Goal: Task Accomplishment & Management: Manage account settings

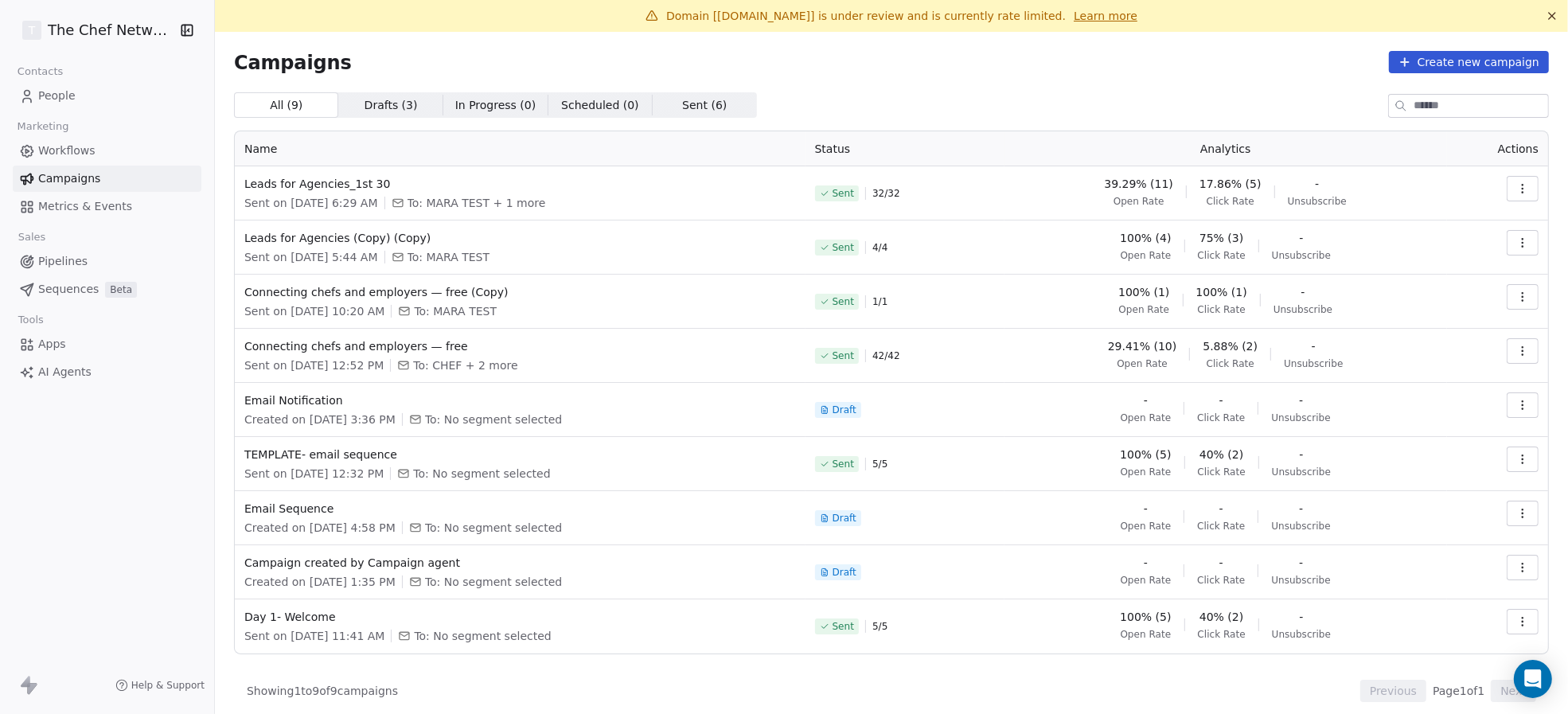
click at [1516, 241] on icon "button" at bounding box center [1522, 243] width 13 height 13
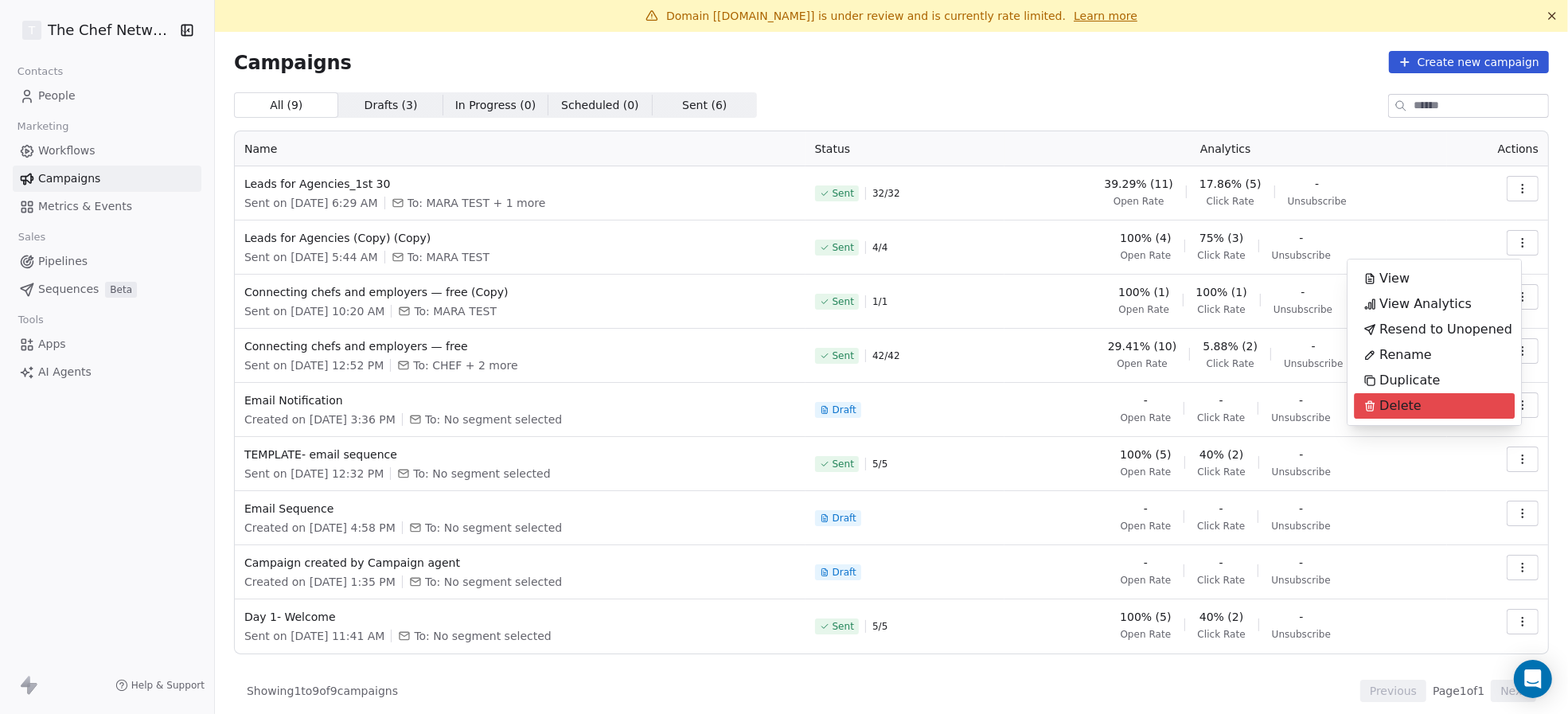
click at [1435, 398] on div "Delete" at bounding box center [1434, 406] width 160 height 26
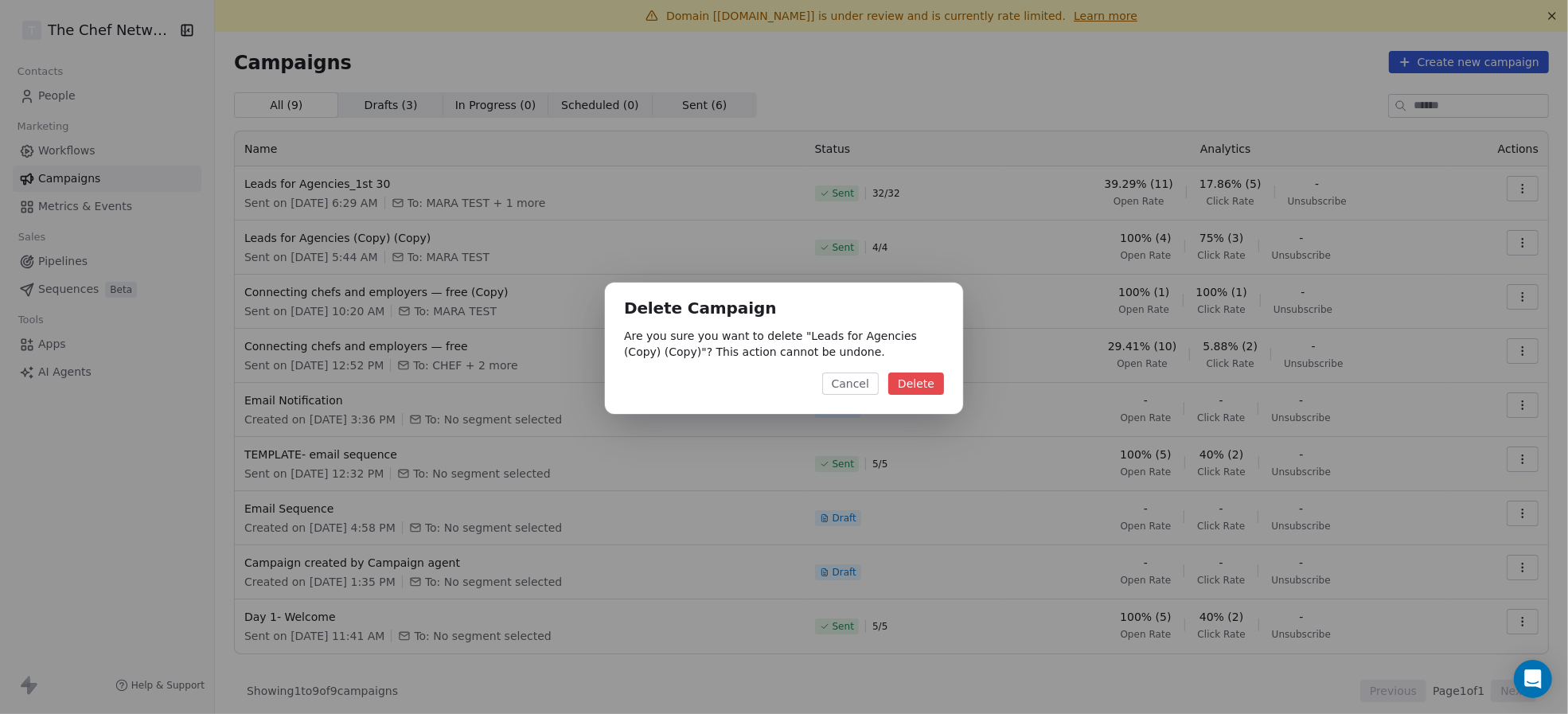
click at [920, 375] on button "Delete" at bounding box center [916, 383] width 55 height 22
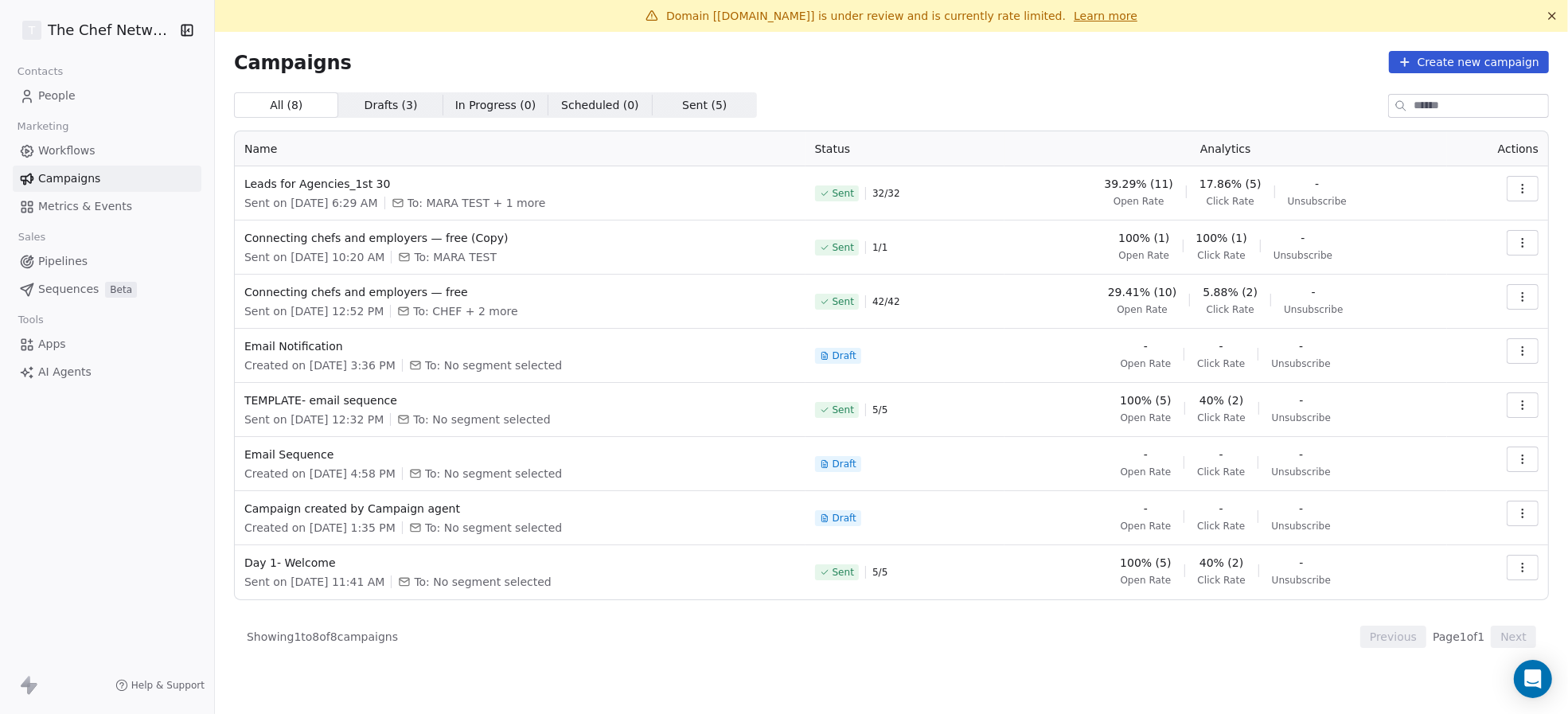
click at [1536, 239] on button "button" at bounding box center [1523, 243] width 32 height 26
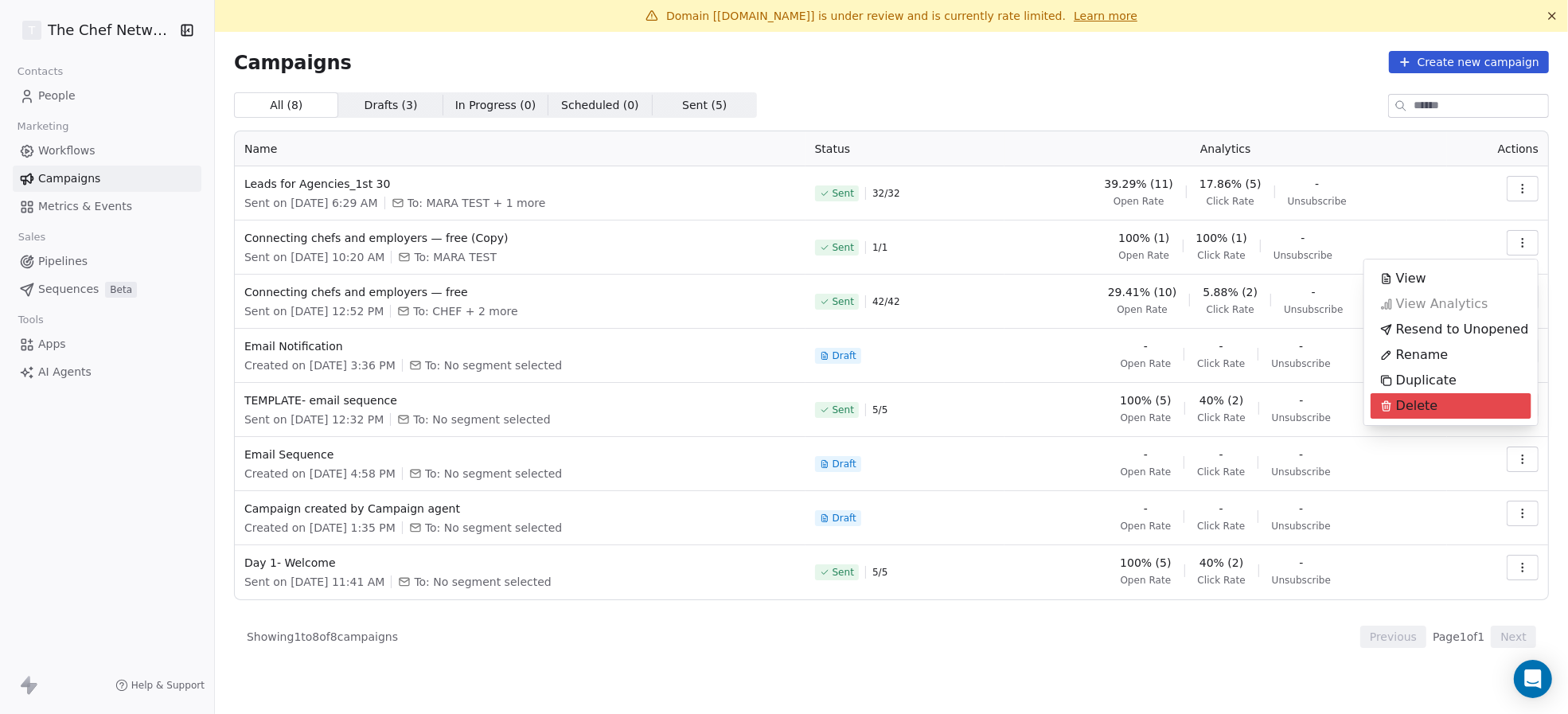
click at [1424, 404] on span "Delete" at bounding box center [1417, 406] width 43 height 19
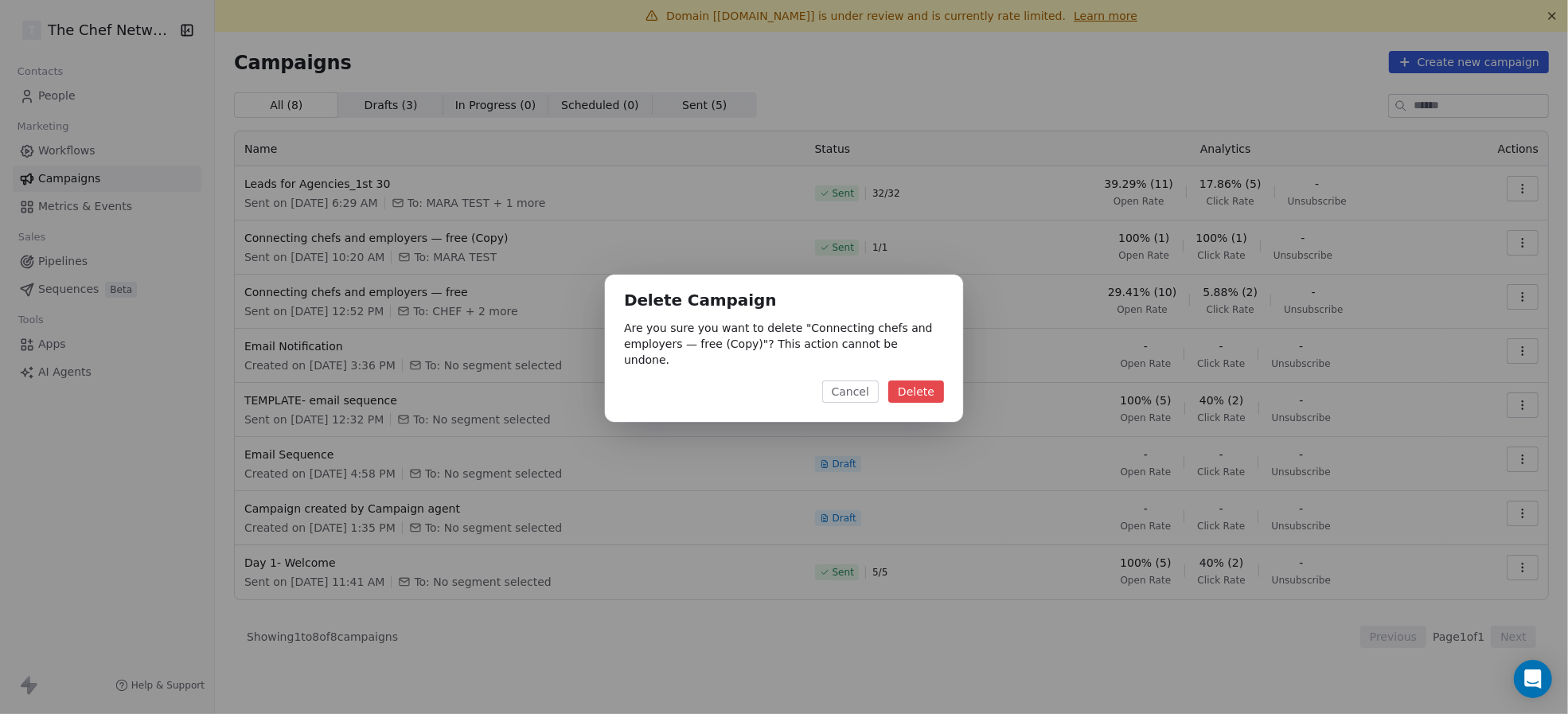
click at [922, 381] on button "Delete" at bounding box center [916, 391] width 55 height 22
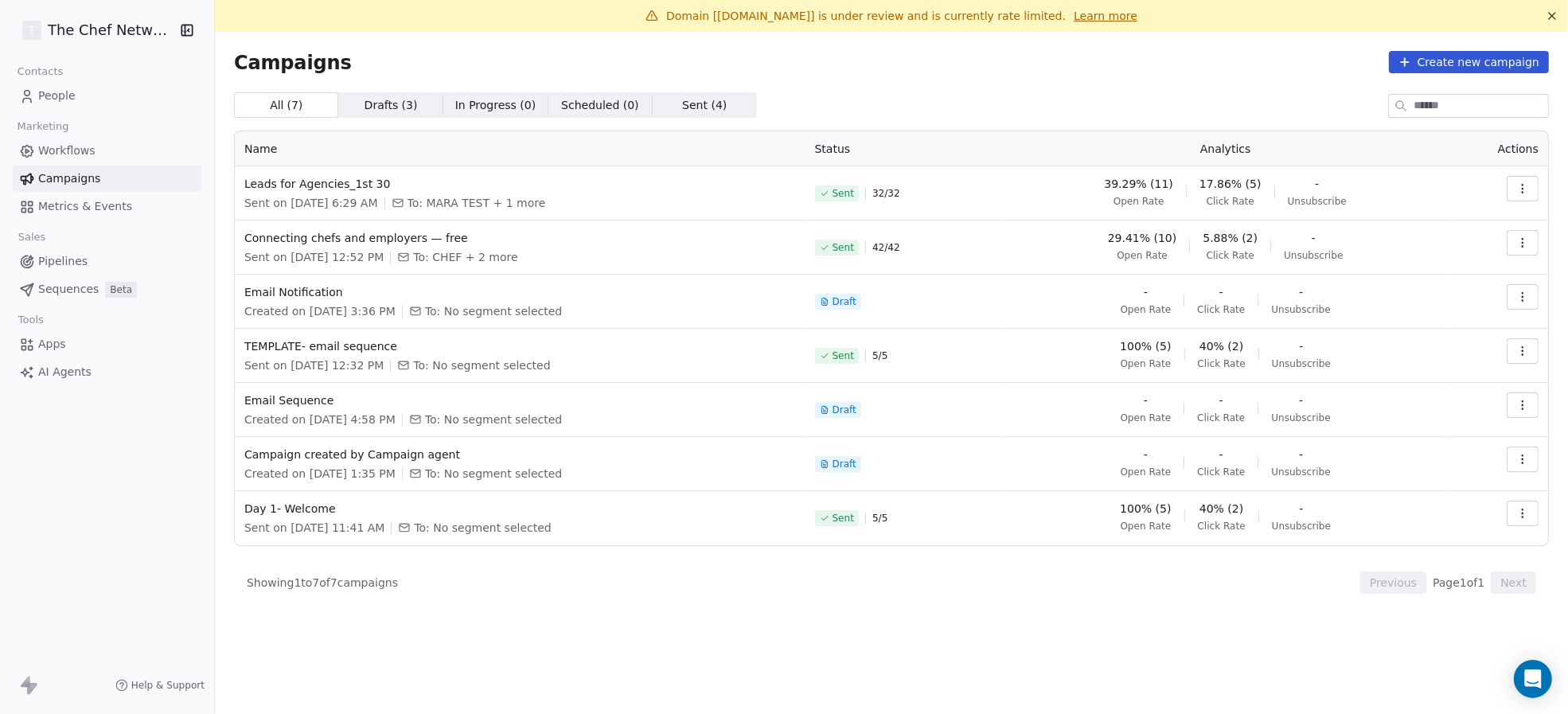
click at [1535, 180] on button "button" at bounding box center [1523, 189] width 32 height 26
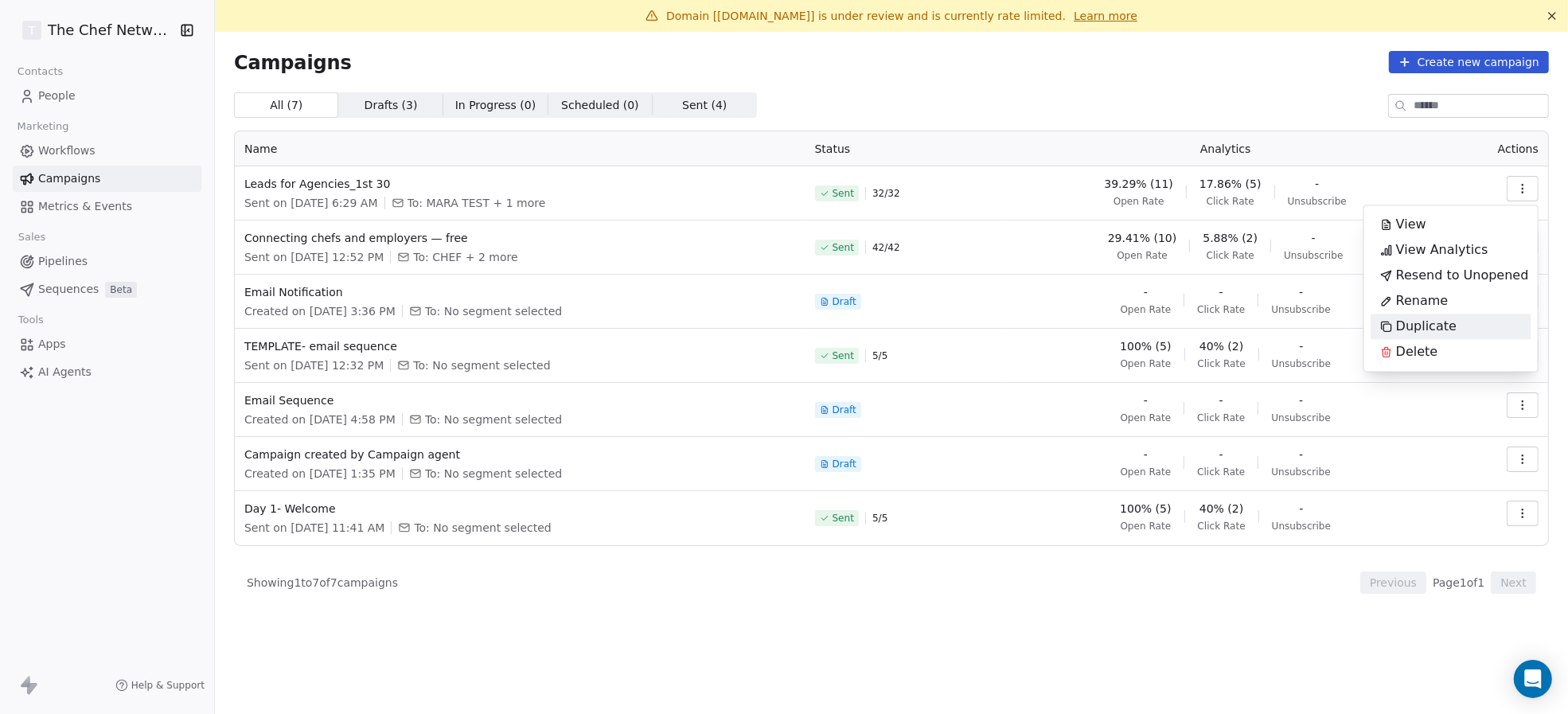
click at [1424, 319] on span "Duplicate" at bounding box center [1426, 327] width 60 height 19
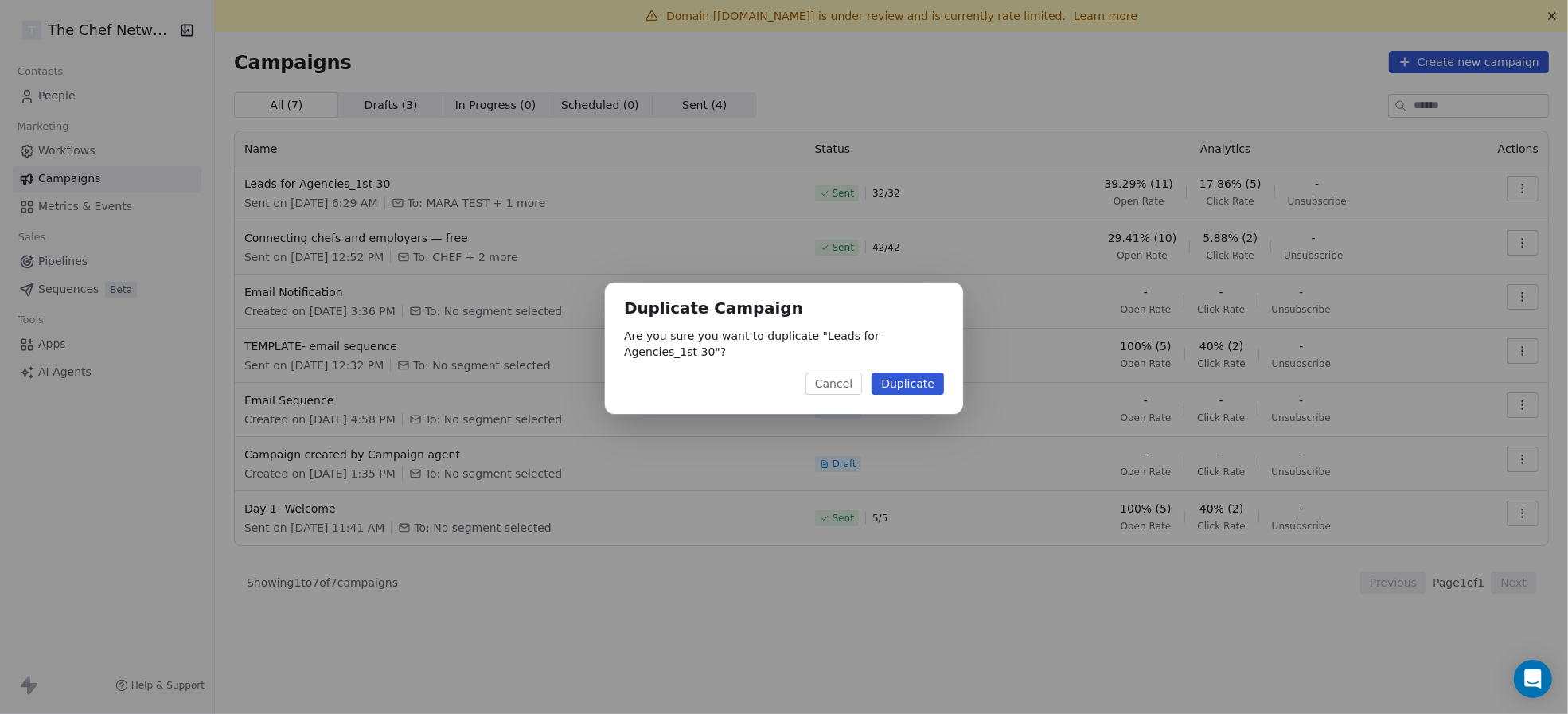
click at [896, 384] on button "Duplicate" at bounding box center [908, 383] width 72 height 22
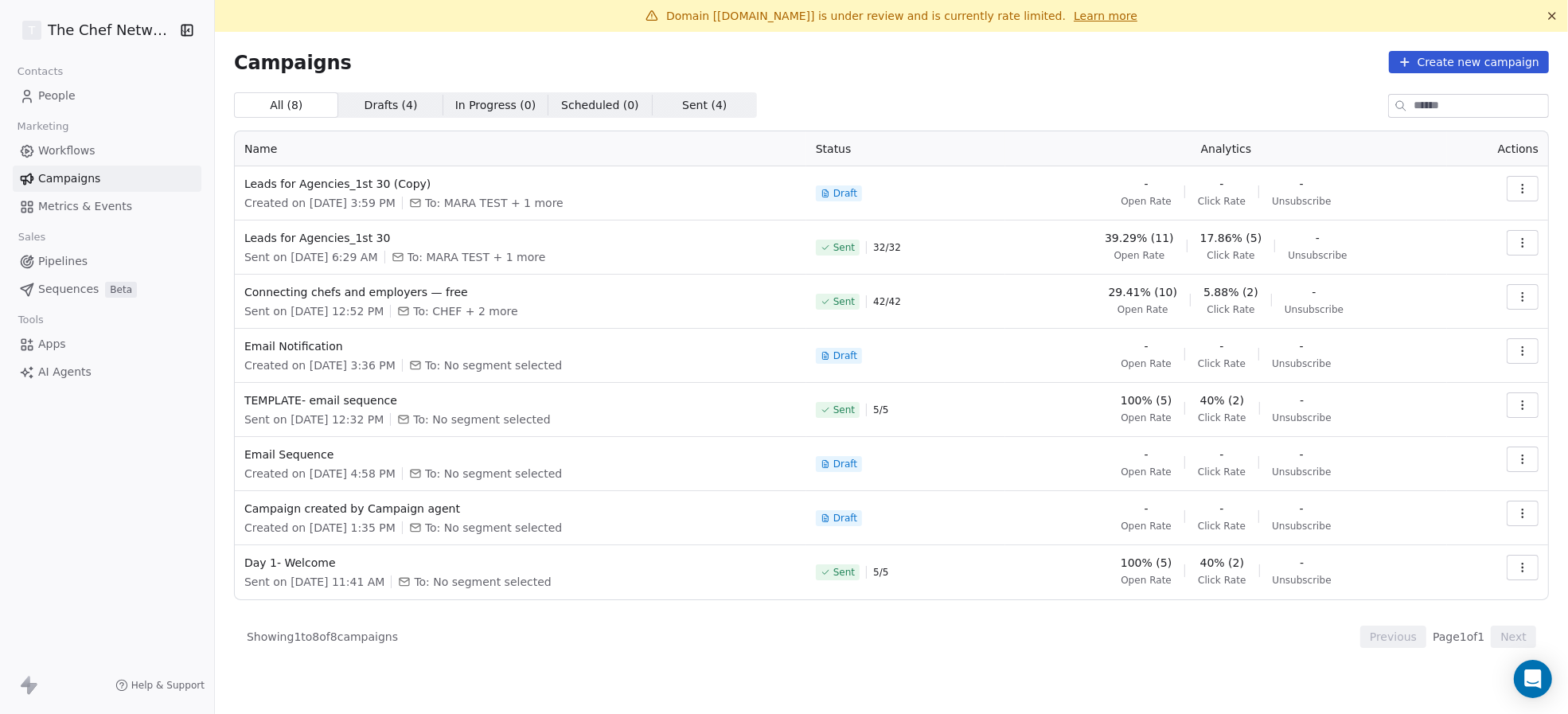
click at [1516, 186] on icon "button" at bounding box center [1522, 189] width 13 height 13
click at [1475, 245] on div "Rename" at bounding box center [1451, 250] width 160 height 26
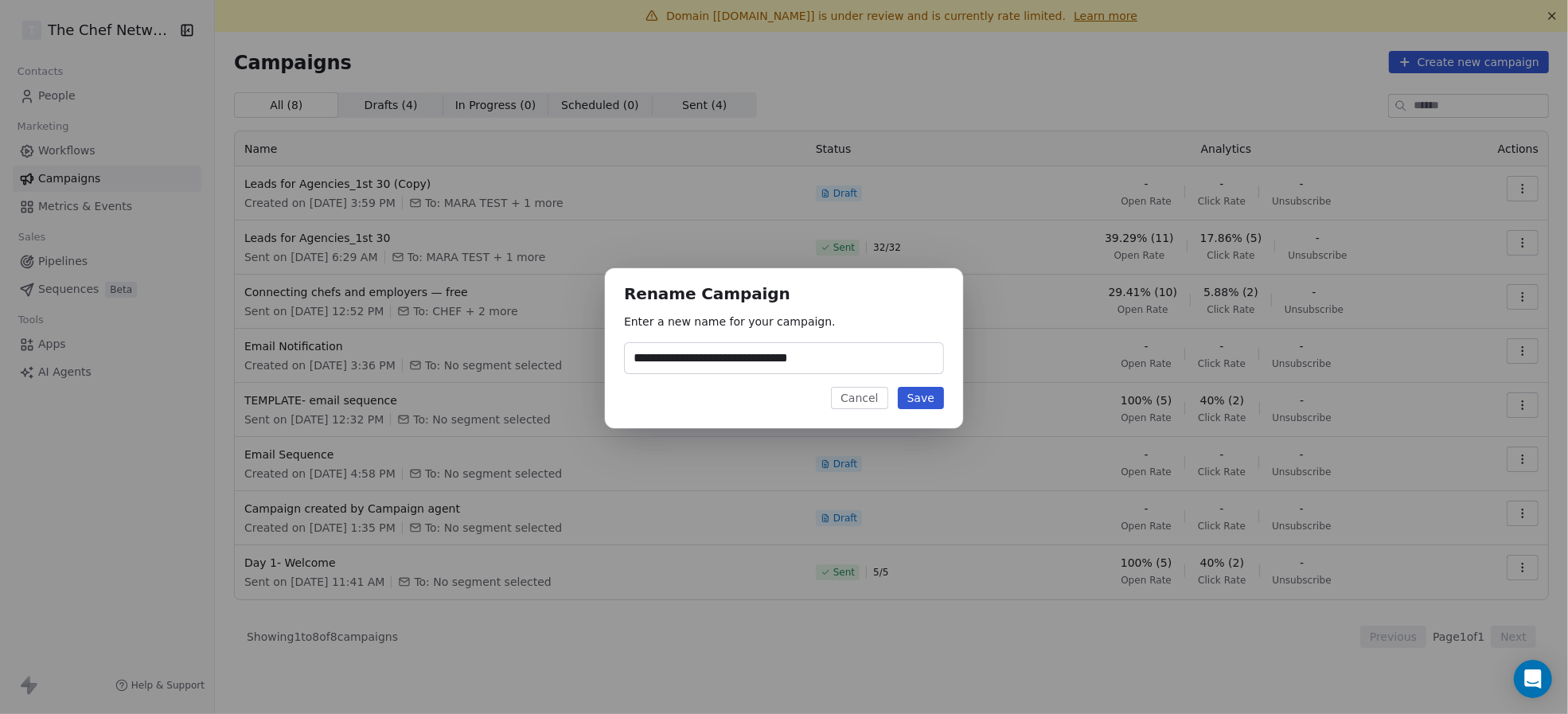
click at [743, 354] on input "**********" at bounding box center [784, 358] width 319 height 30
click at [762, 362] on input "**********" at bounding box center [784, 358] width 319 height 30
type input "**********"
click at [929, 389] on button "Save" at bounding box center [921, 398] width 47 height 22
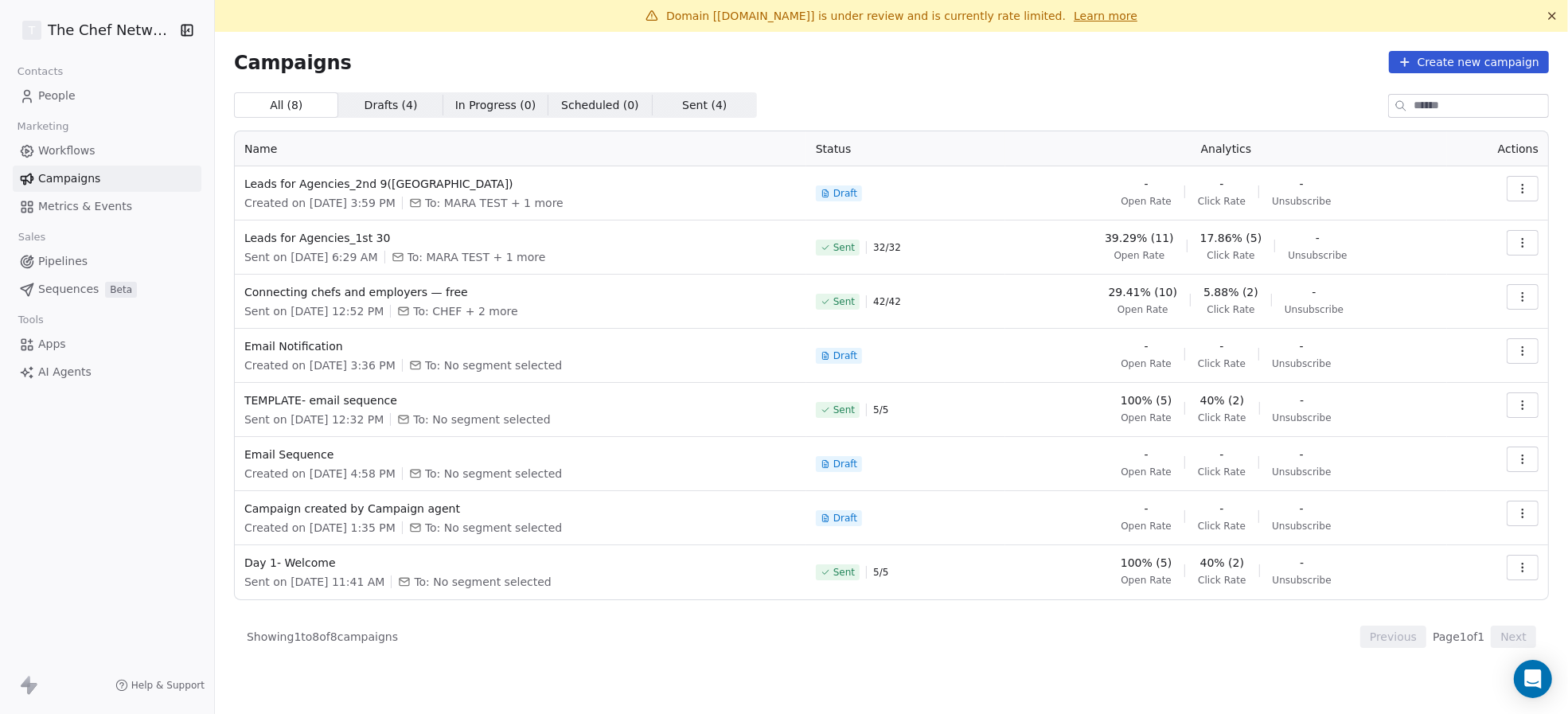
click at [105, 91] on link "People" at bounding box center [107, 95] width 189 height 26
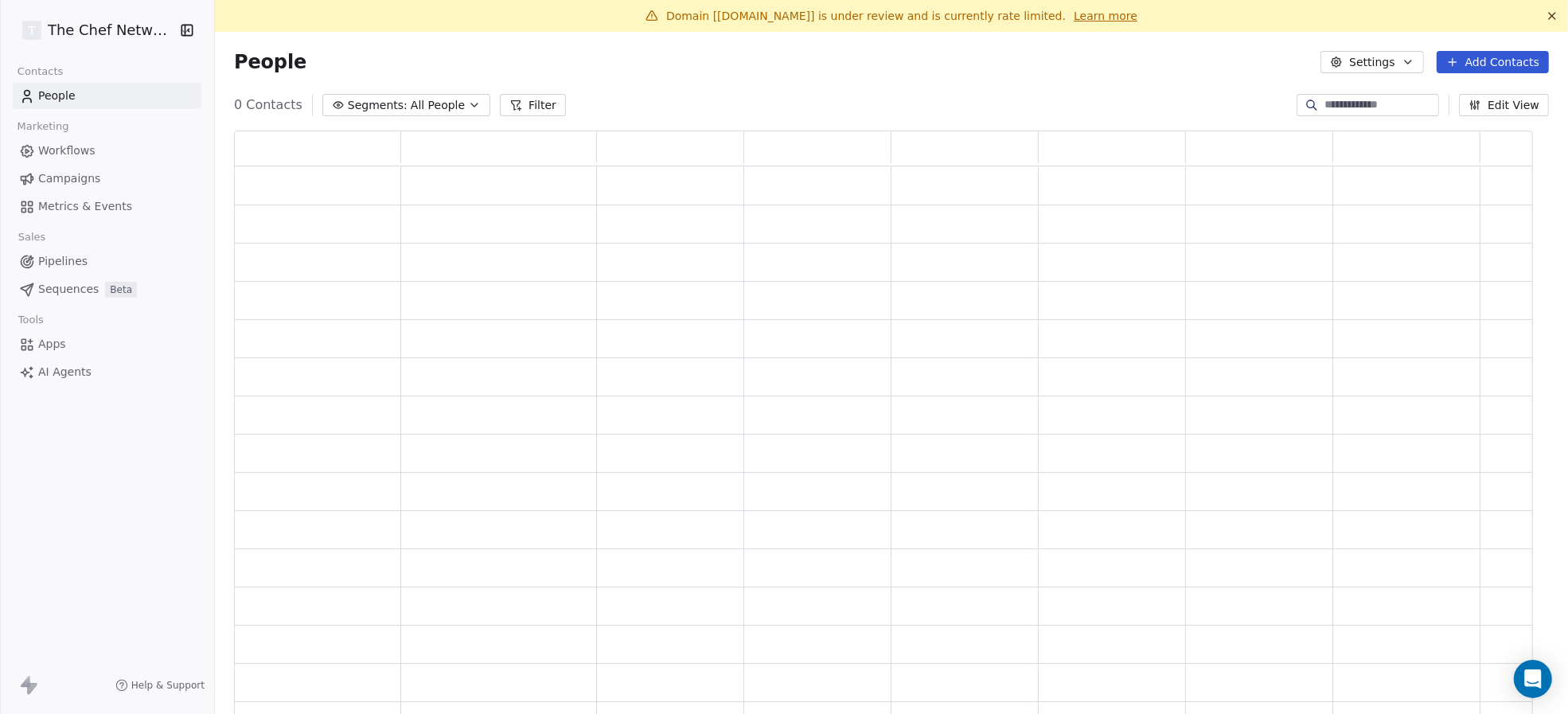
scroll to position [574, 1282]
click at [1486, 65] on button "Add Contacts" at bounding box center [1493, 62] width 112 height 22
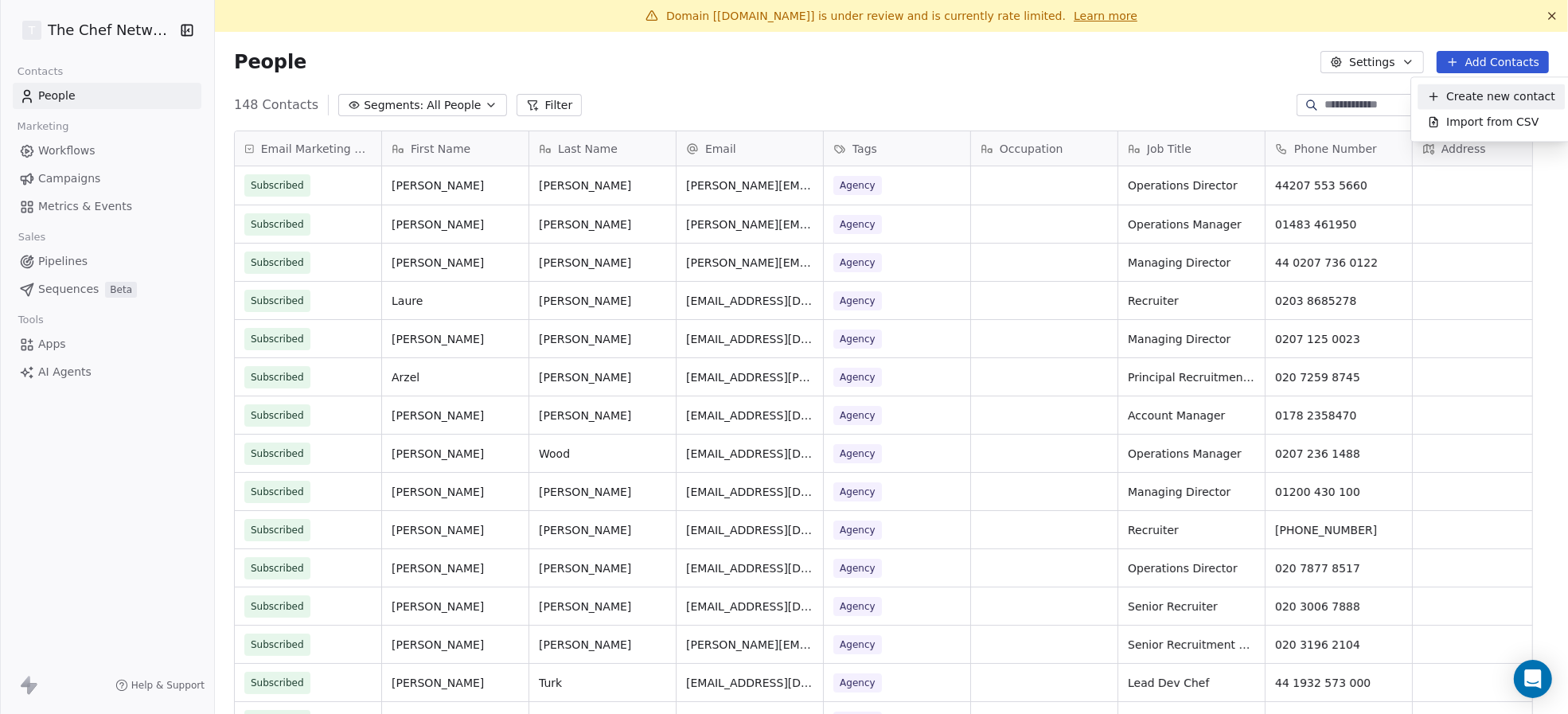
scroll to position [612, 1320]
click at [1448, 102] on span "Create new contact" at bounding box center [1501, 96] width 109 height 17
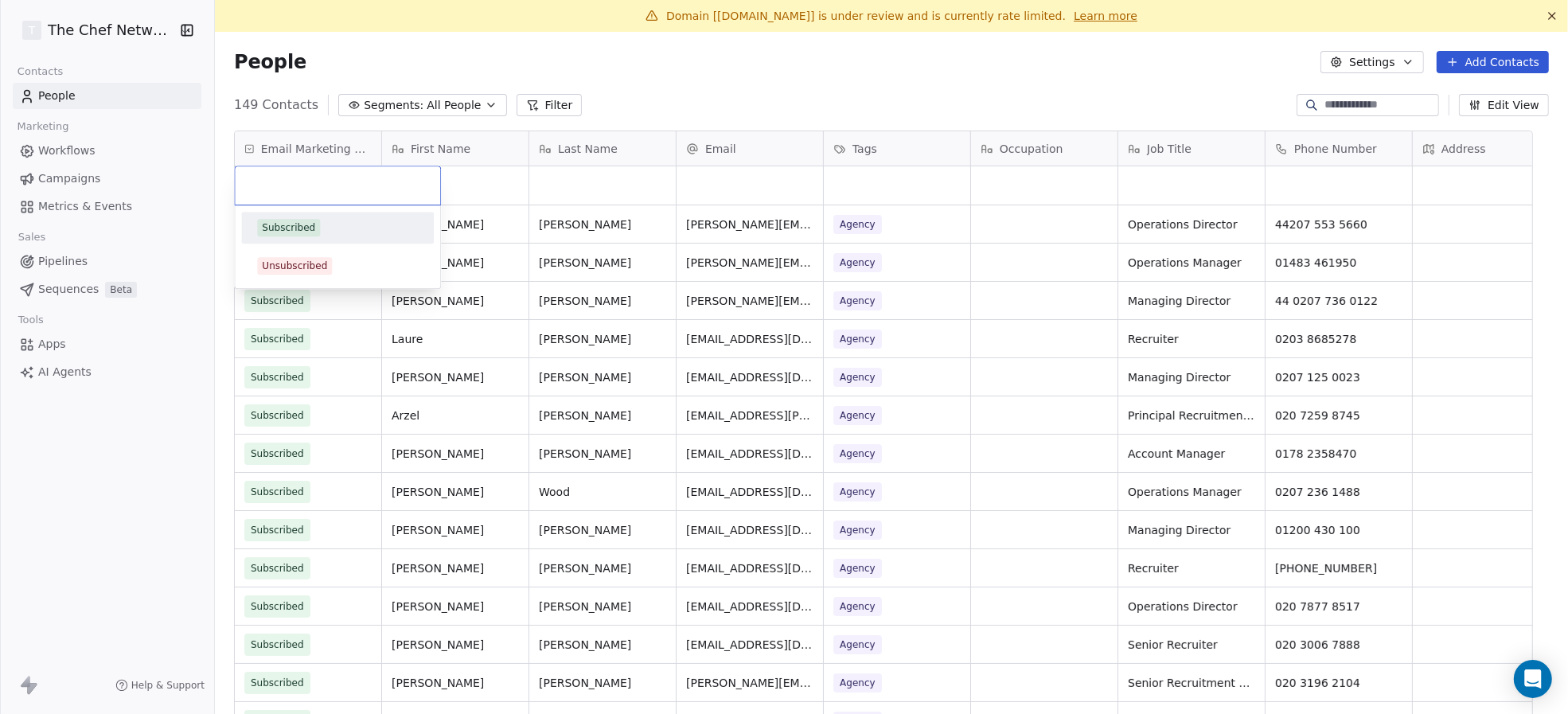
click at [1446, 59] on html "T The Chef Network Contacts People Marketing Workflows Campaigns Metrics & Even…" at bounding box center [784, 357] width 1568 height 714
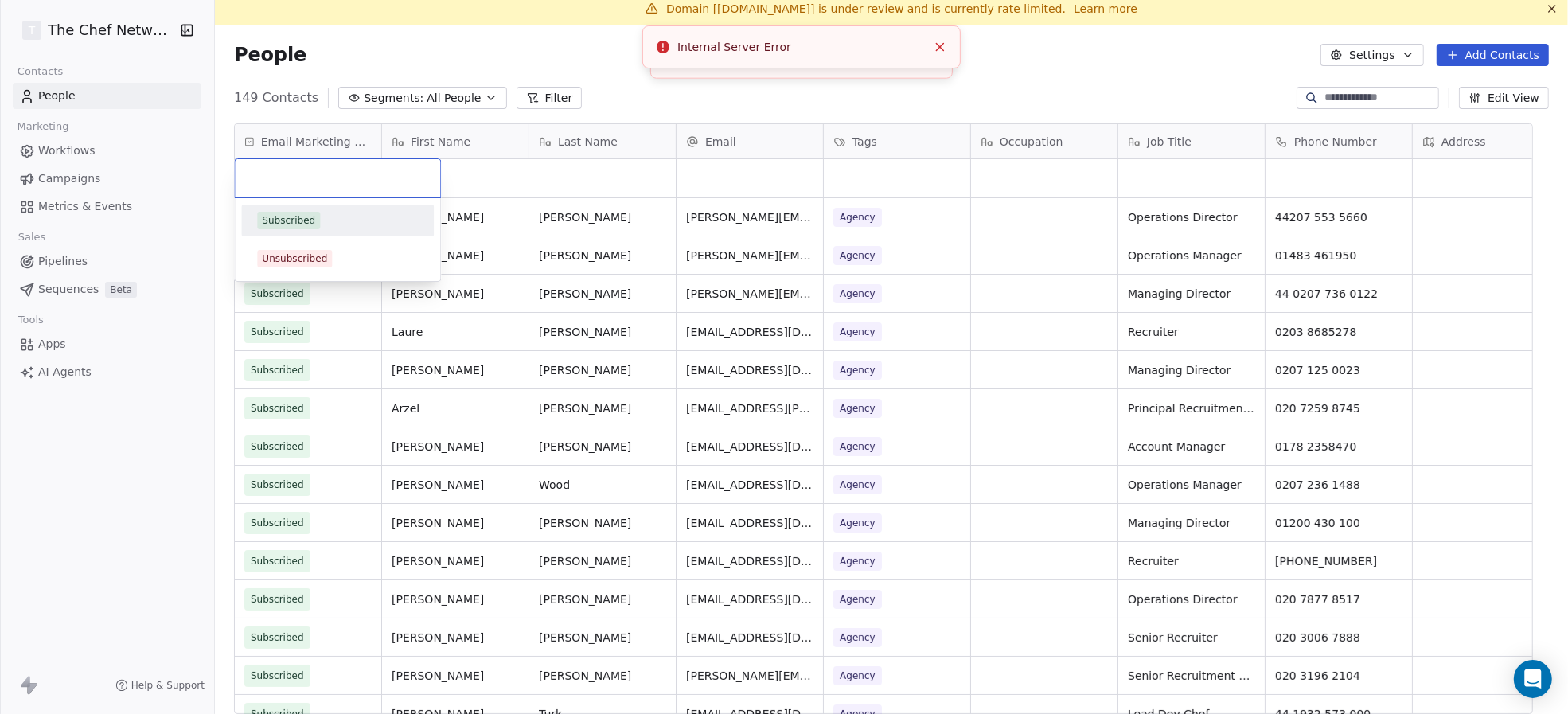
click at [1468, 59] on html "T The Chef Network Contacts People Marketing Workflows Campaigns Metrics & Even…" at bounding box center [784, 357] width 1568 height 714
click at [64, 149] on html "T The Chef Network Contacts People Marketing Workflows Campaigns Metrics & Even…" at bounding box center [784, 357] width 1568 height 714
click at [461, 439] on html "T The Chef Network Contacts People Marketing Workflows Campaigns Metrics & Even…" at bounding box center [784, 357] width 1568 height 714
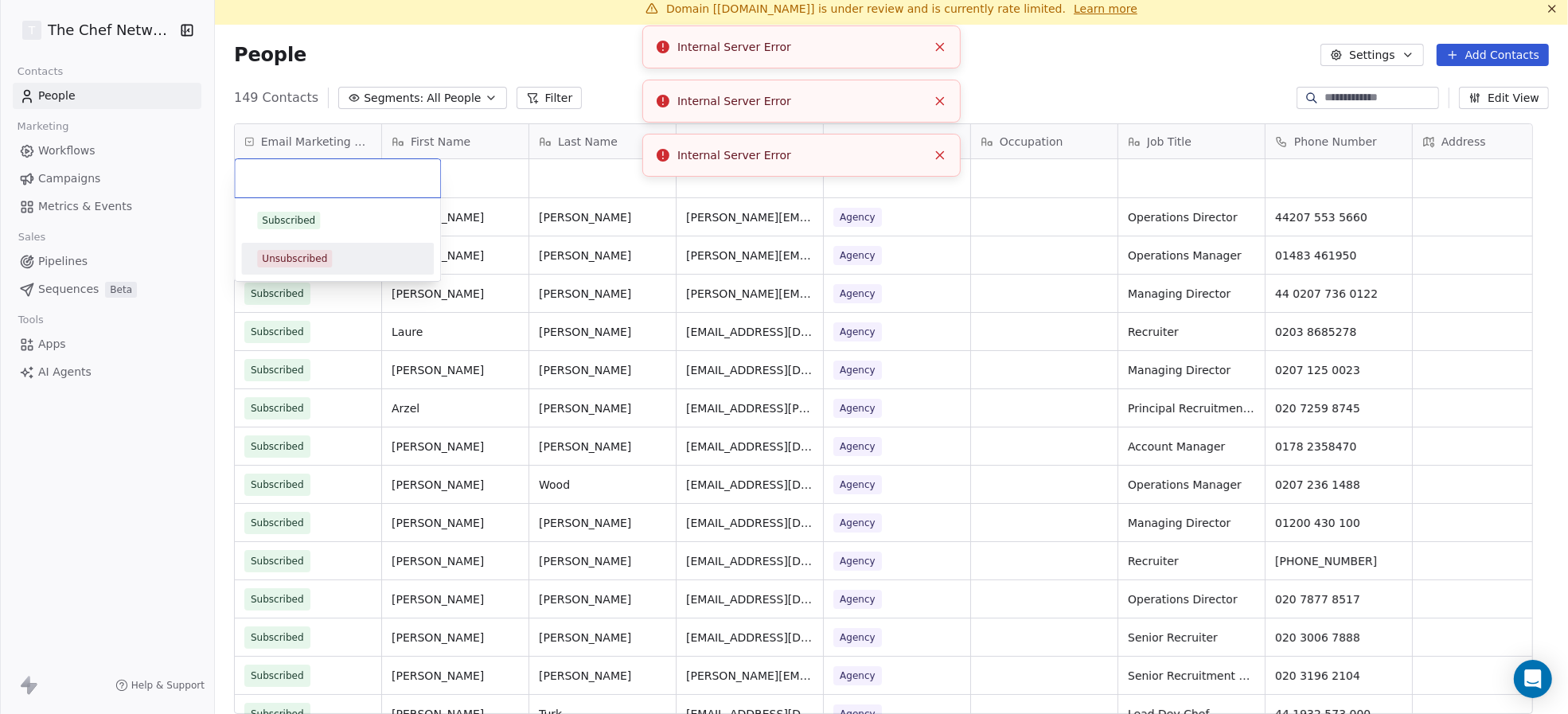
click at [930, 44] on button "Close toast" at bounding box center [940, 47] width 21 height 21
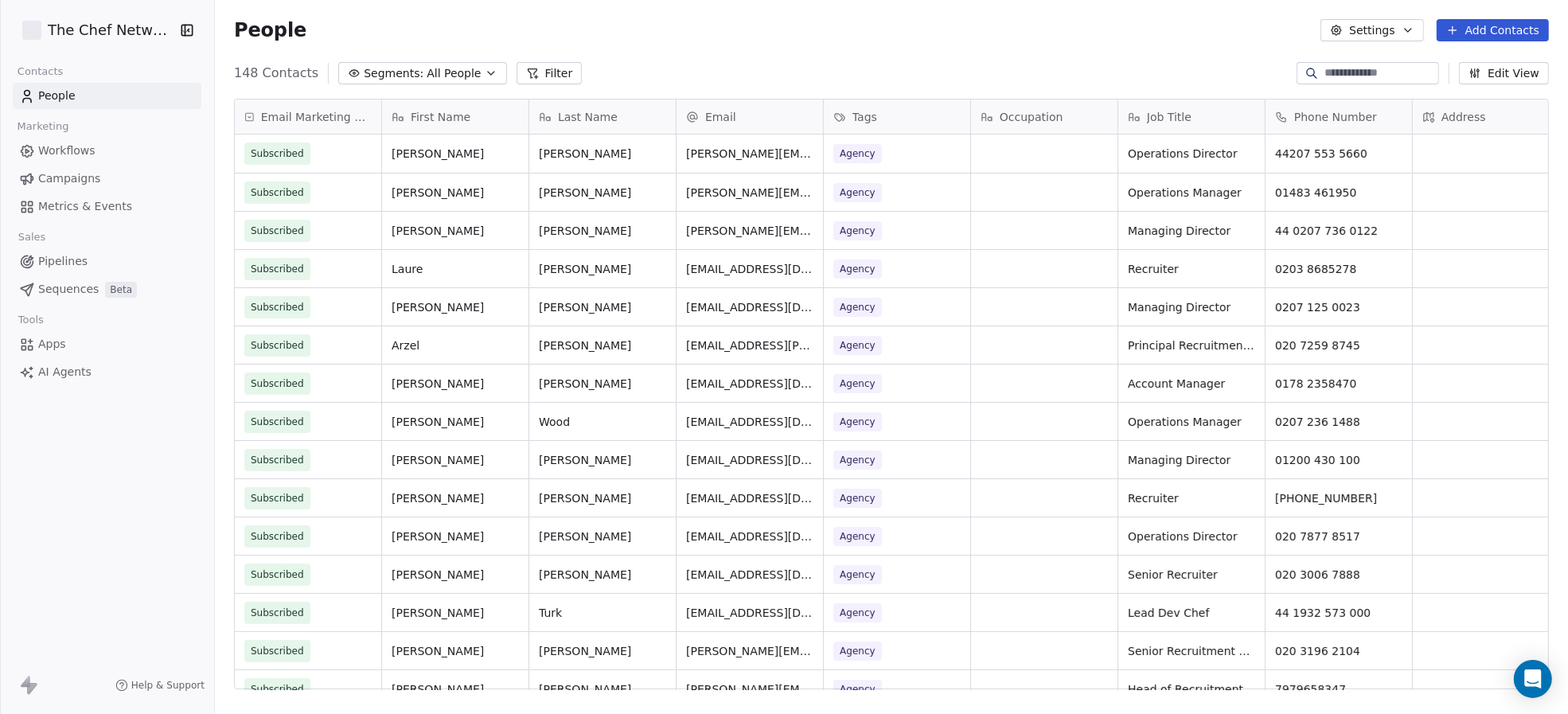
scroll to position [612, 1320]
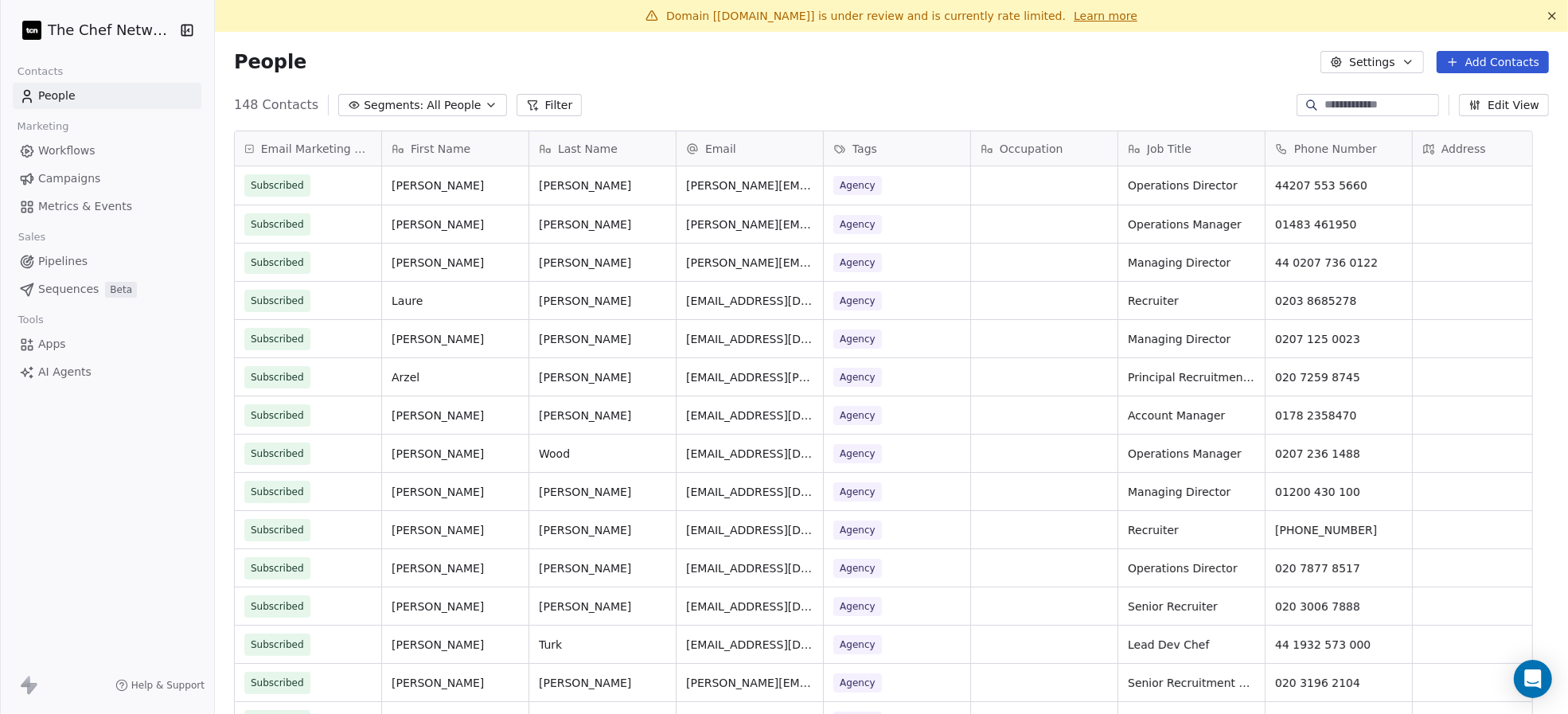
click at [1448, 63] on button "Add Contacts" at bounding box center [1493, 62] width 112 height 22
click at [1462, 125] on span "Import from CSV" at bounding box center [1492, 122] width 92 height 17
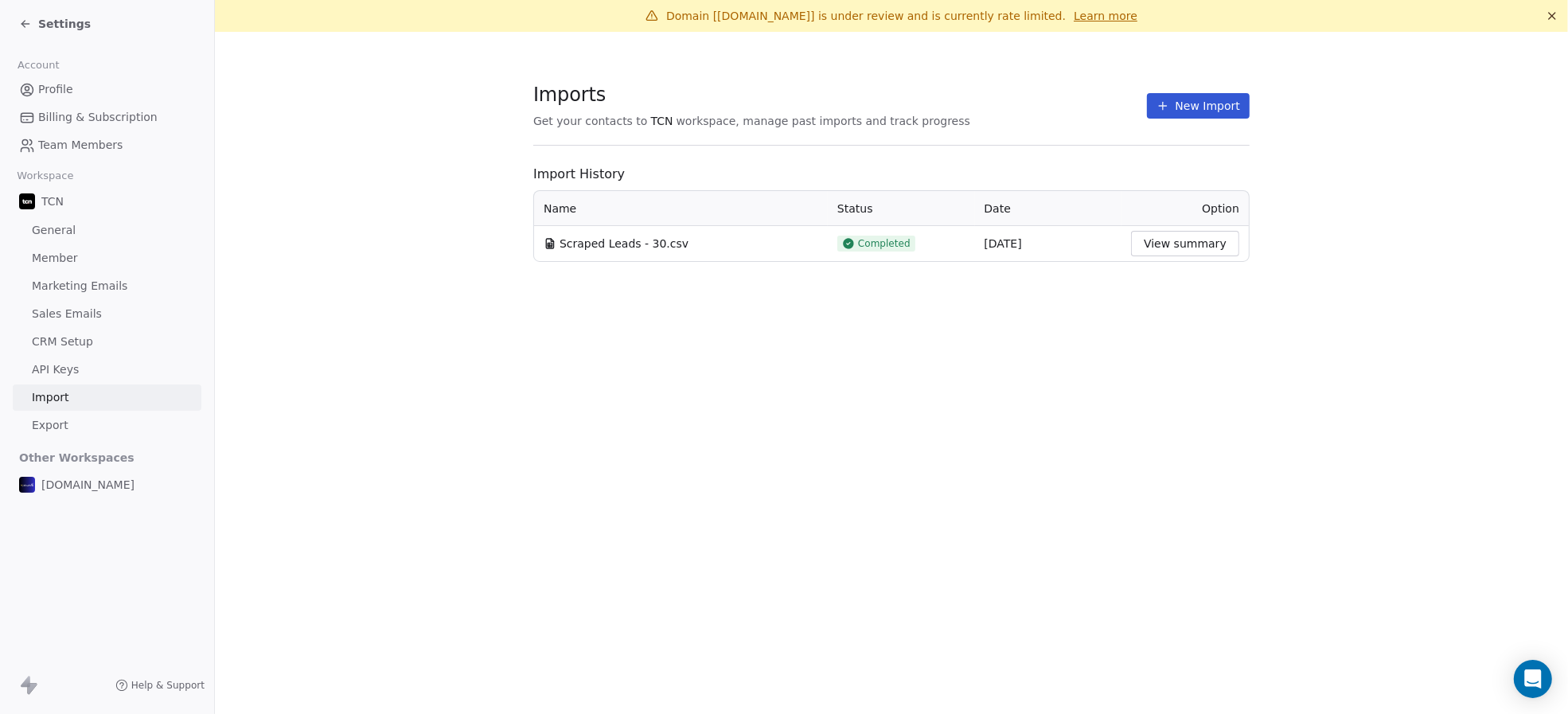
click at [1224, 108] on button "New Import" at bounding box center [1198, 106] width 103 height 26
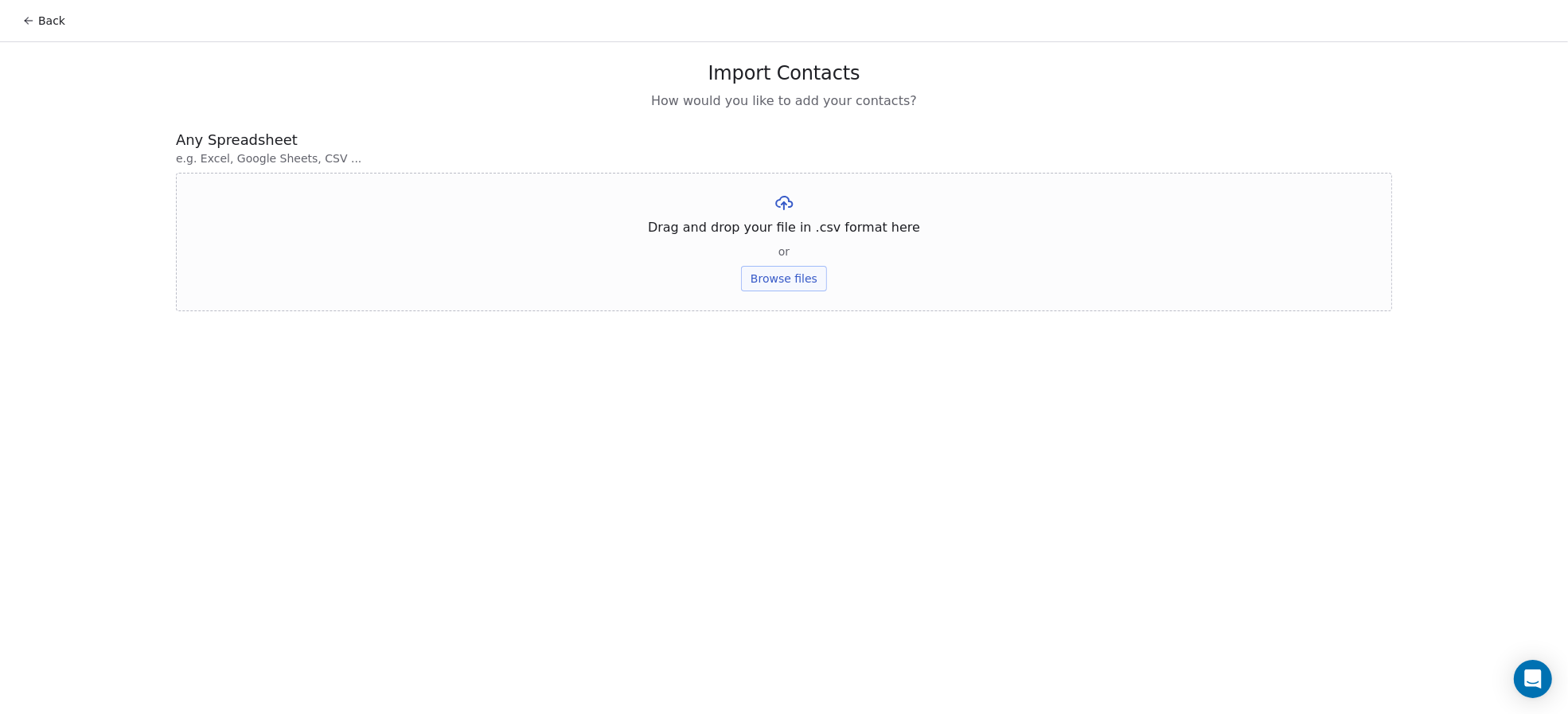
click at [768, 274] on button "Browse files" at bounding box center [783, 278] width 86 height 26
click at [774, 283] on button "Browse files" at bounding box center [783, 278] width 86 height 26
click at [801, 233] on button "Upload" at bounding box center [783, 234] width 58 height 26
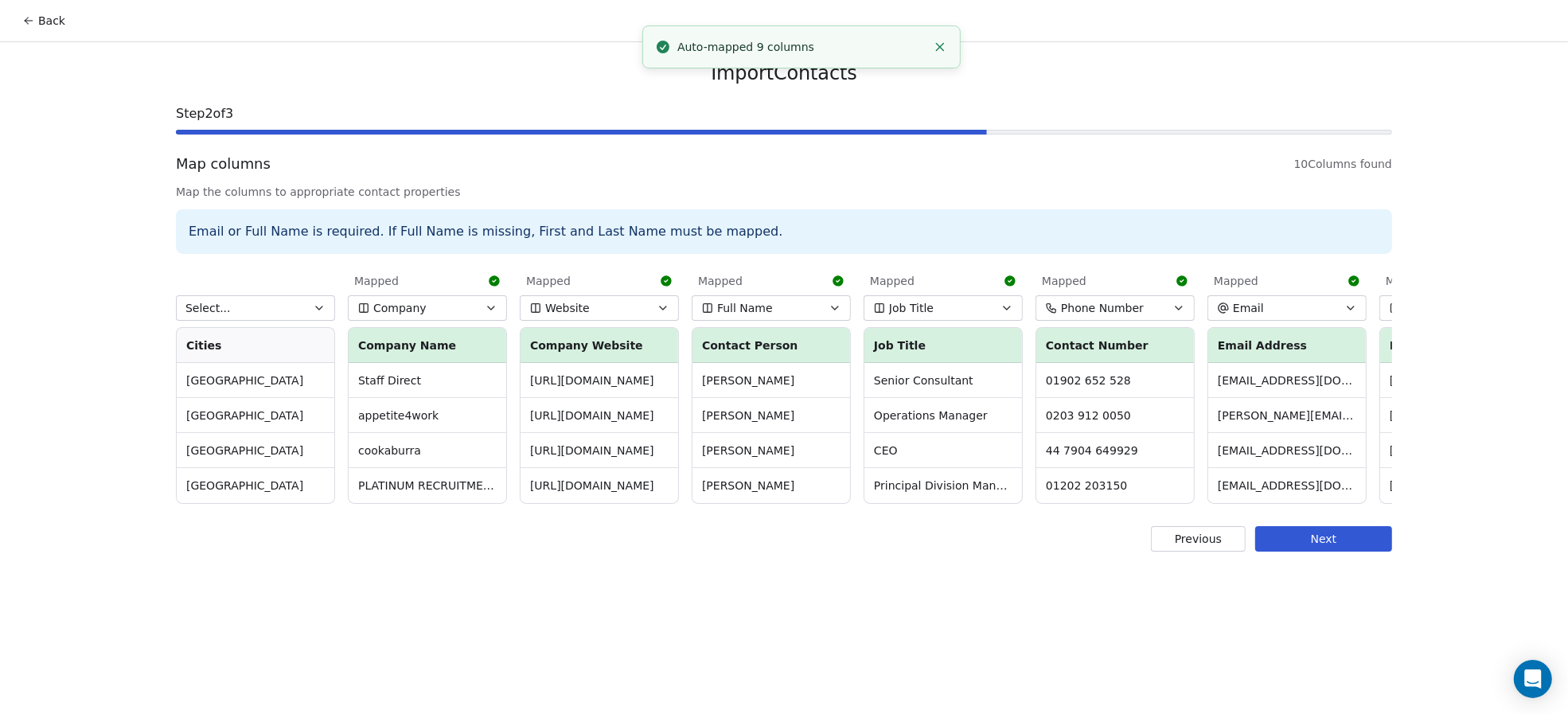
click at [247, 310] on button "Select..." at bounding box center [255, 308] width 159 height 26
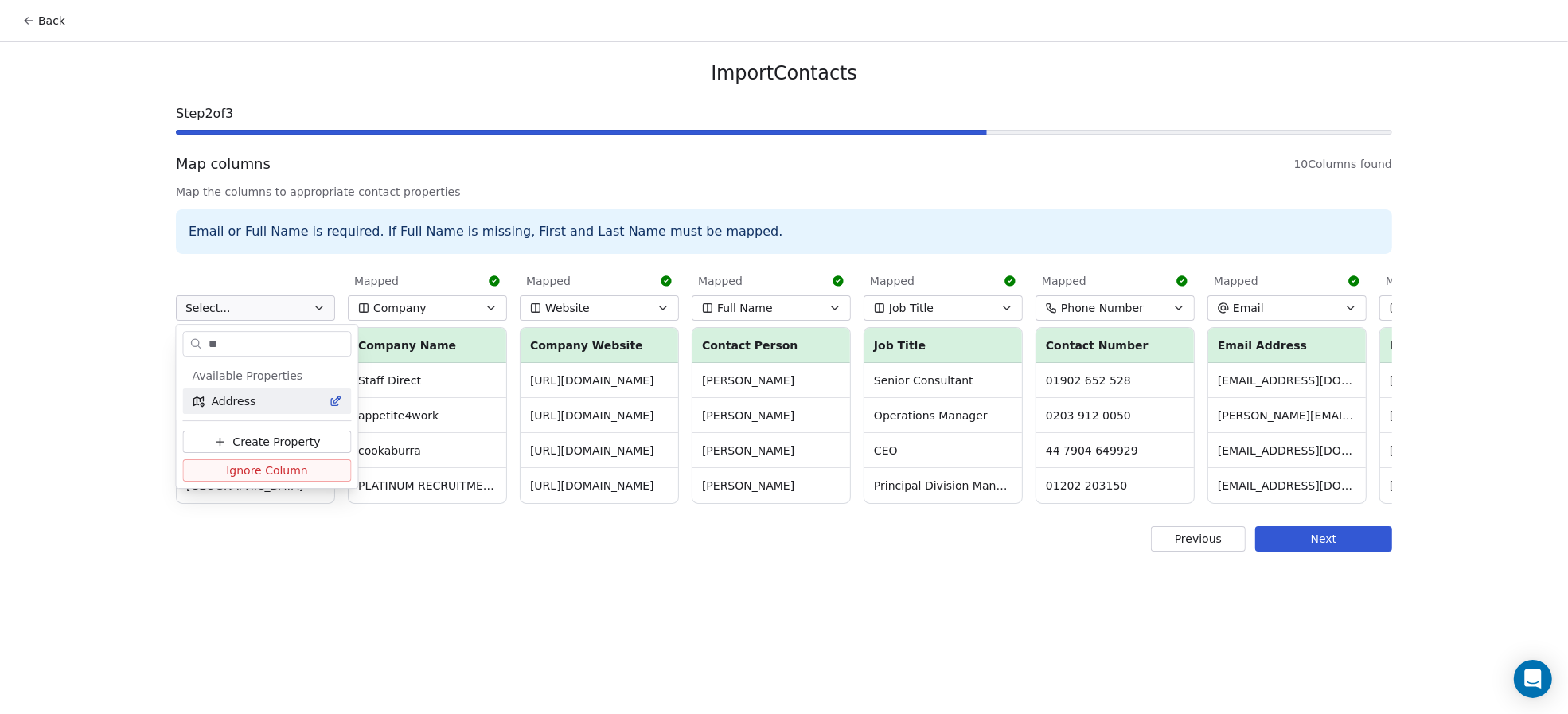
type input "**"
click at [248, 407] on span "Address" at bounding box center [234, 401] width 45 height 16
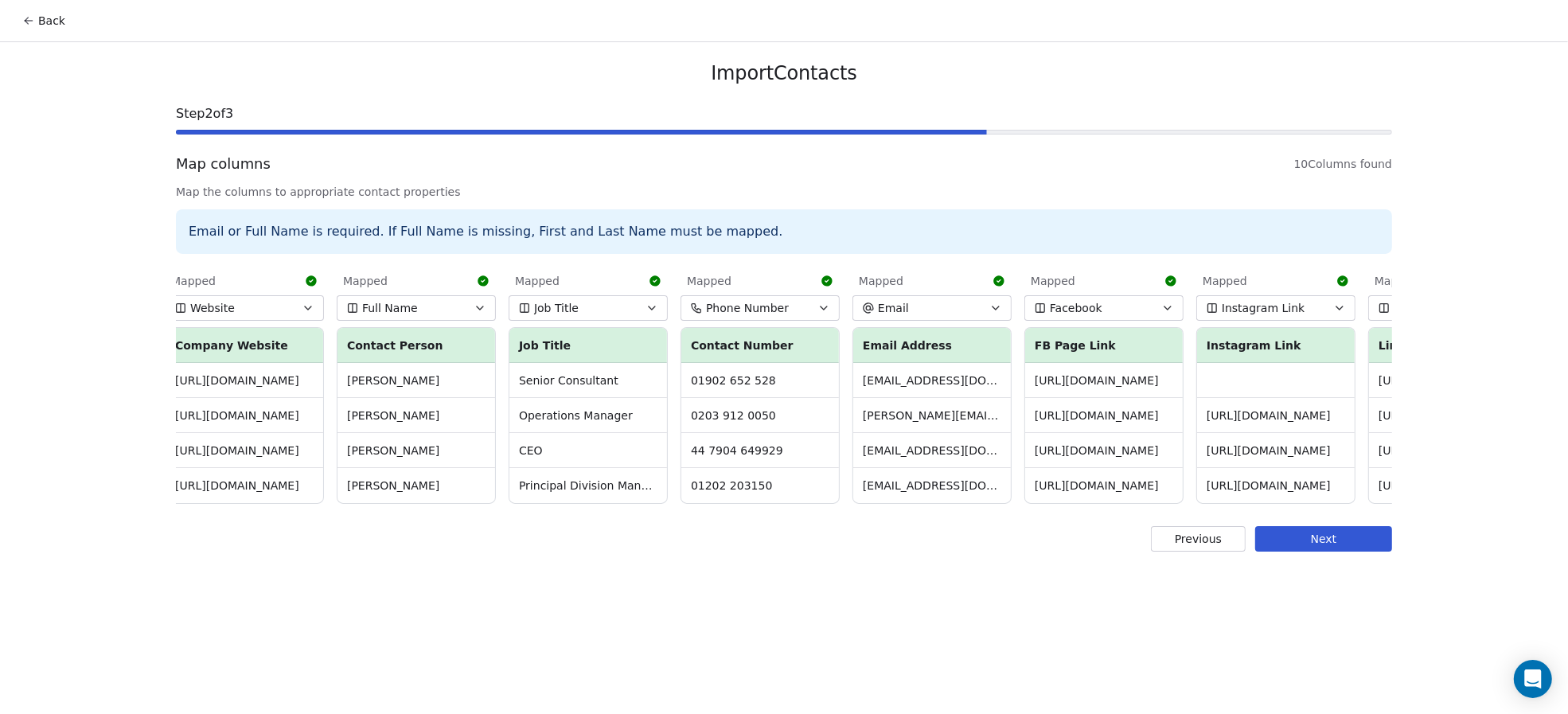
scroll to position [0, 489]
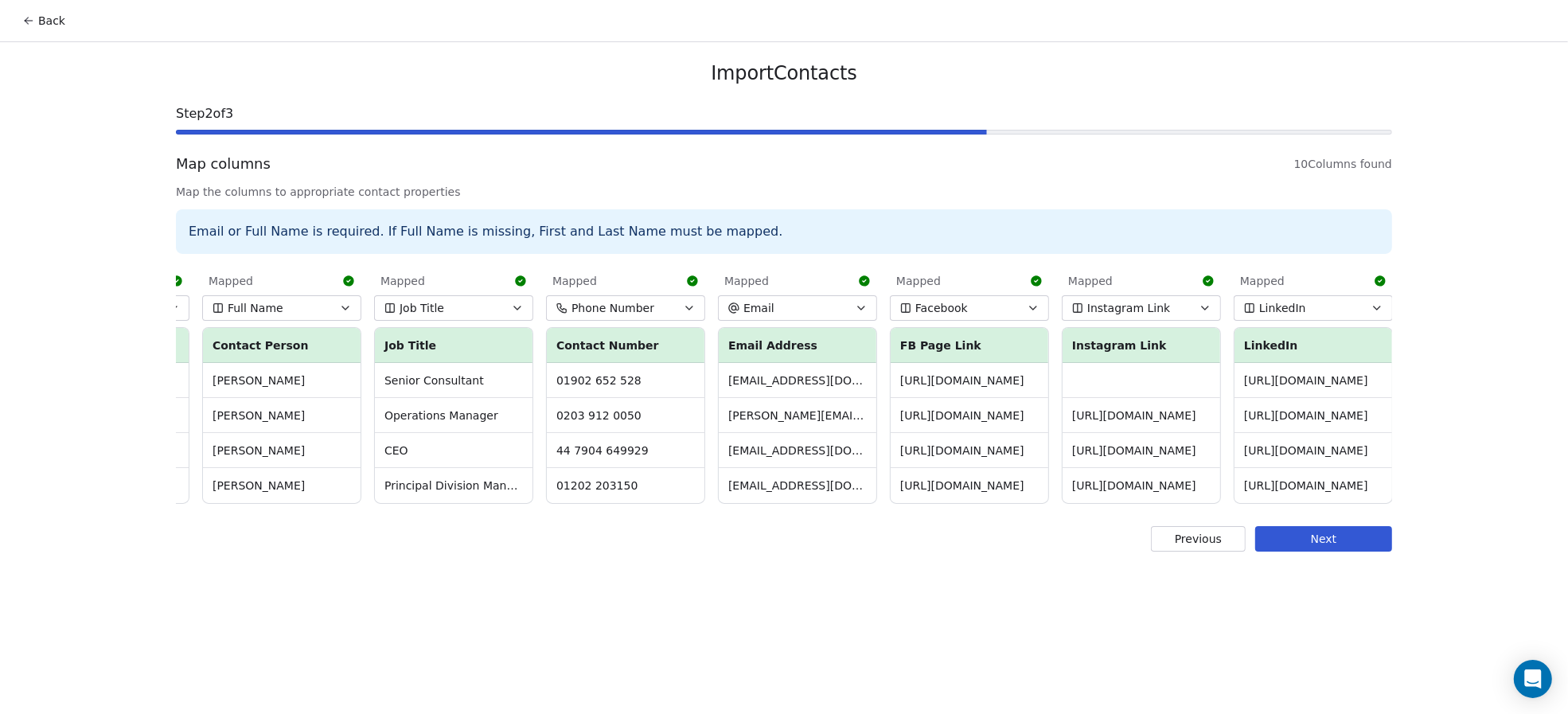
click at [1325, 551] on button "Next" at bounding box center [1323, 539] width 137 height 26
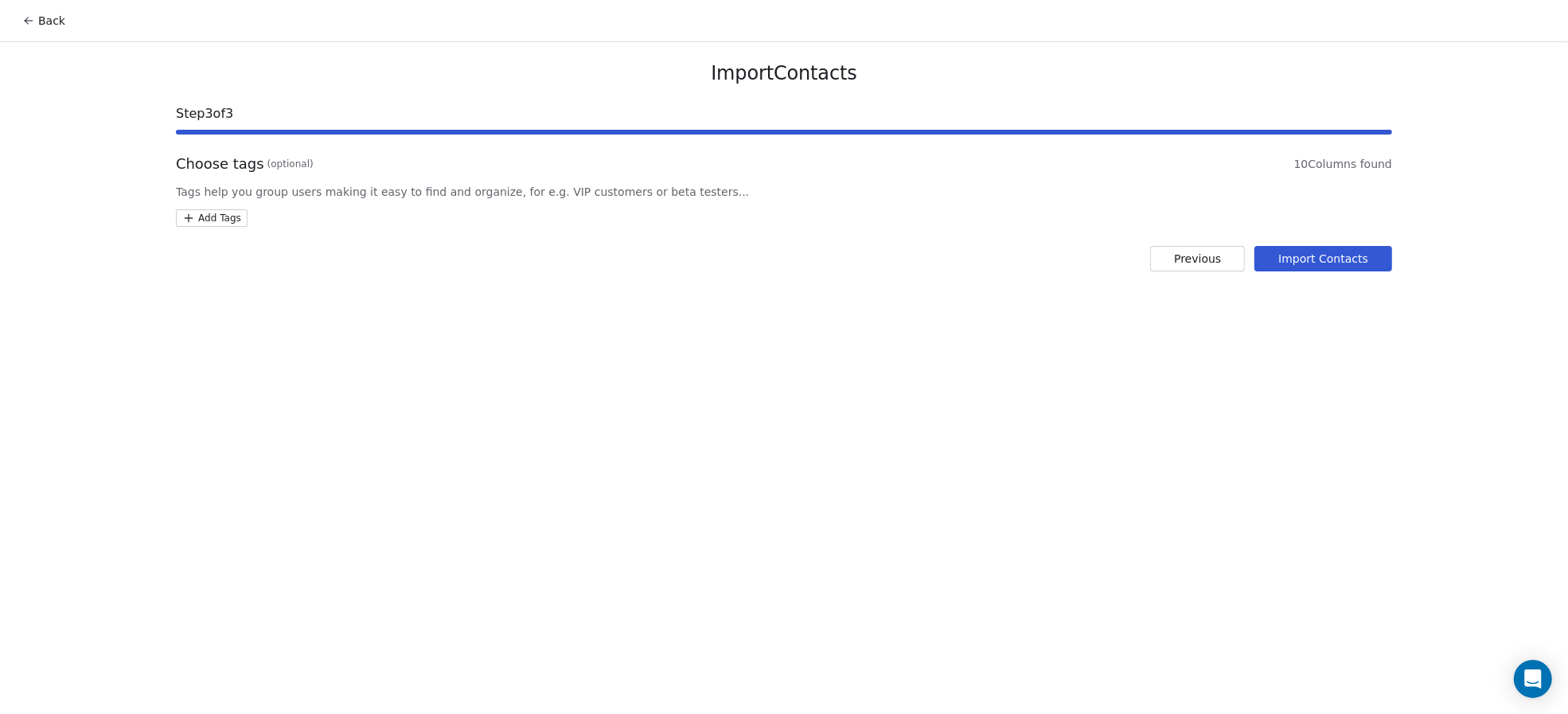
click at [213, 201] on div "Choose tags (optional) 10 Columns found Tags help you group users making it eas…" at bounding box center [784, 189] width 1217 height 73
click at [218, 210] on html "Back Import Contacts Step 3 of 3 Choose tags (optional) 10 Columns found Tags h…" at bounding box center [784, 357] width 1568 height 714
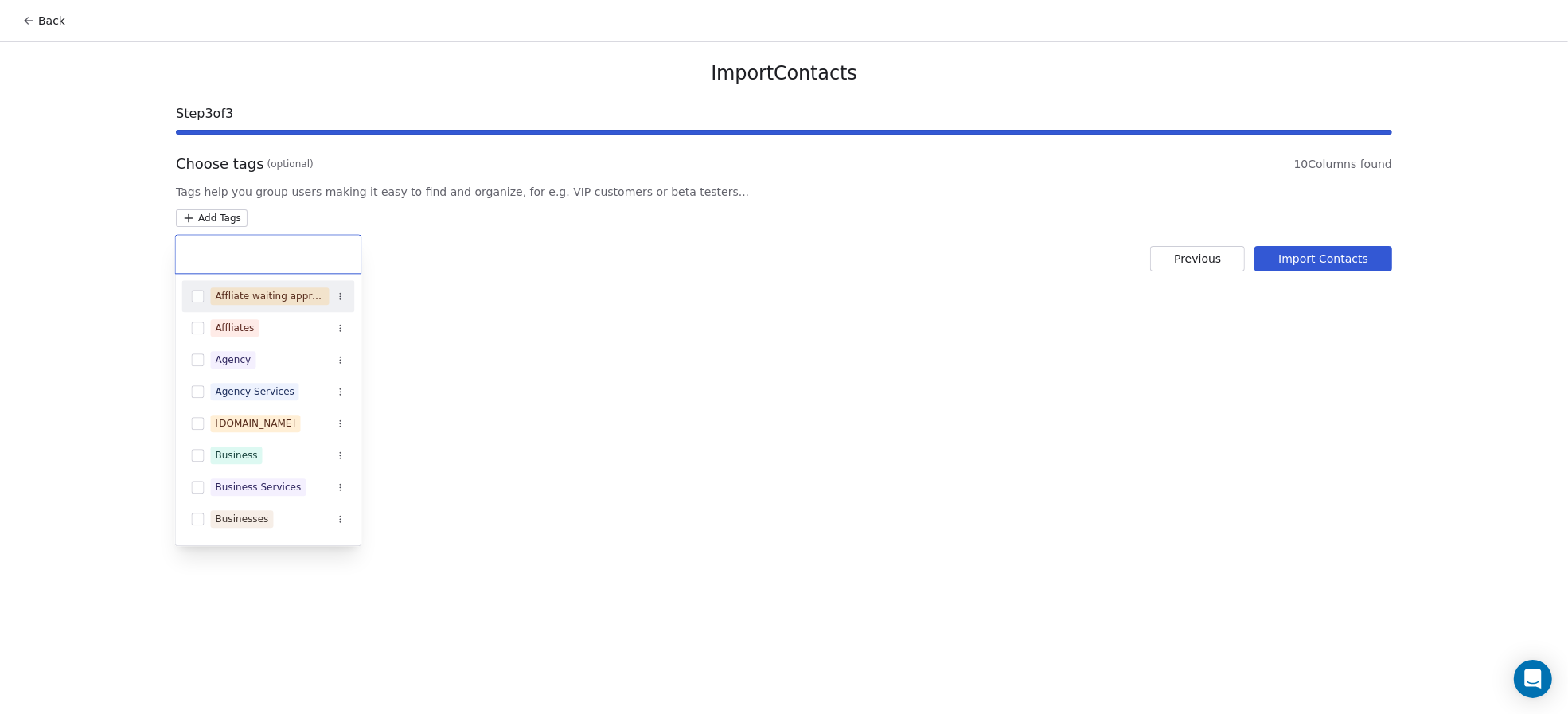
click at [239, 244] on div at bounding box center [268, 254] width 185 height 39
drag, startPoint x: 239, startPoint y: 244, endPoint x: 244, endPoint y: 254, distance: 11.2
click at [239, 245] on div at bounding box center [268, 254] width 185 height 39
click at [246, 258] on input "text" at bounding box center [268, 254] width 166 height 18
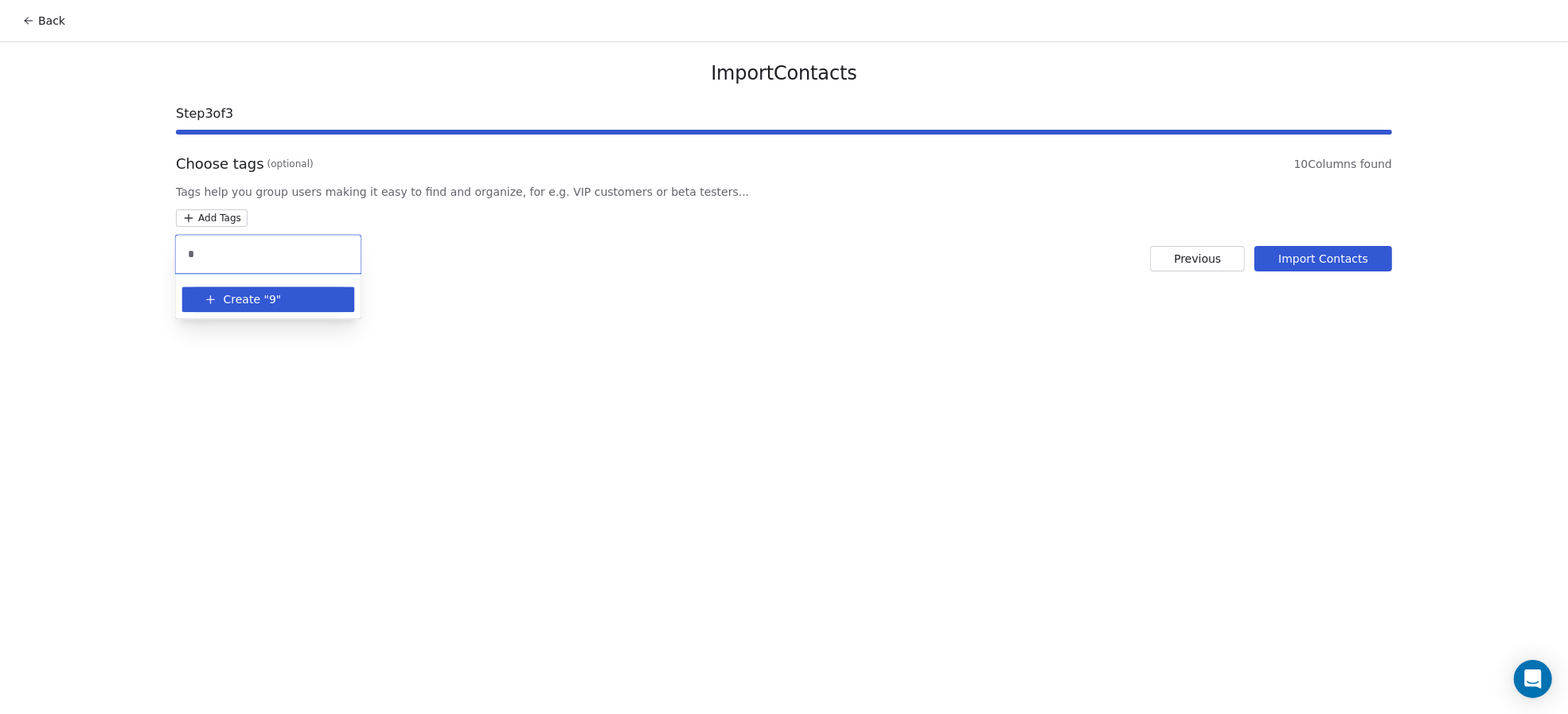
type input "*"
click at [257, 290] on button "Create " 9 "" at bounding box center [268, 299] width 153 height 26
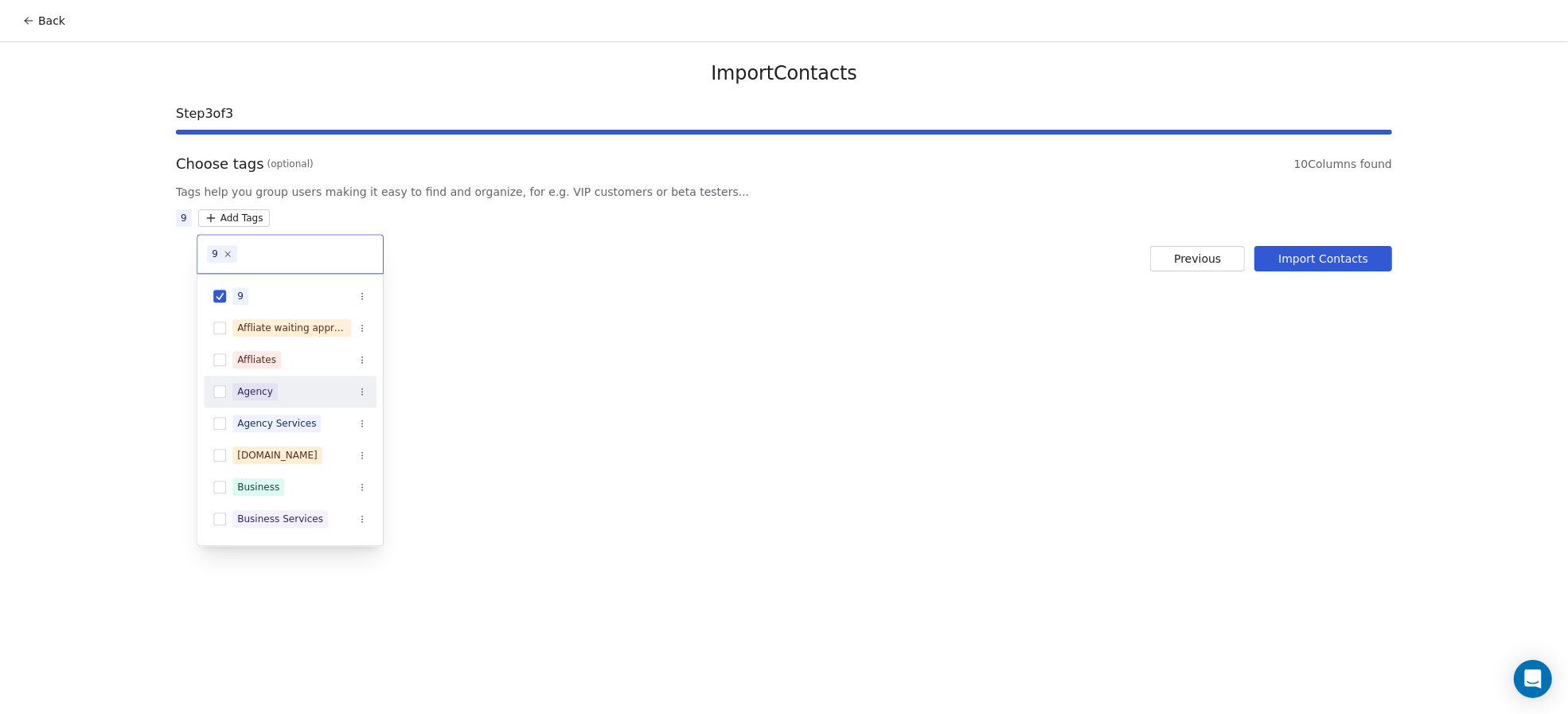
click at [692, 397] on html "Back Import Contacts Step 3 of 3 Choose tags (optional) 10 Columns found Tags h…" at bounding box center [784, 357] width 1568 height 714
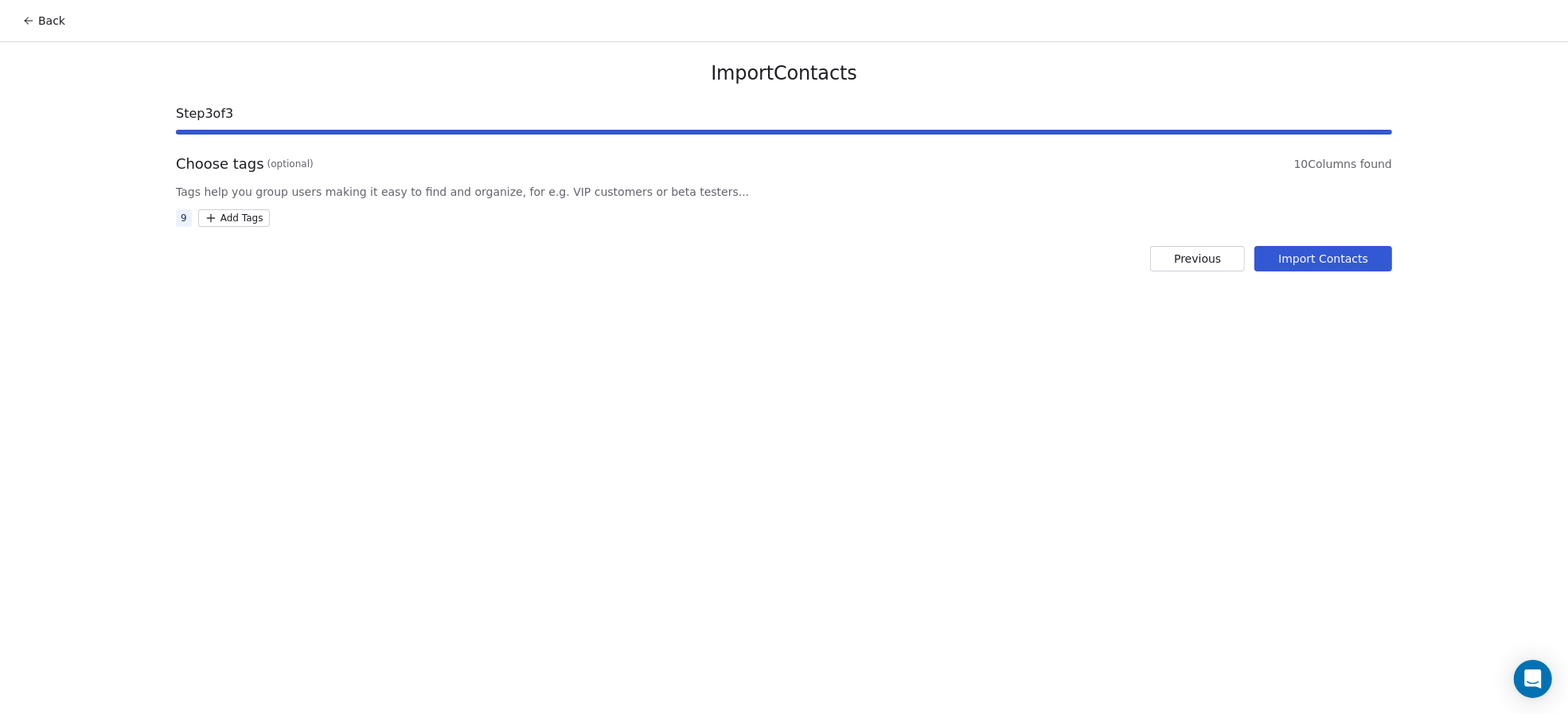
click at [1345, 259] on button "Import Contacts" at bounding box center [1323, 258] width 138 height 26
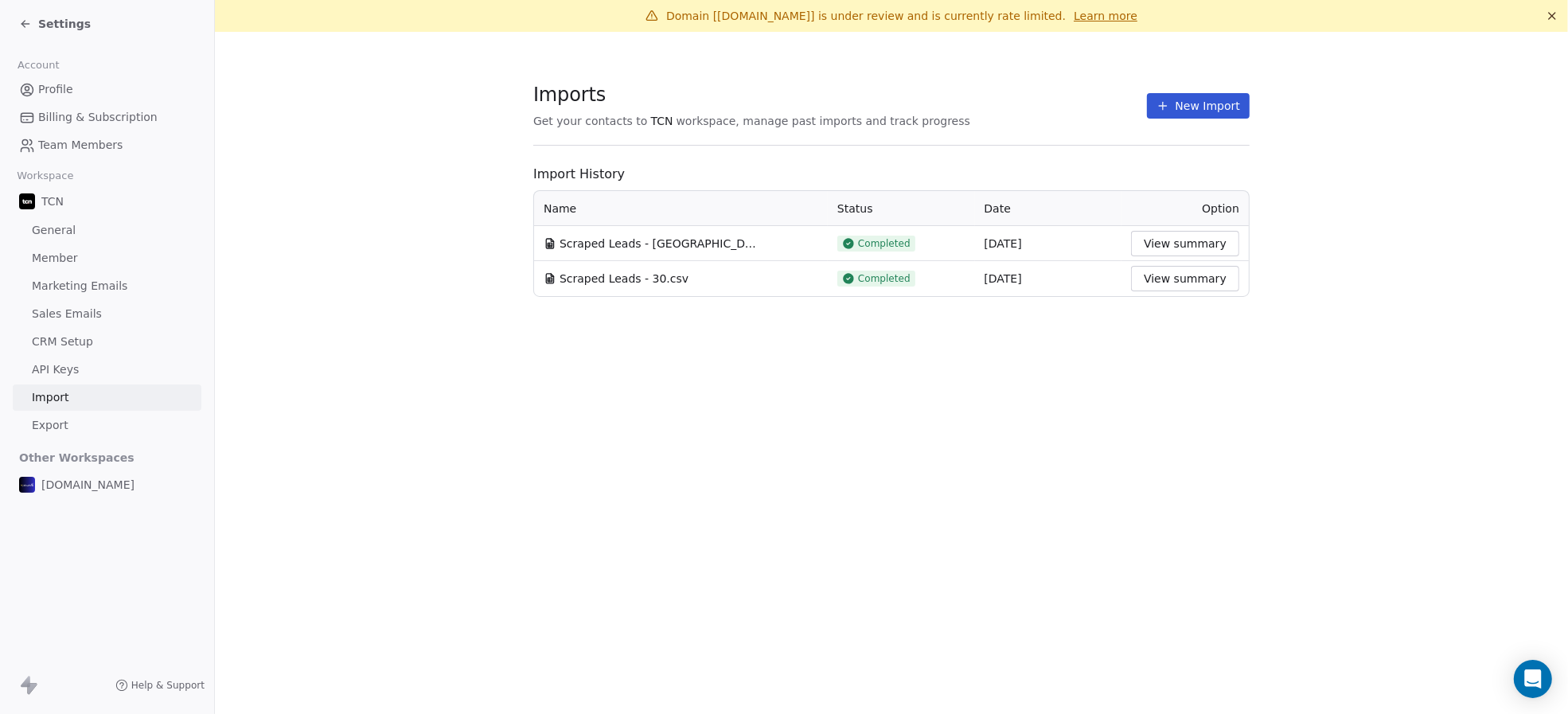
click at [1162, 241] on button "View summary" at bounding box center [1184, 244] width 108 height 26
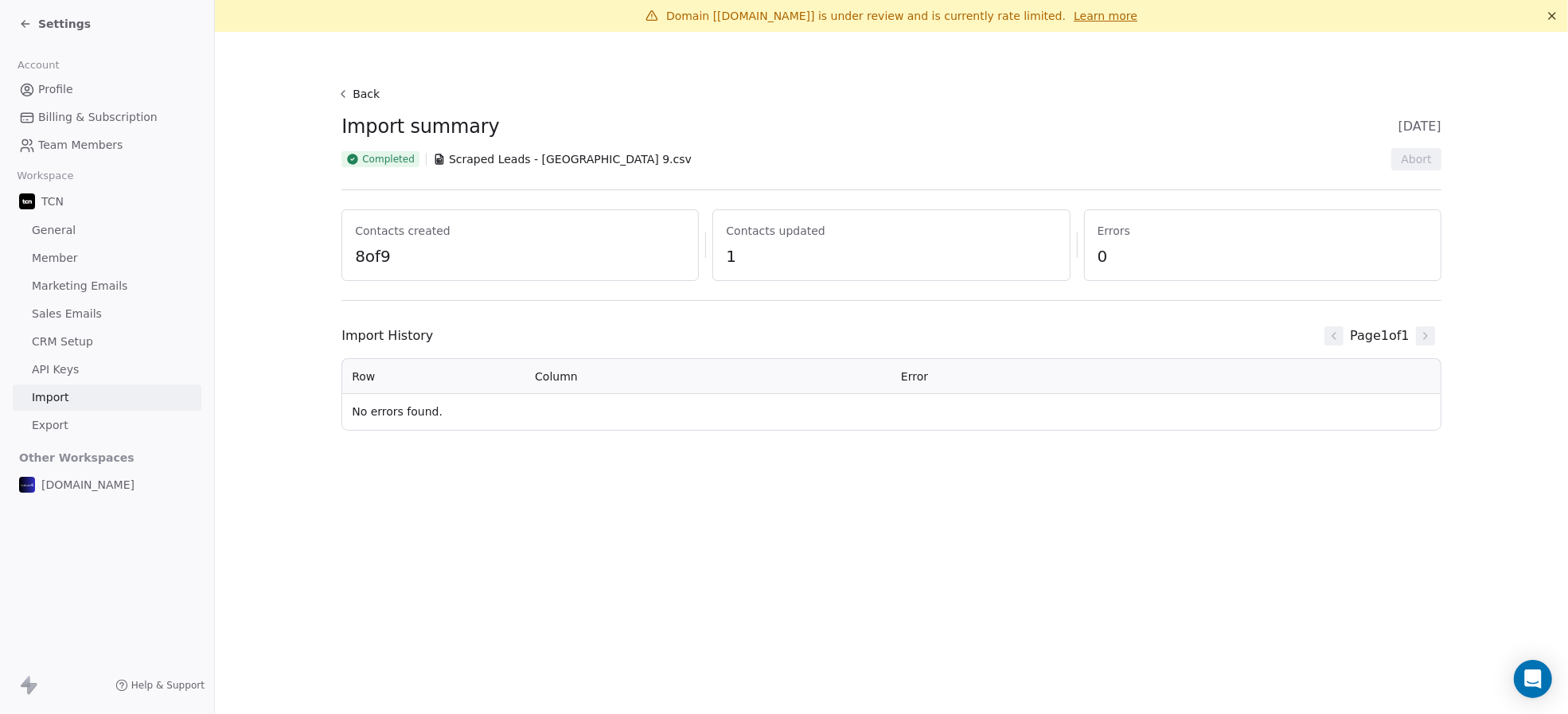
click at [351, 88] on button "Back" at bounding box center [360, 94] width 51 height 29
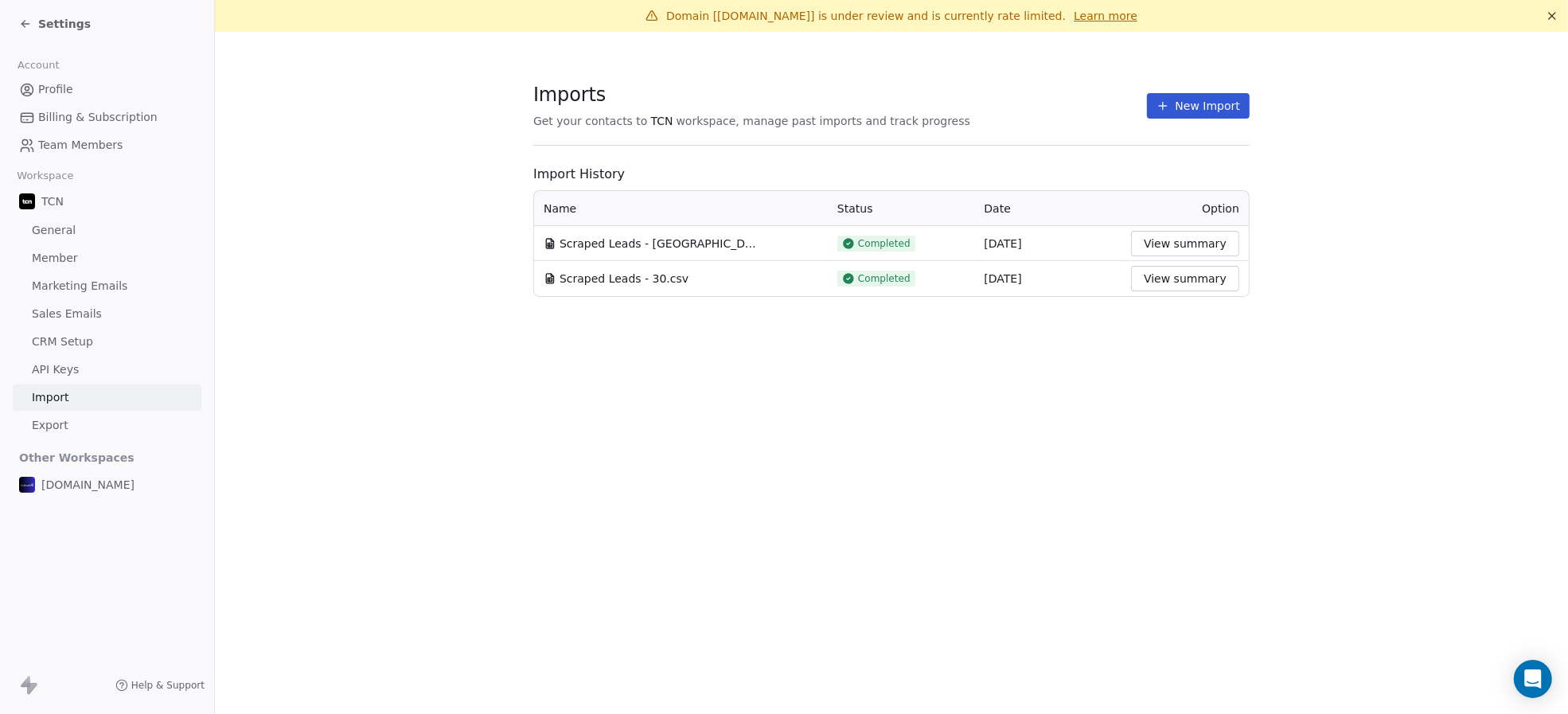
click at [66, 81] on span "Profile" at bounding box center [56, 89] width 35 height 17
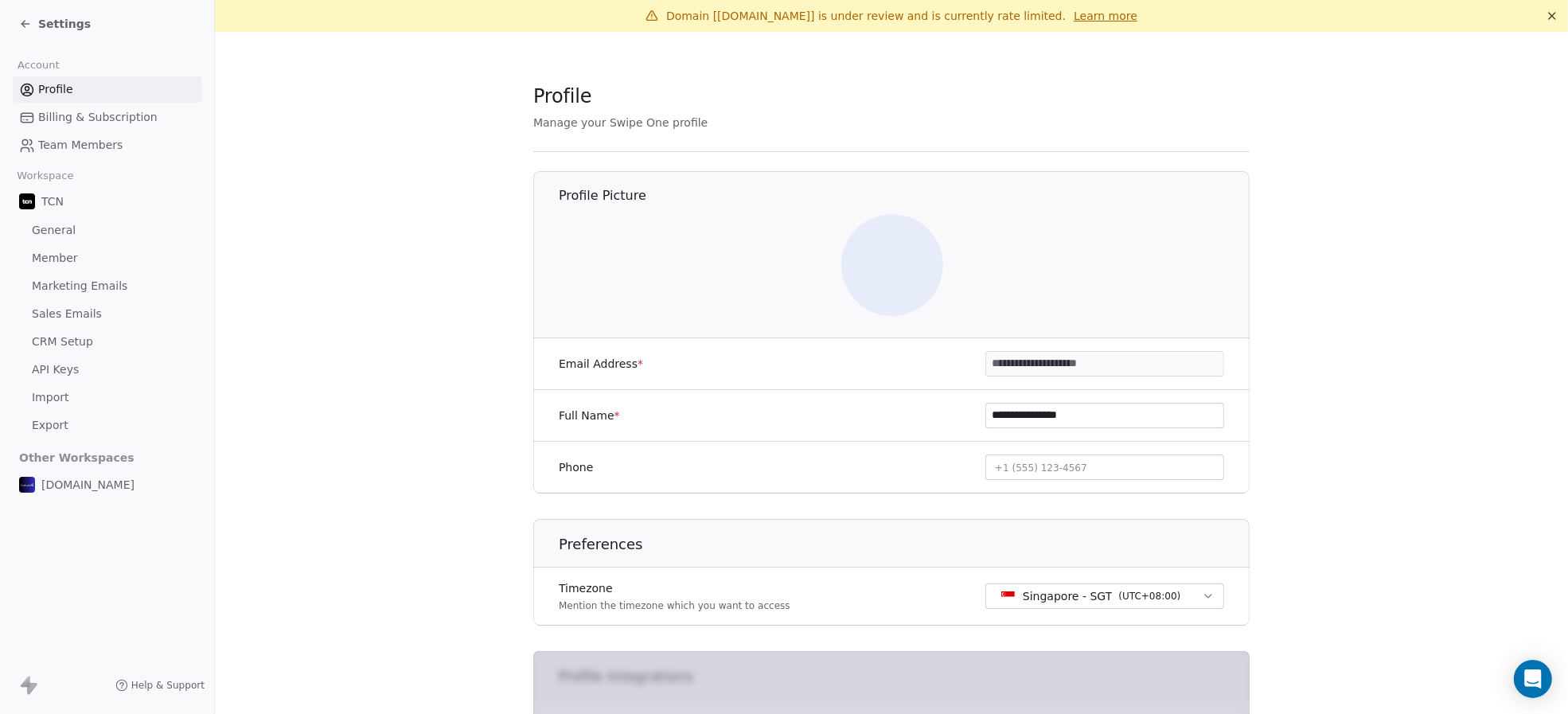
click at [30, 23] on icon at bounding box center [26, 24] width 13 height 13
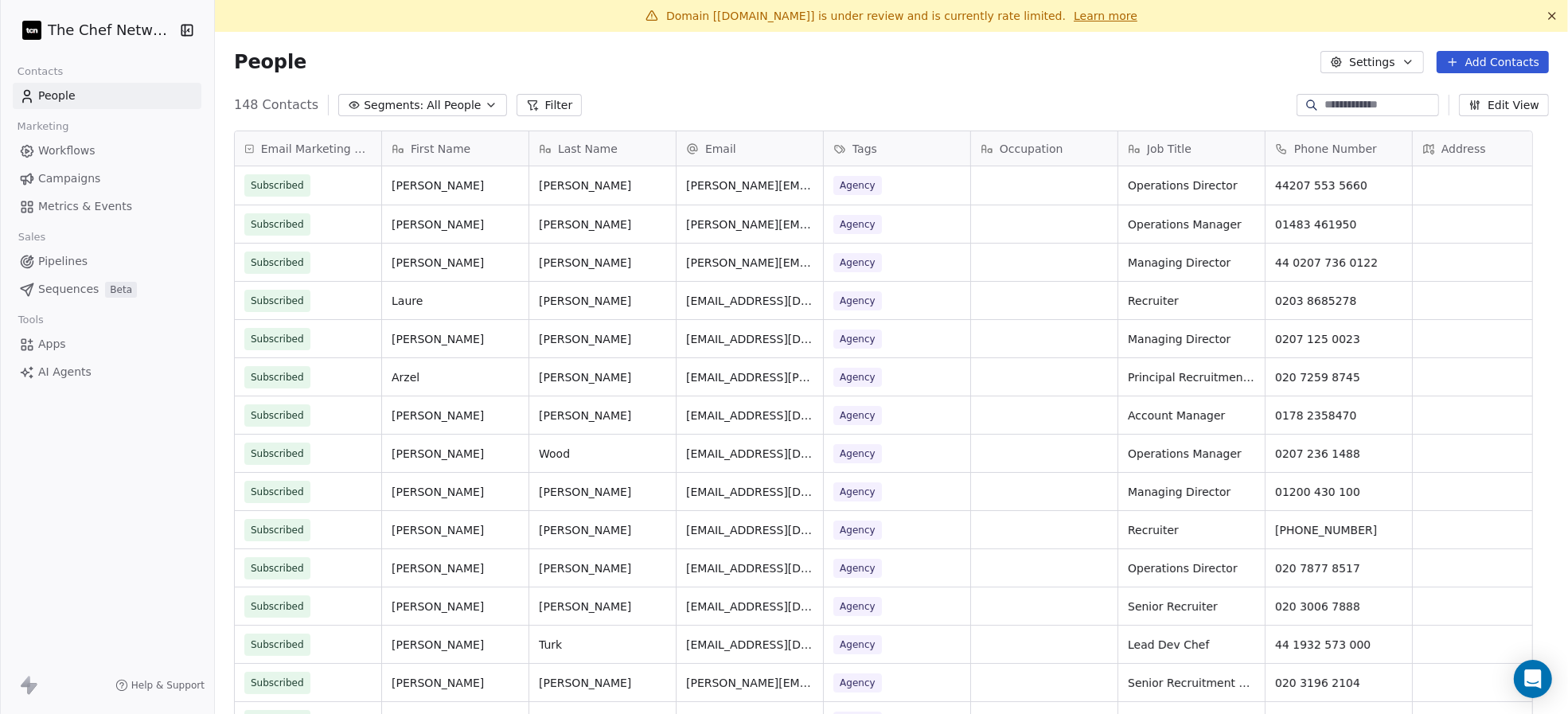
scroll to position [612, 1320]
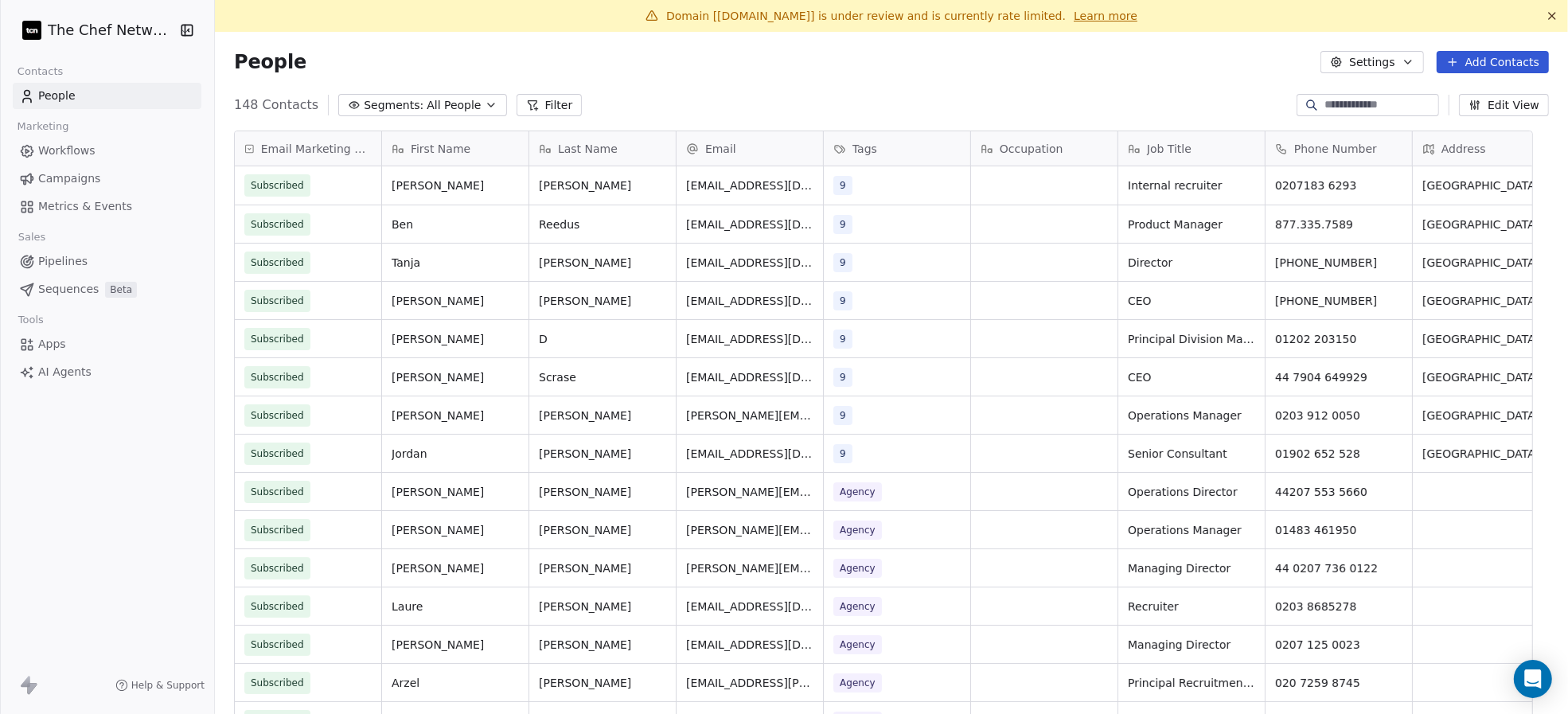
scroll to position [612, 1320]
click at [451, 101] on span "All People" at bounding box center [453, 105] width 54 height 17
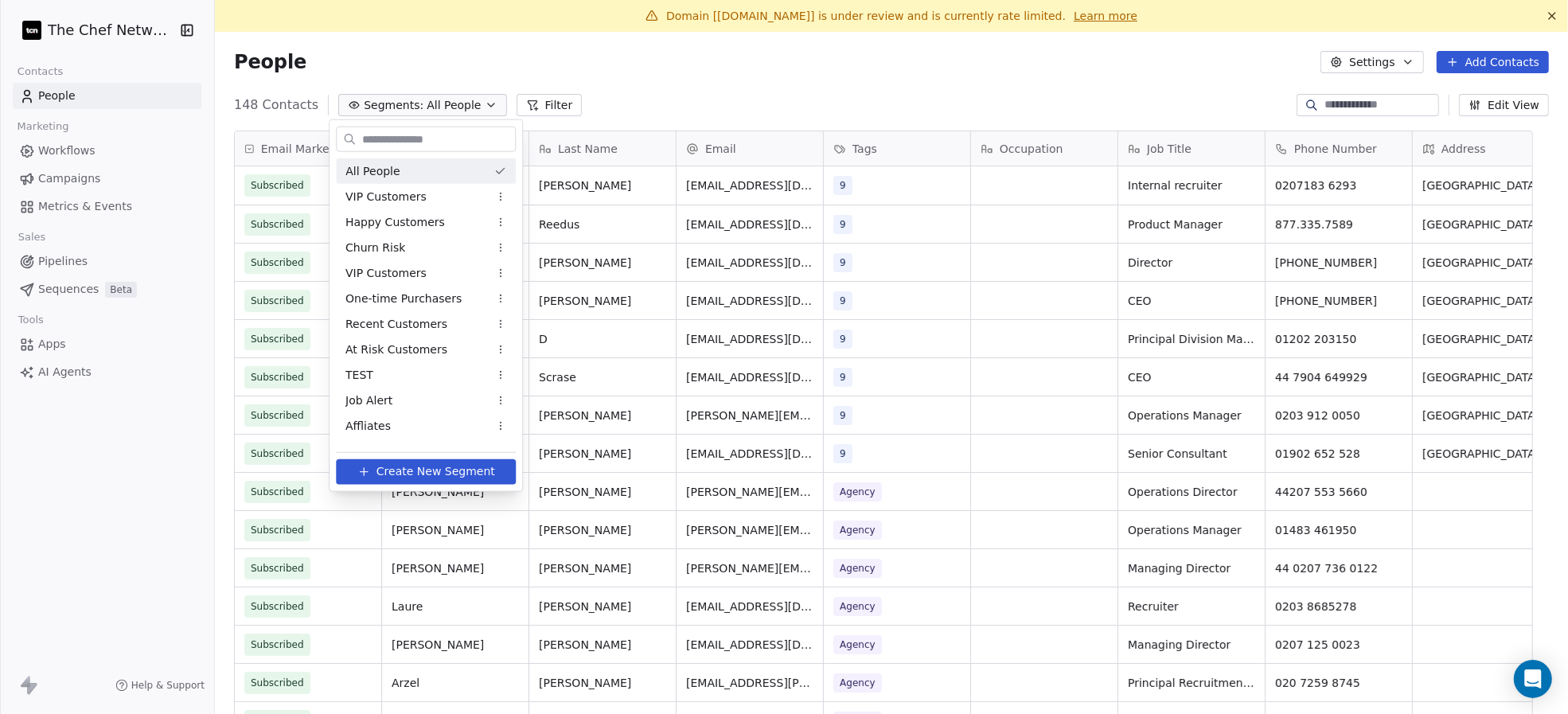
click at [536, 109] on html "The Chef Network Contacts People Marketing Workflows Campaigns Metrics & Events…" at bounding box center [784, 357] width 1568 height 714
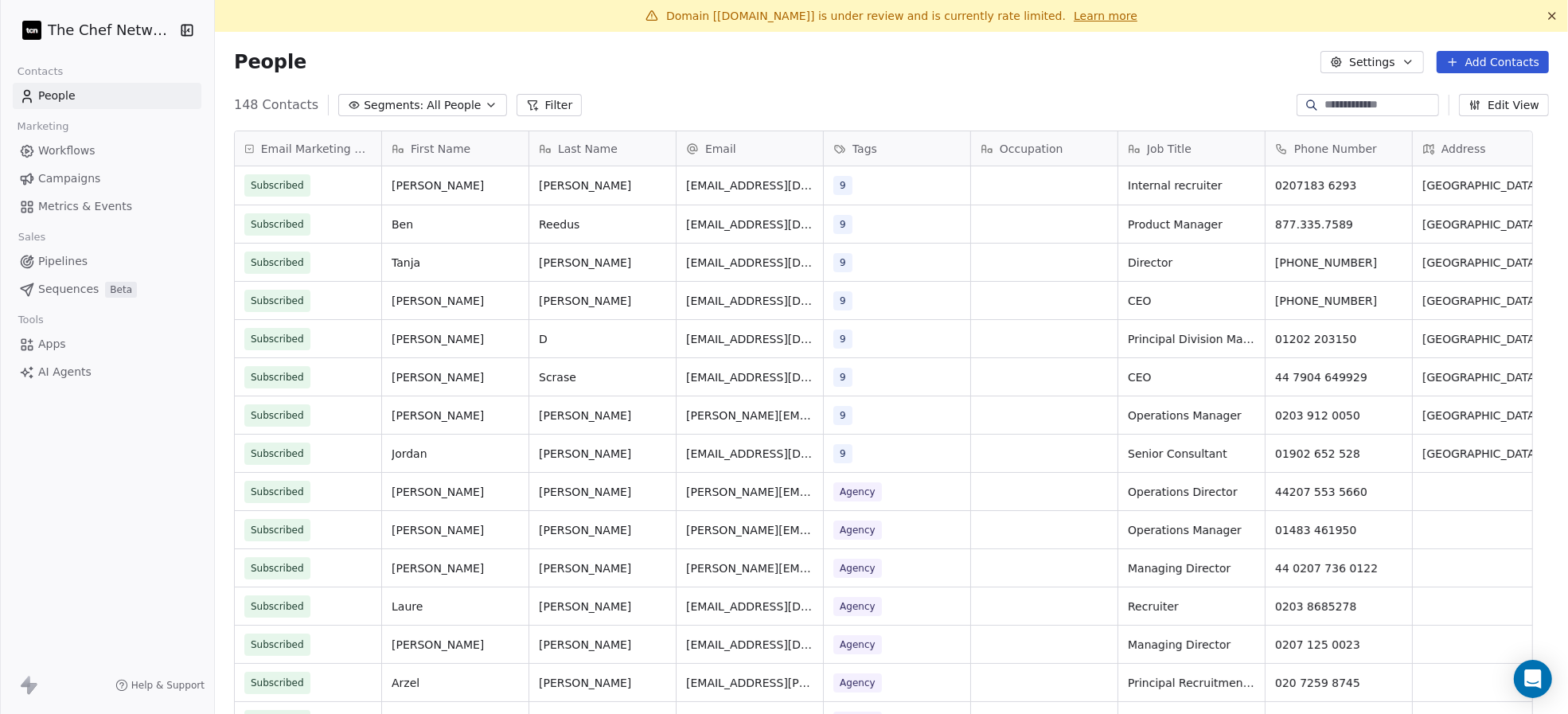
click at [536, 107] on button "Filter" at bounding box center [550, 105] width 66 height 22
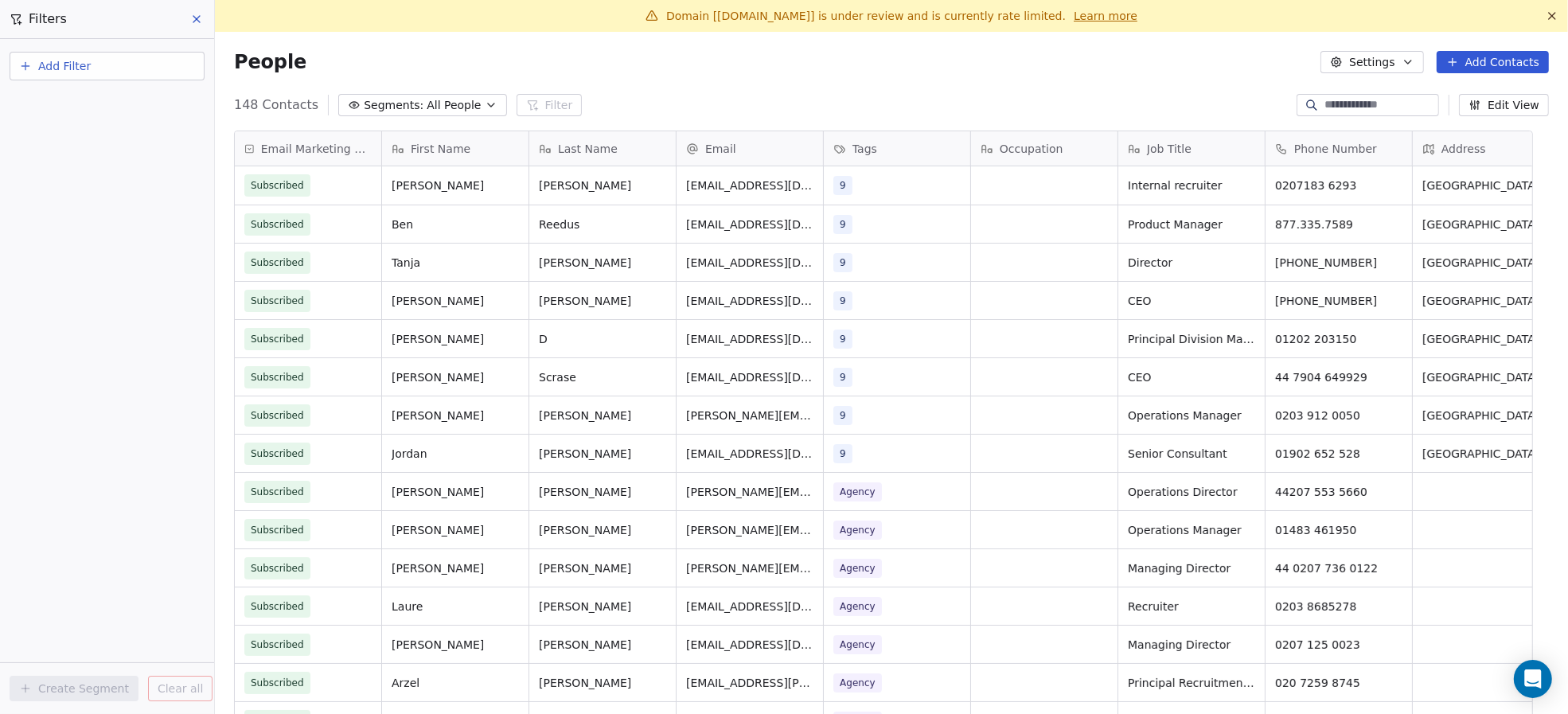
click at [441, 103] on span "All People" at bounding box center [453, 105] width 54 height 17
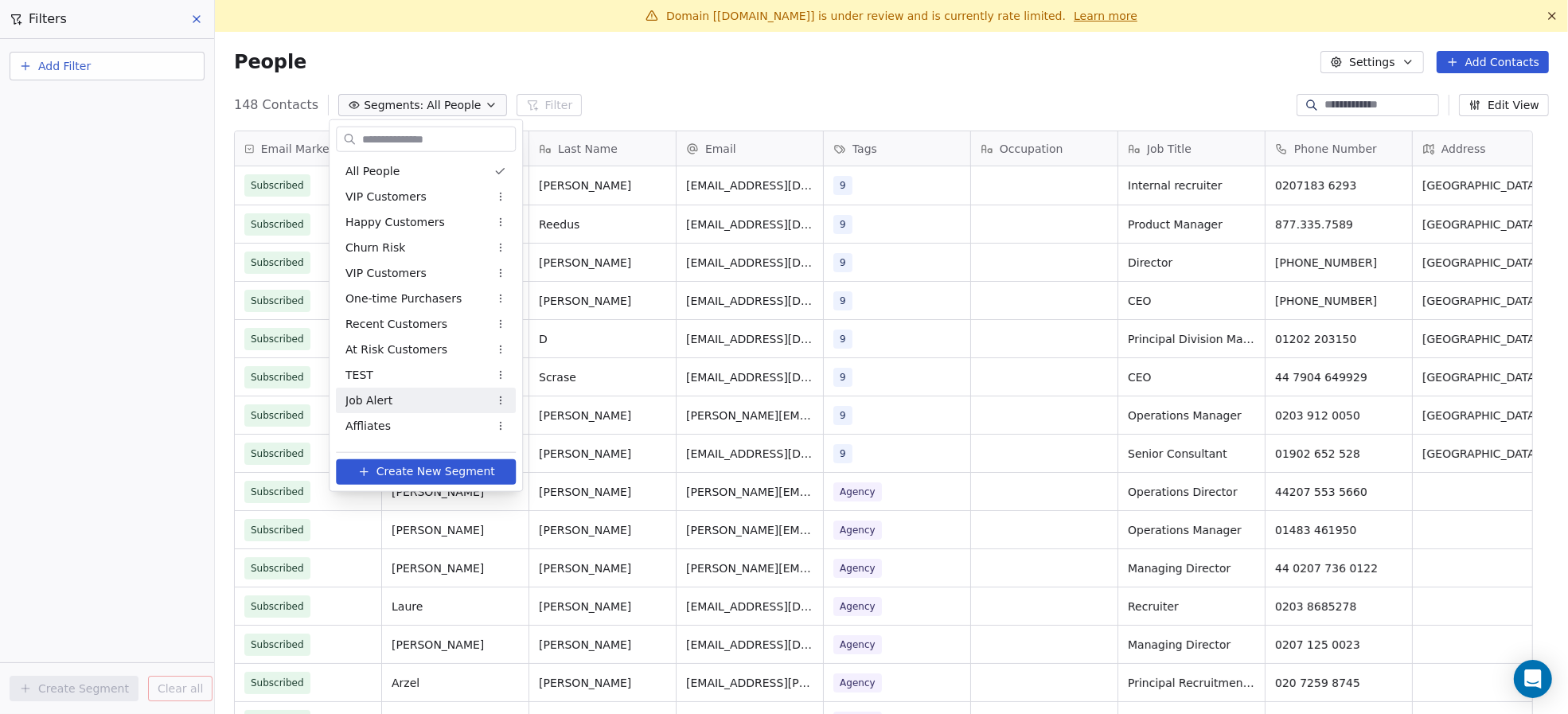
click at [417, 475] on span "Create New Segment" at bounding box center [436, 471] width 119 height 17
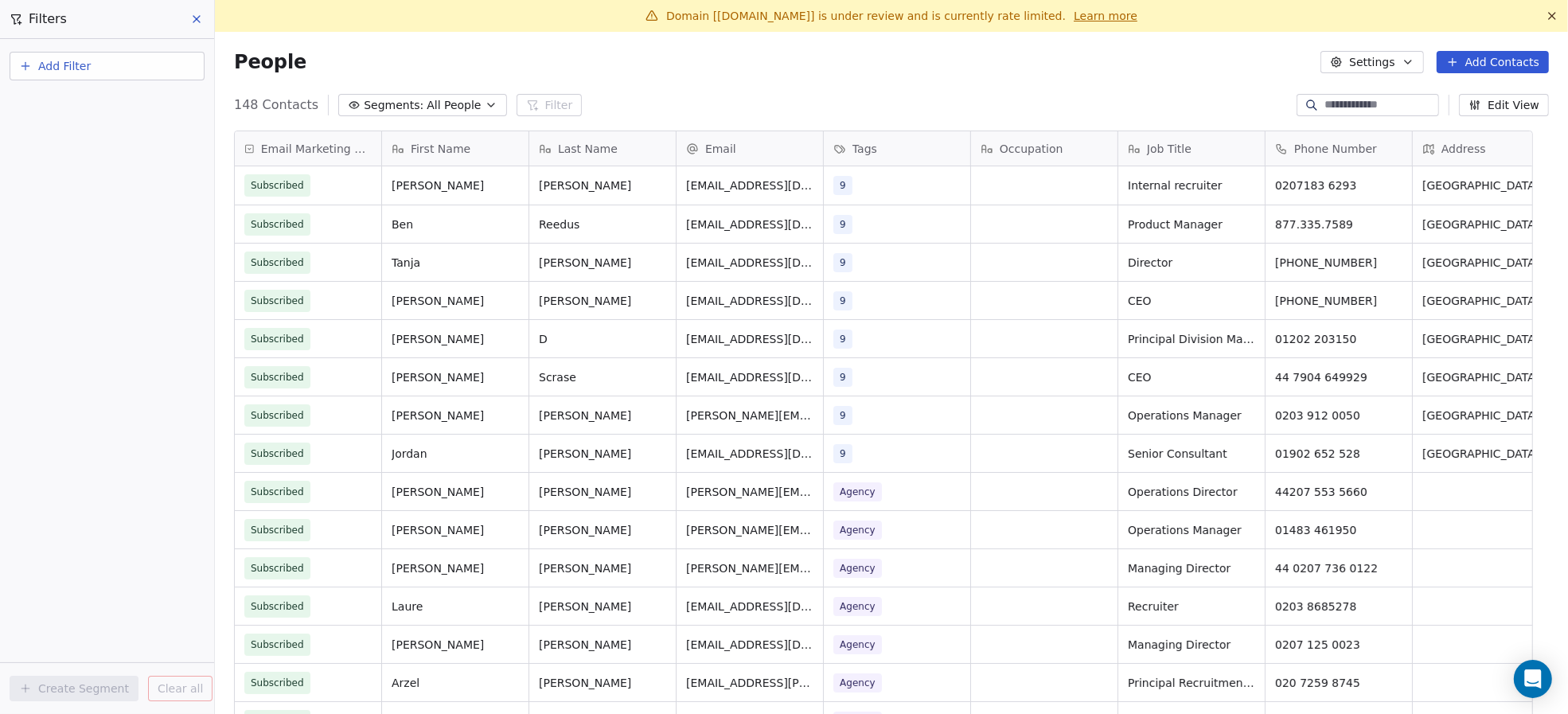
click at [36, 62] on button "Add Filter" at bounding box center [107, 66] width 195 height 29
click at [91, 105] on span "Contact properties" at bounding box center [78, 103] width 104 height 17
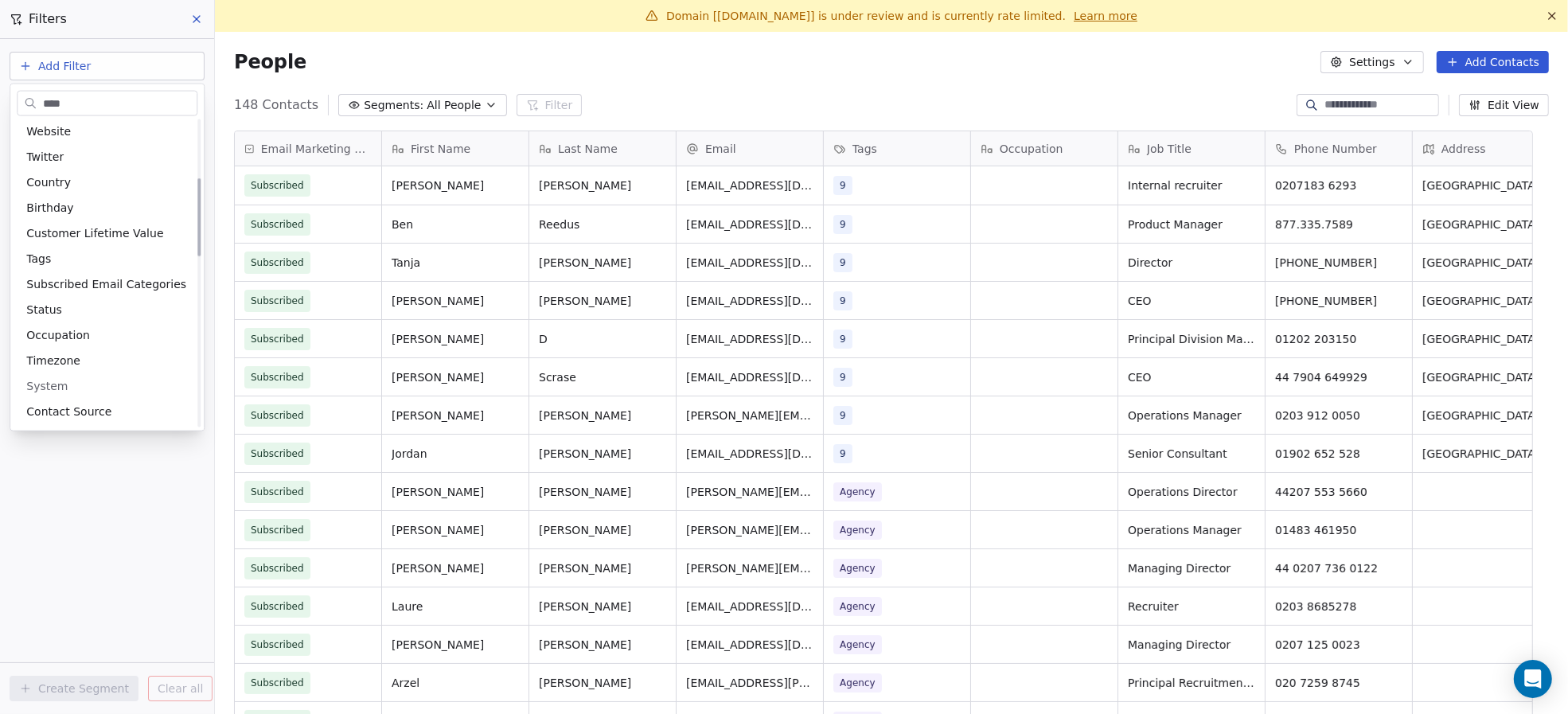
scroll to position [0, 0]
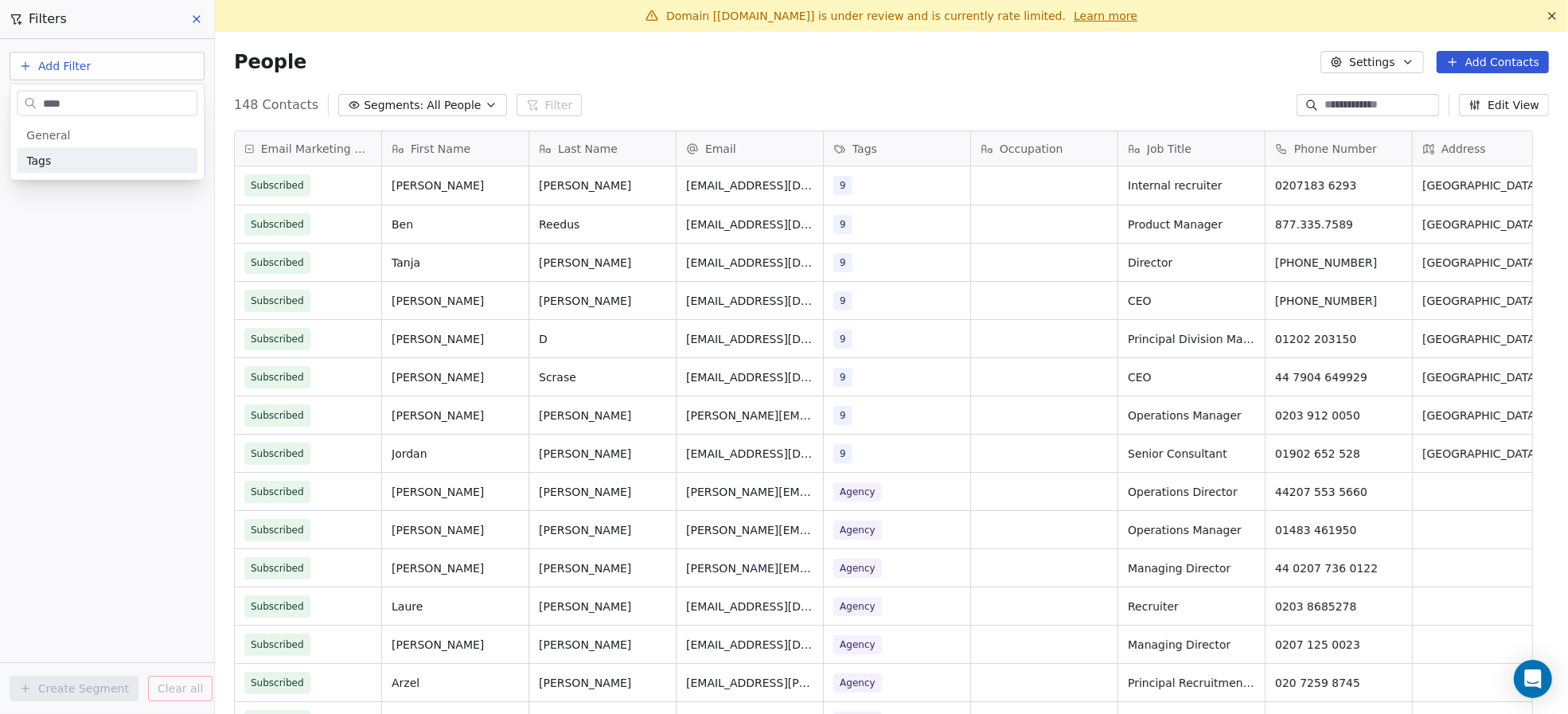
type input "****"
click at [77, 170] on div "Tags" at bounding box center [107, 160] width 181 height 26
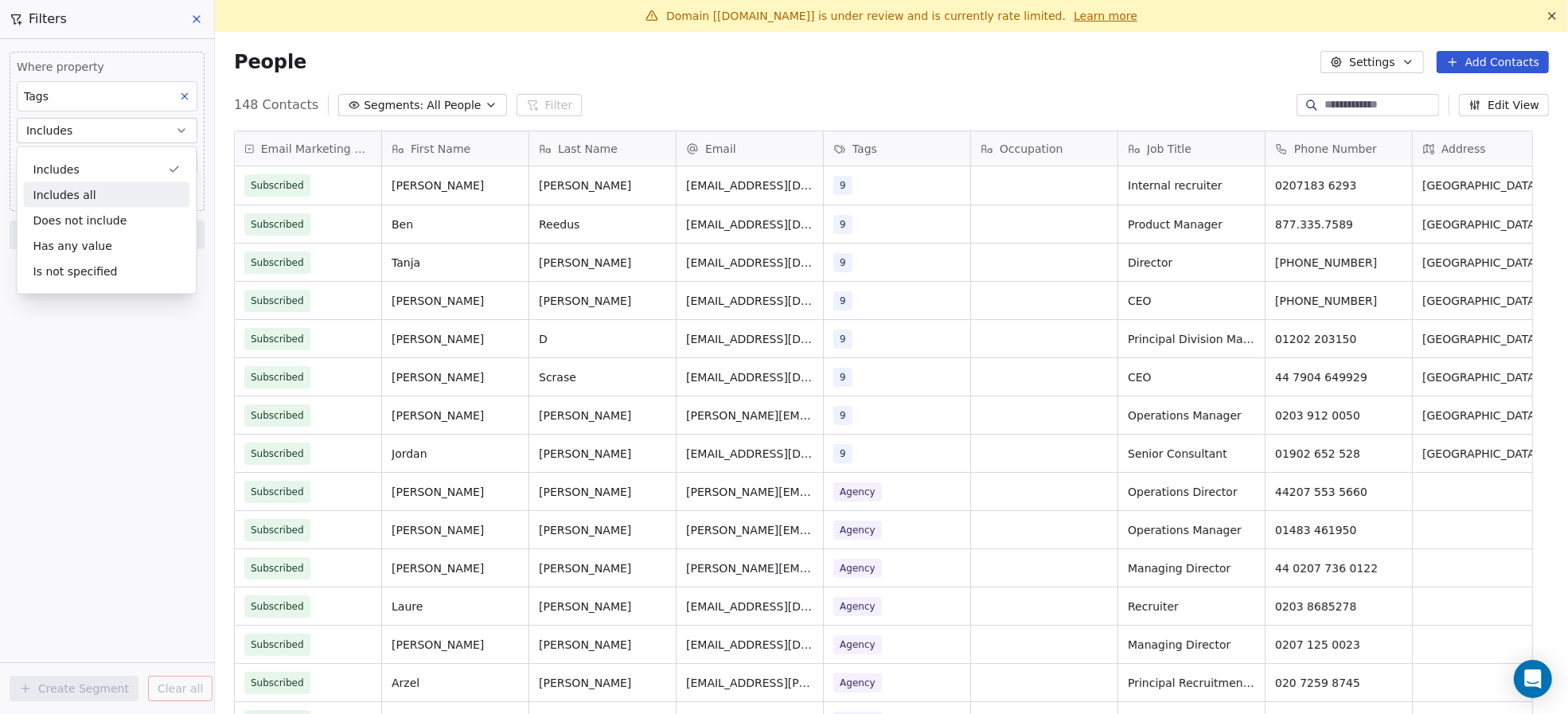
click at [80, 195] on div "Includes all" at bounding box center [107, 195] width 166 height 26
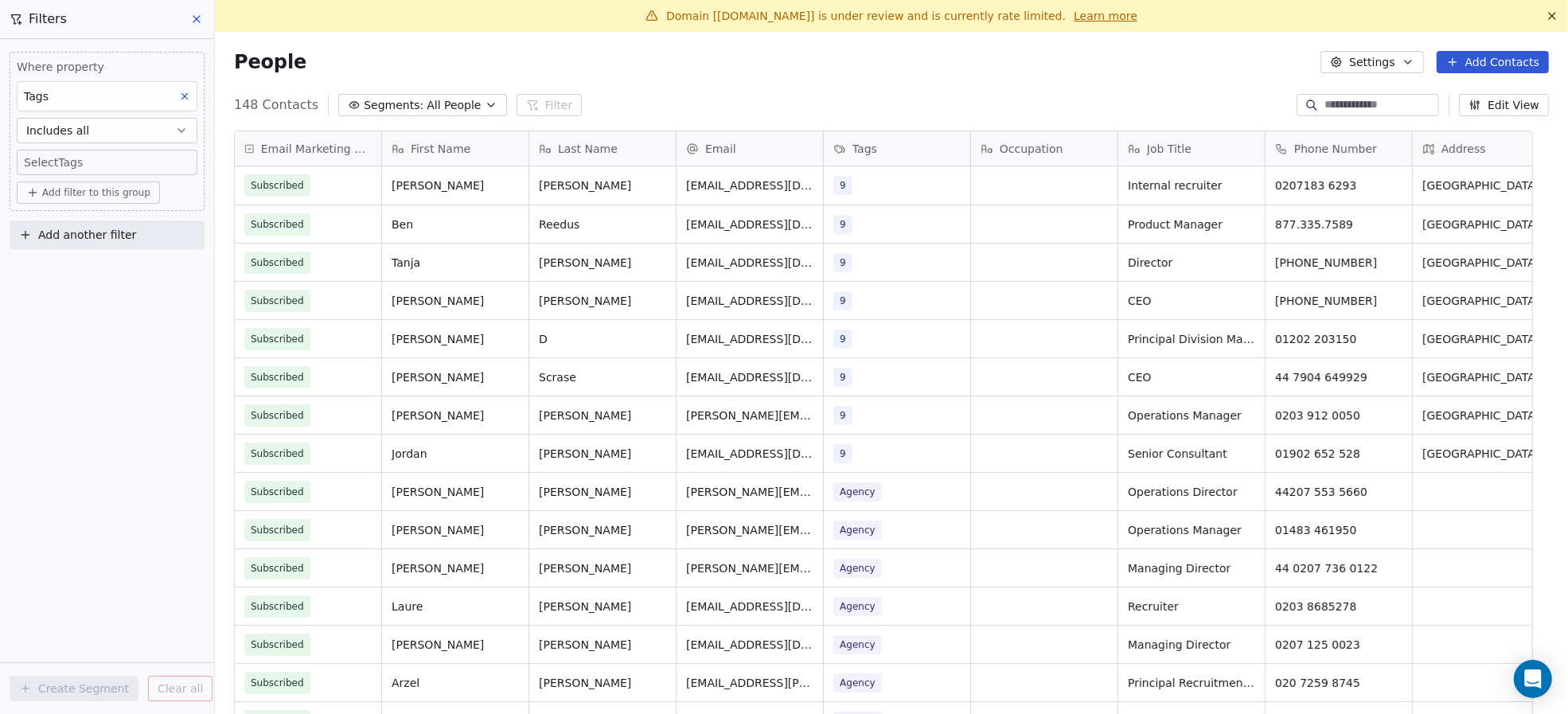
click at [95, 164] on body "The Chef Network Contacts People Marketing Workflows Campaigns Metrics & Events…" at bounding box center [784, 357] width 1568 height 714
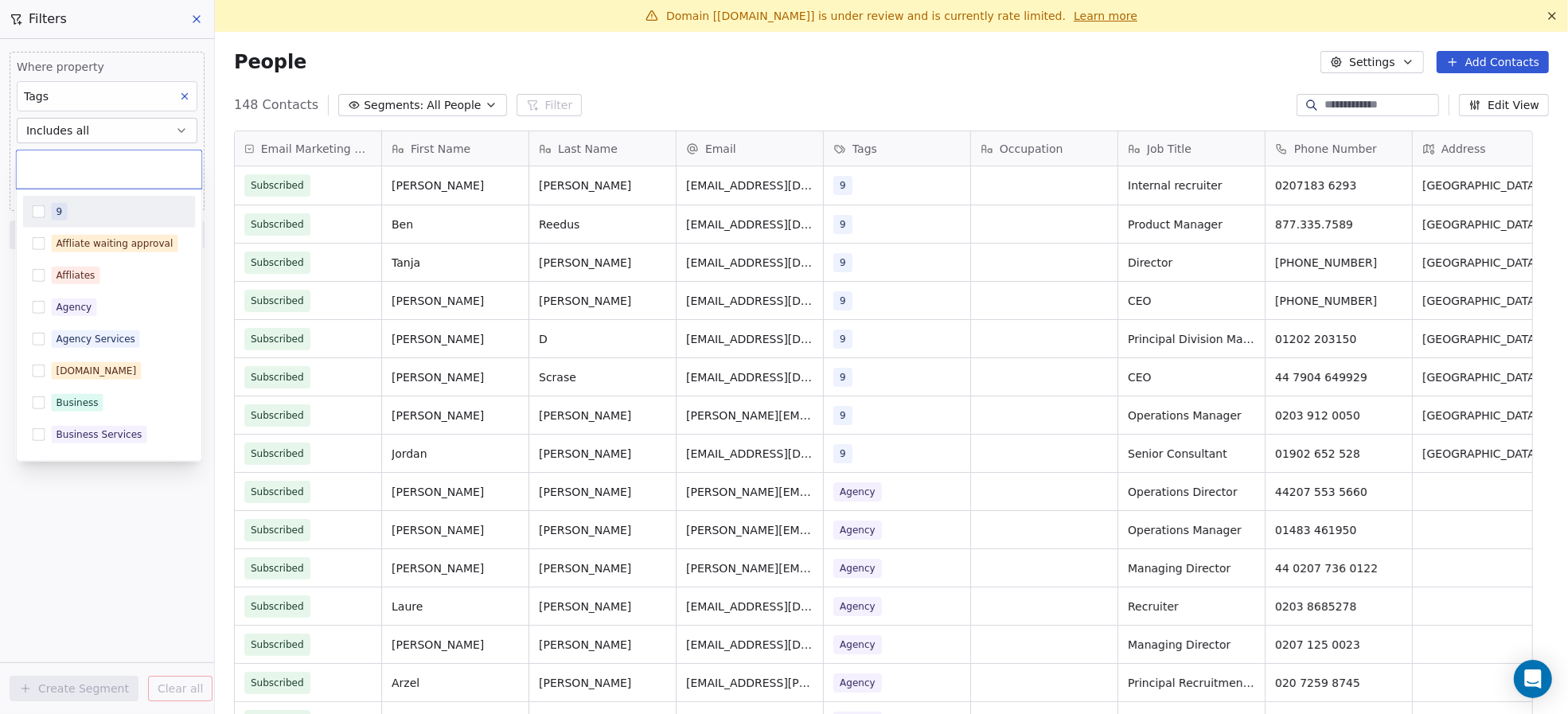
click at [88, 203] on div "9" at bounding box center [119, 212] width 135 height 18
click at [40, 498] on html "The Chef Network Contacts People Marketing Workflows Campaigns Metrics & Events…" at bounding box center [784, 357] width 1568 height 714
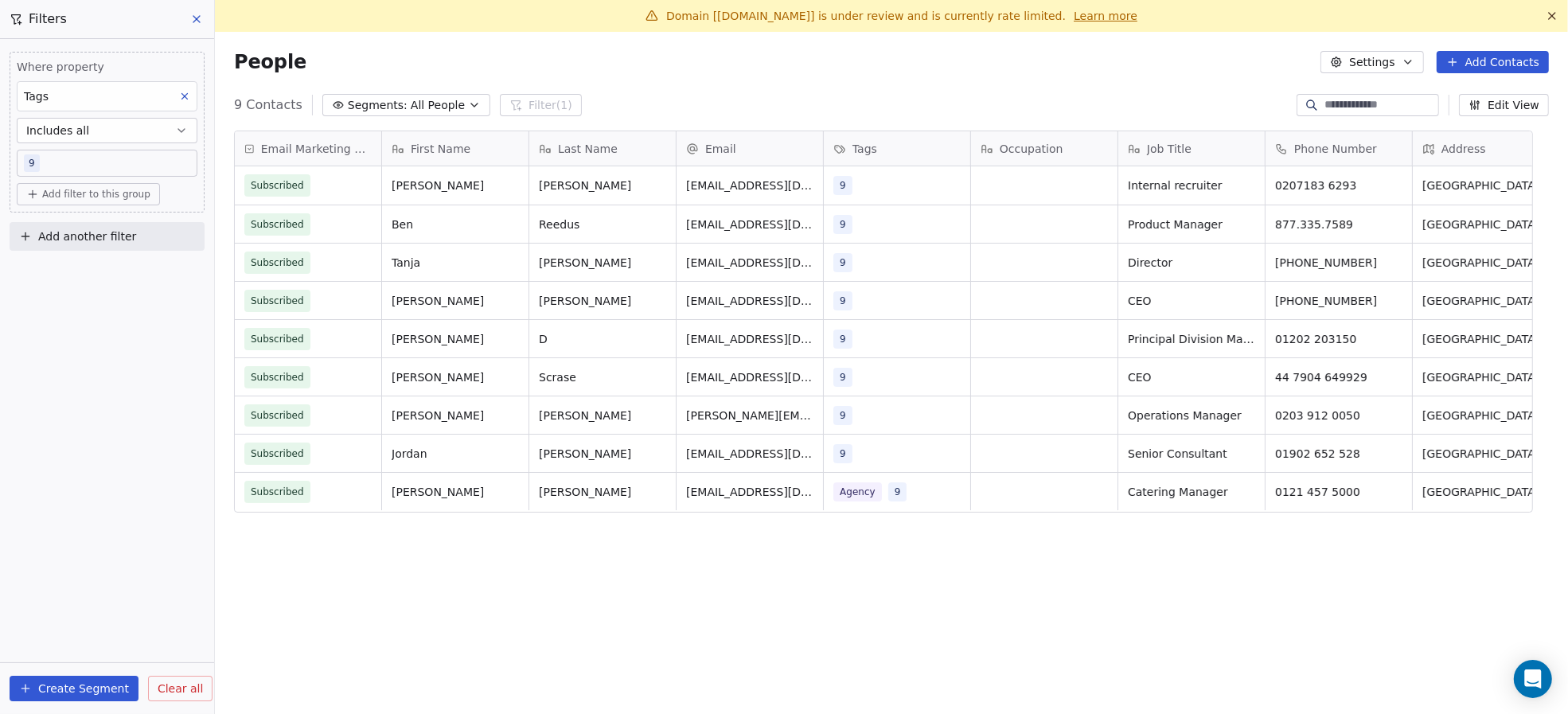
scroll to position [612, 1320]
click at [100, 684] on button "Create Segment" at bounding box center [74, 688] width 129 height 26
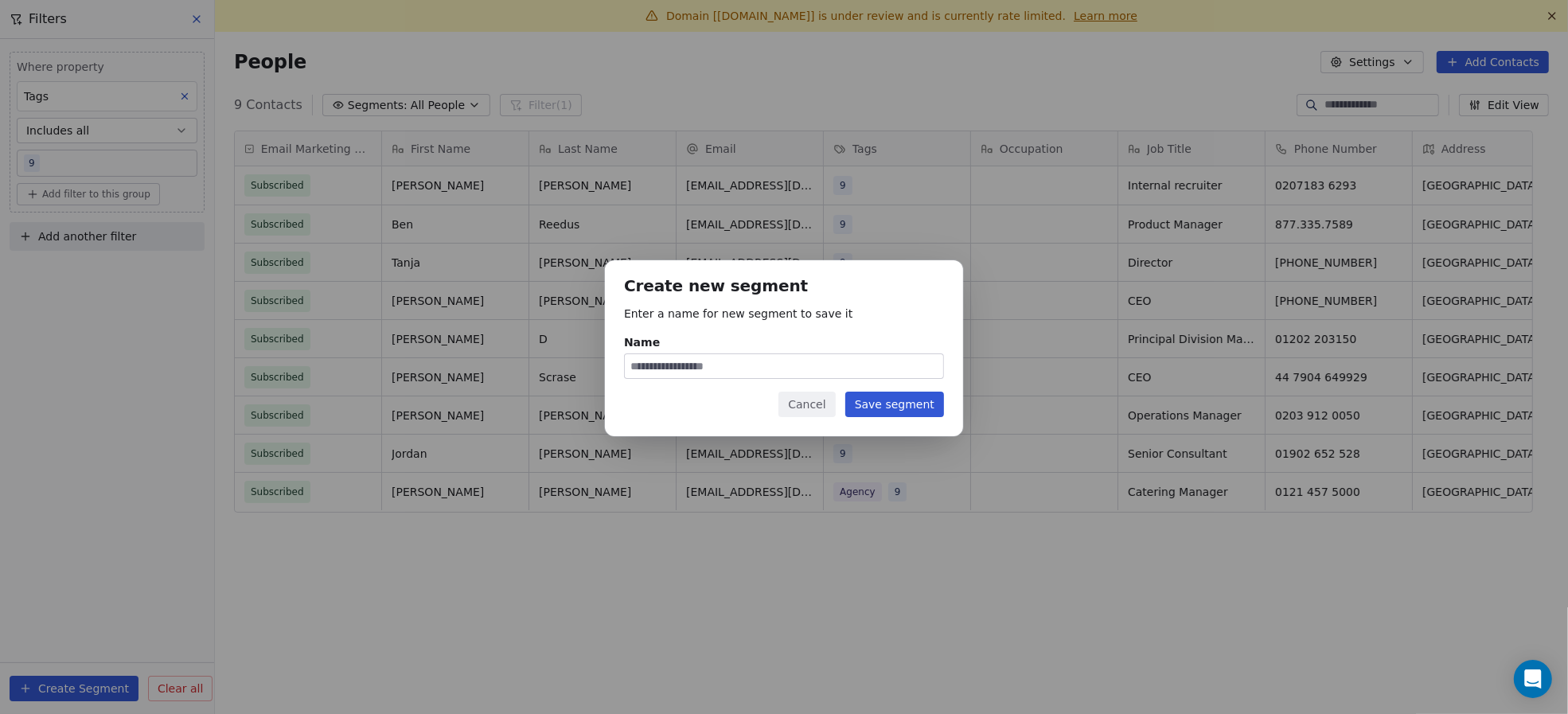
click at [777, 368] on input "Name" at bounding box center [784, 366] width 319 height 24
type input "**********"
click at [924, 404] on button "Save segment" at bounding box center [894, 404] width 99 height 26
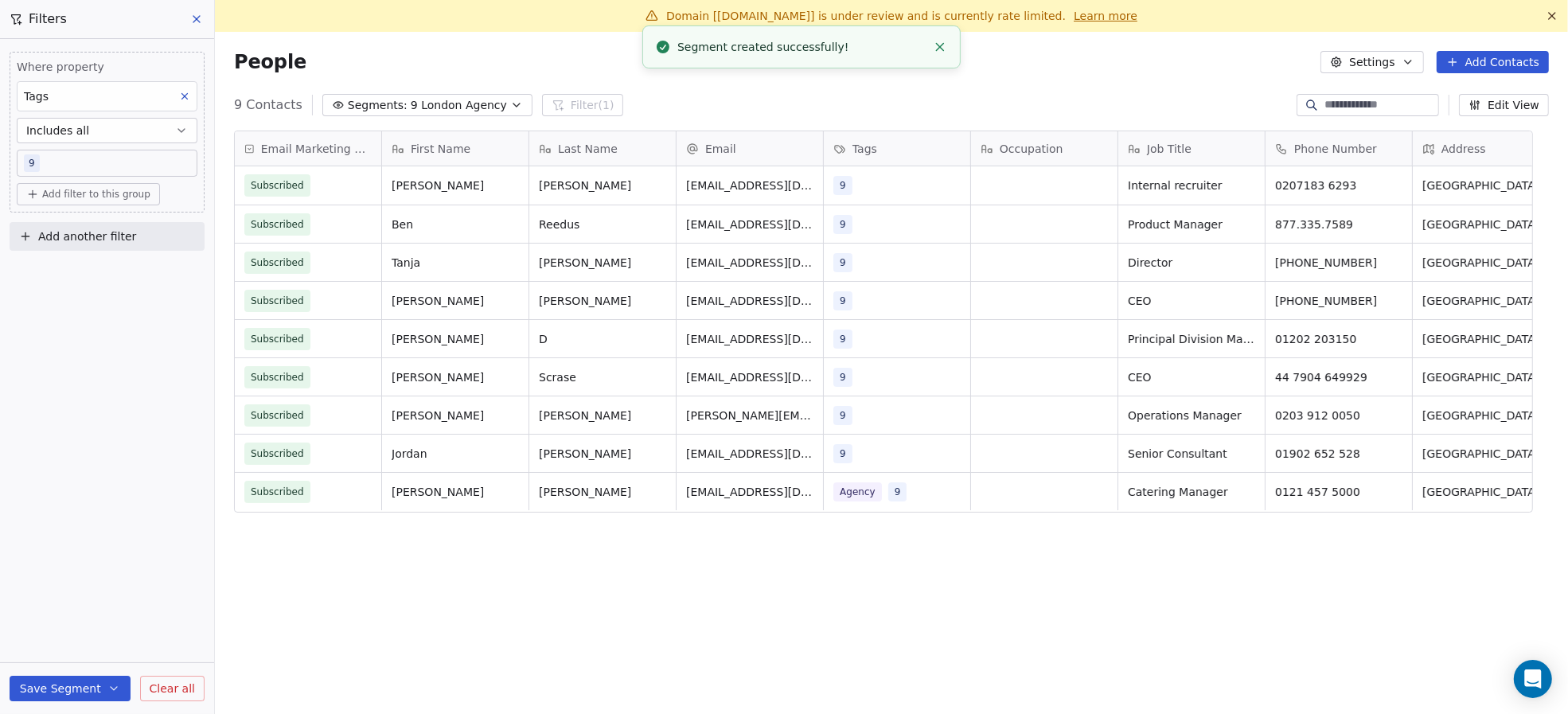
click at [202, 20] on icon at bounding box center [197, 19] width 13 height 13
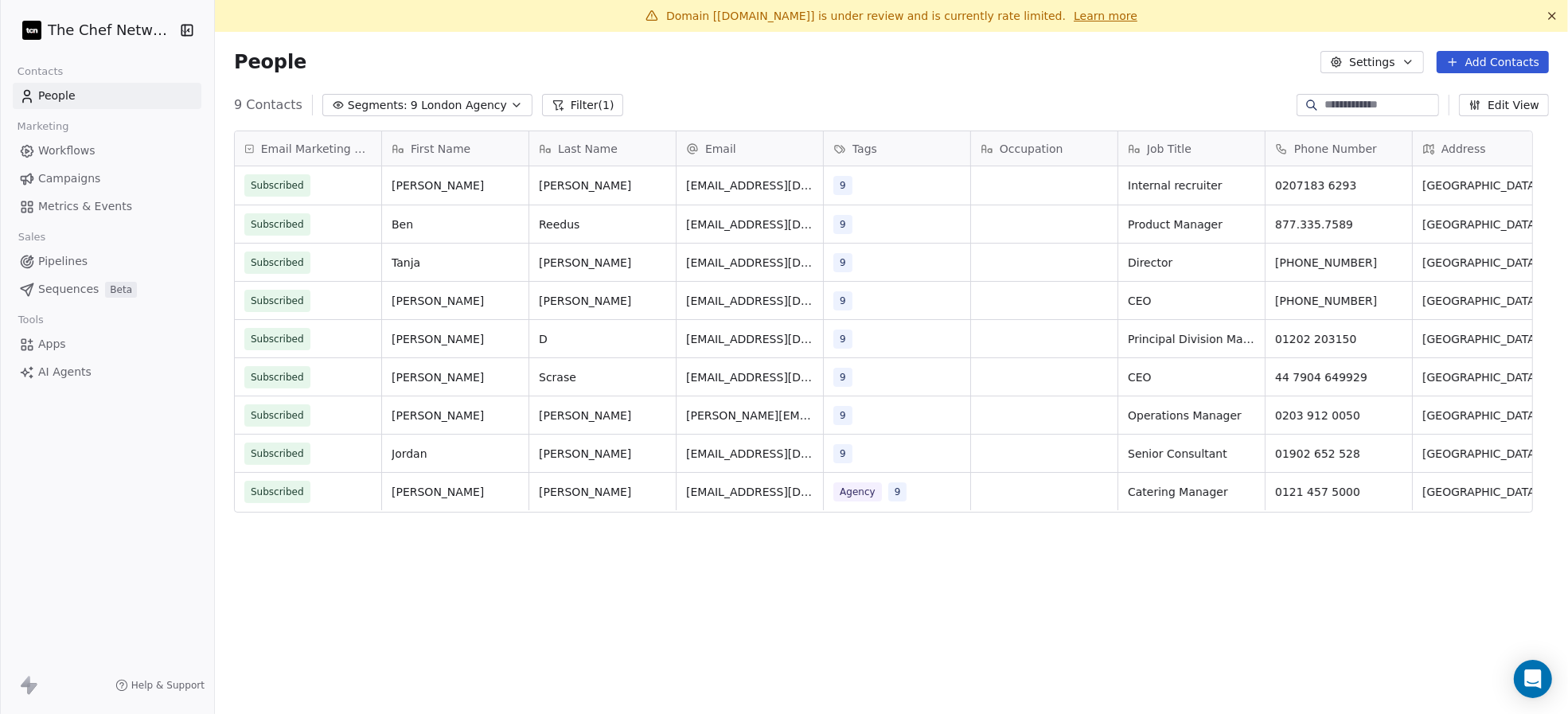
click at [112, 198] on span "Metrics & Events" at bounding box center [85, 206] width 94 height 17
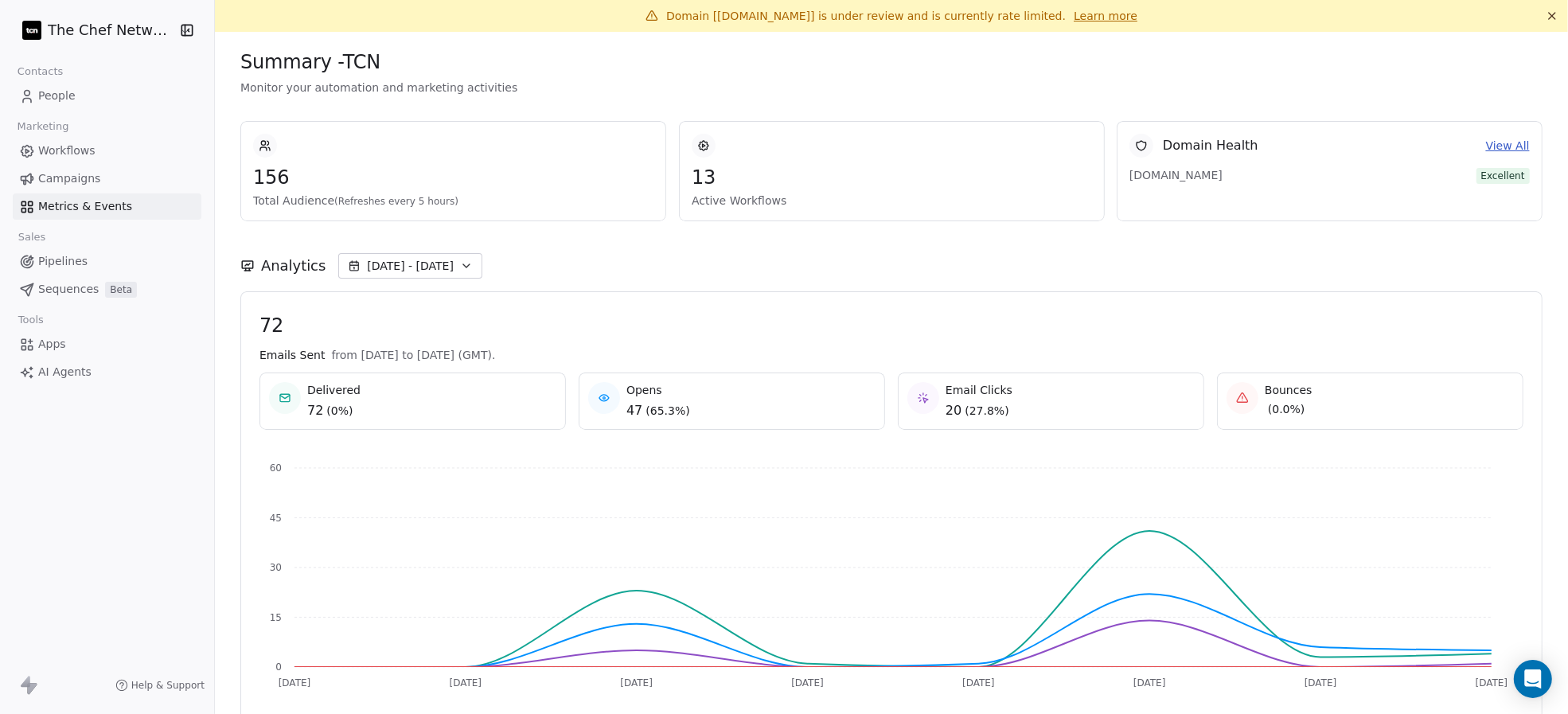
click at [94, 147] on link "Workflows" at bounding box center [107, 151] width 189 height 26
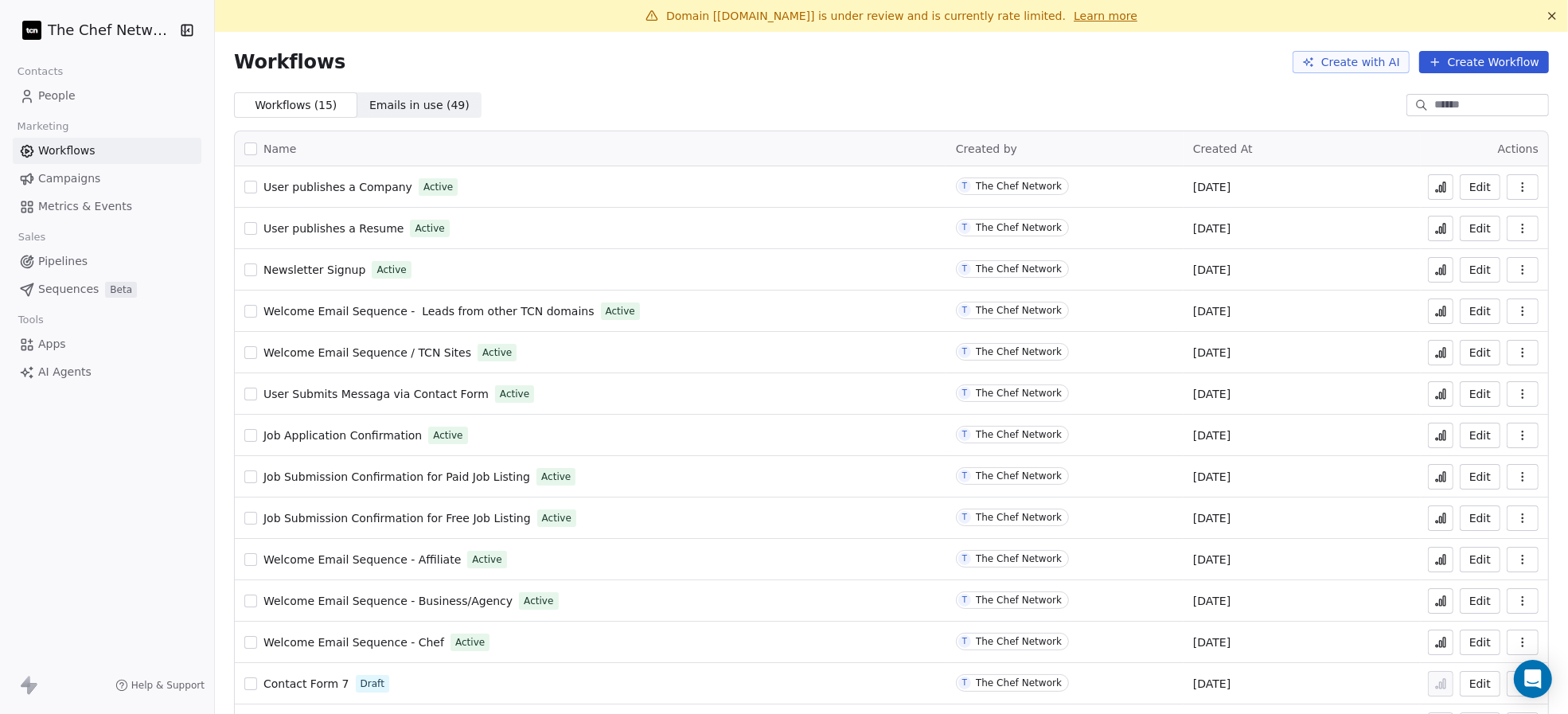
click at [88, 179] on span "Campaigns" at bounding box center [69, 178] width 62 height 17
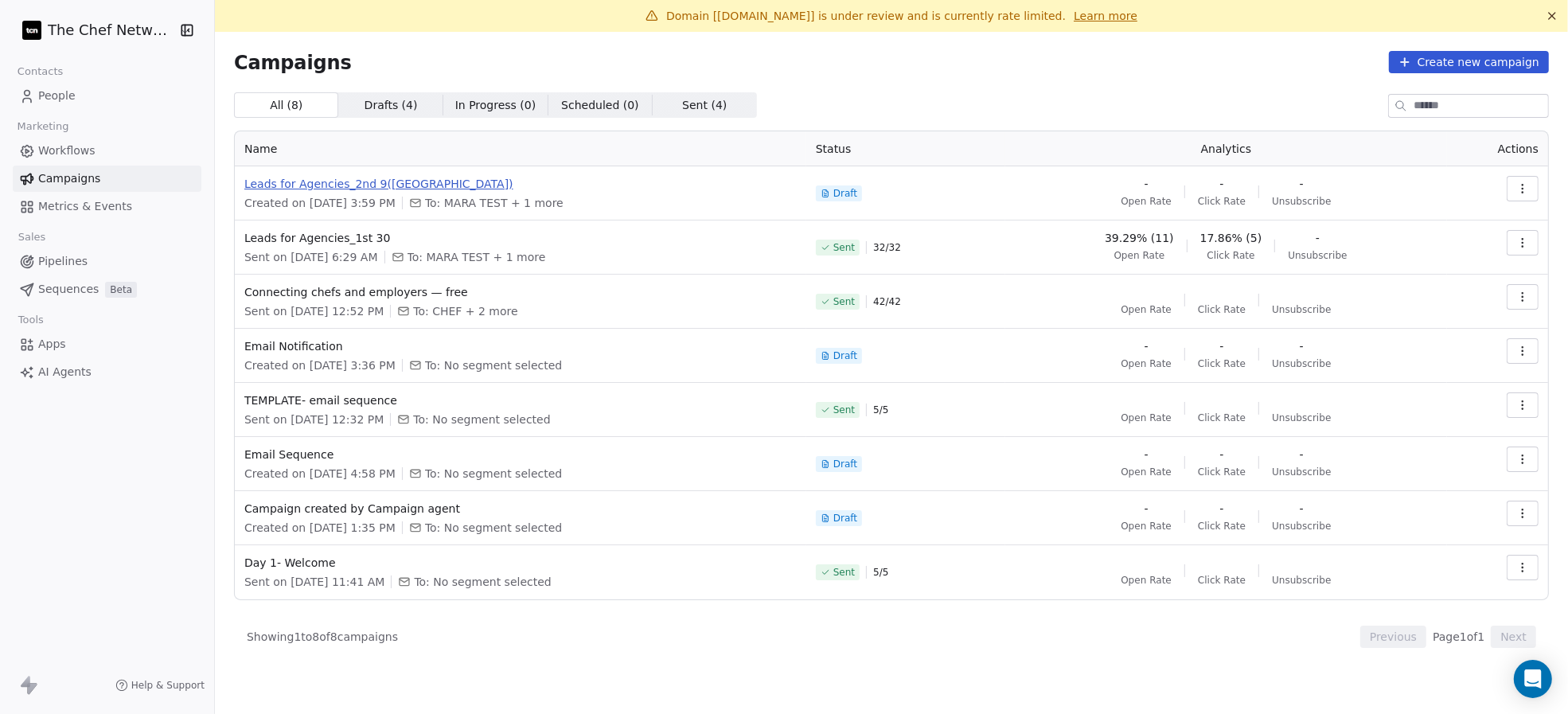
click at [400, 182] on span "Leads for Agencies_2nd 9([GEOGRAPHIC_DATA])" at bounding box center [520, 184] width 552 height 16
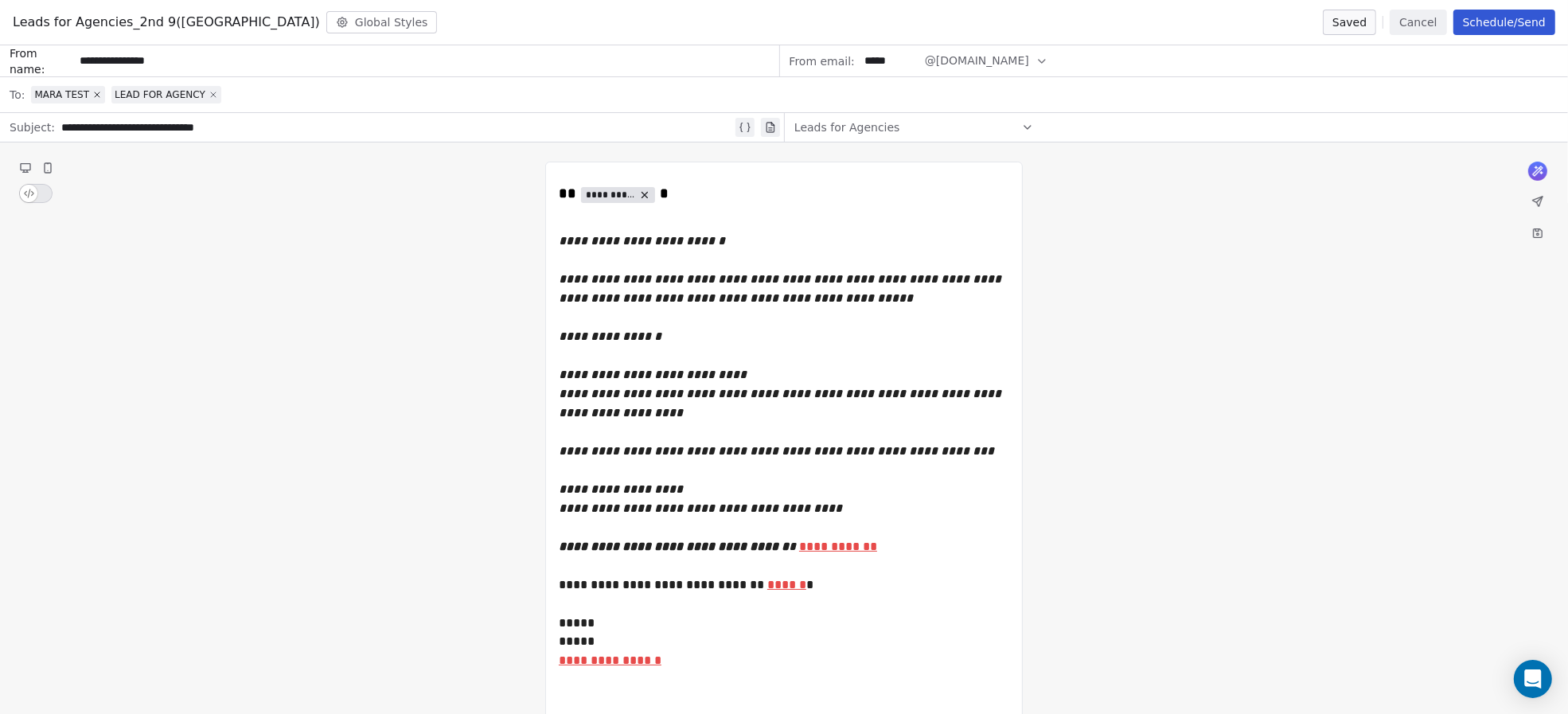
click at [209, 92] on icon at bounding box center [213, 95] width 10 height 10
click at [97, 95] on icon at bounding box center [97, 95] width 10 height 10
click at [97, 95] on span "Select a segment" at bounding box center [79, 95] width 97 height 16
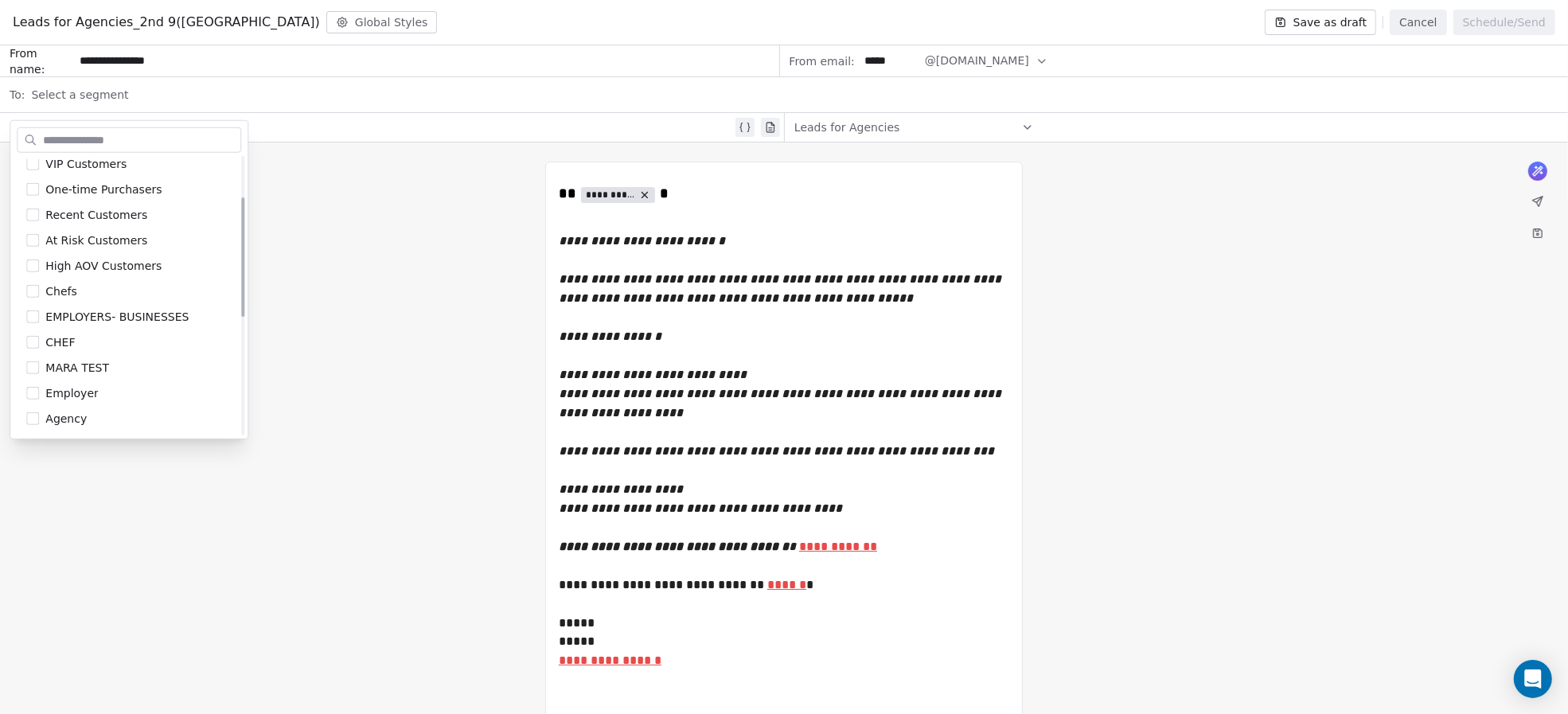
scroll to position [363, 0]
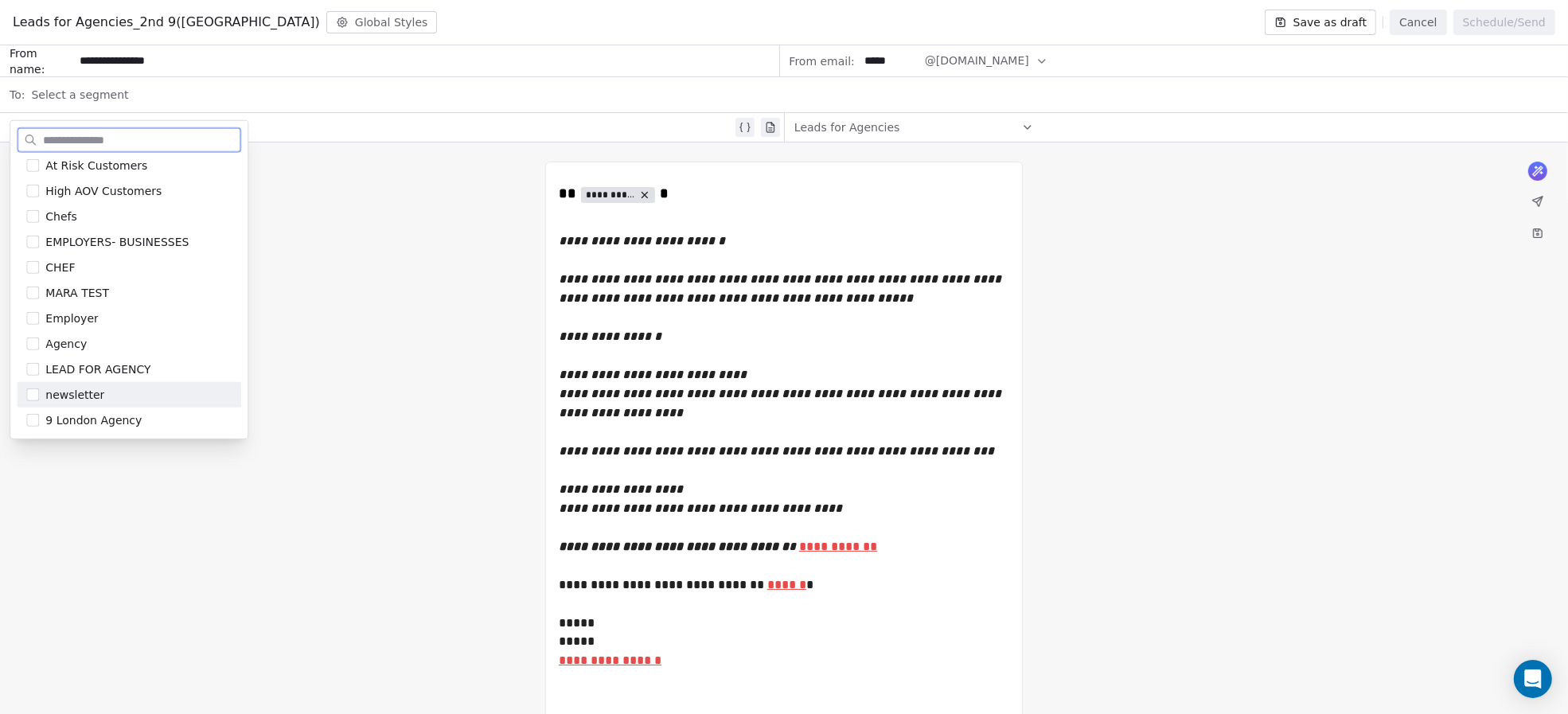
click at [114, 410] on div "9 London Agency" at bounding box center [129, 420] width 225 height 26
click at [347, 365] on div "**********" at bounding box center [784, 469] width 1568 height 653
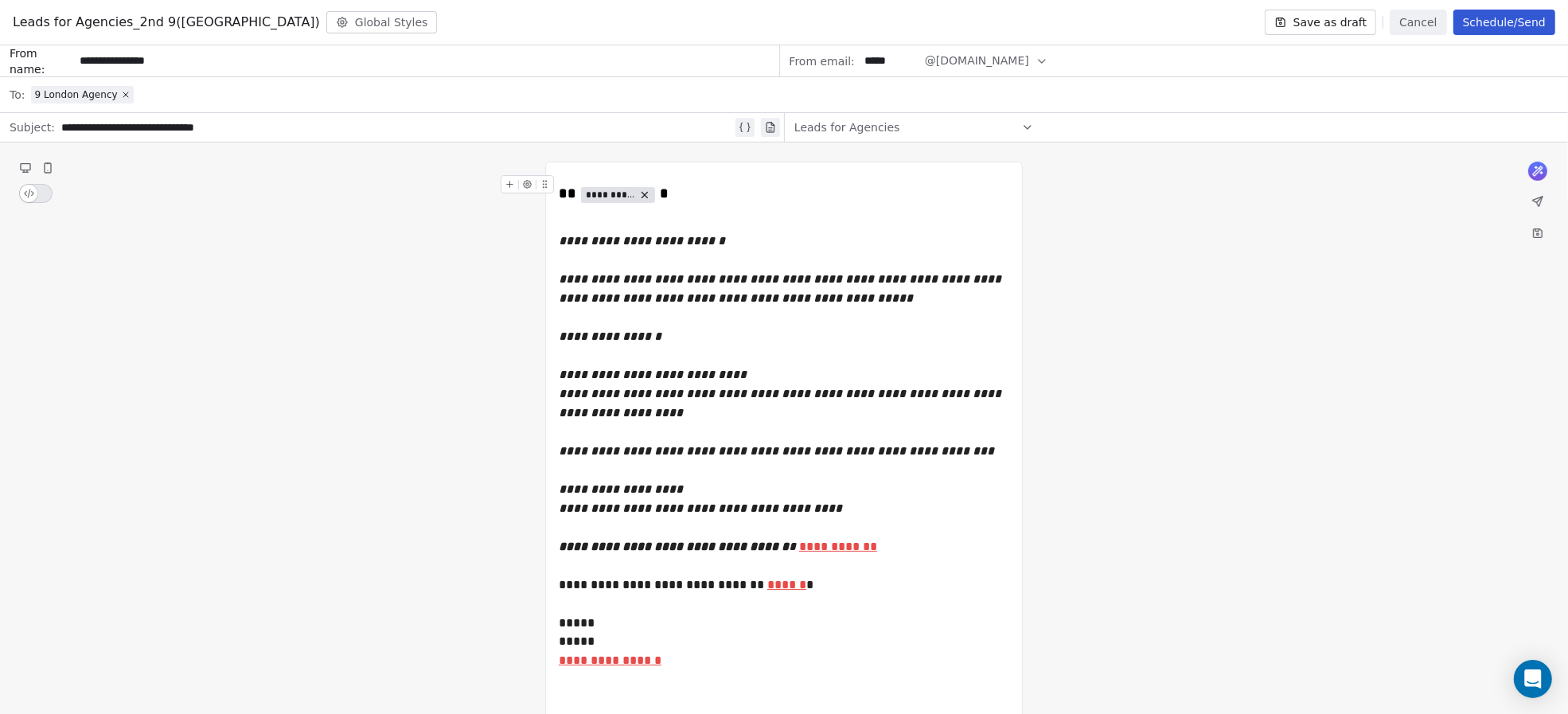
click at [875, 122] on span "Leads for Agencies" at bounding box center [847, 128] width 106 height 16
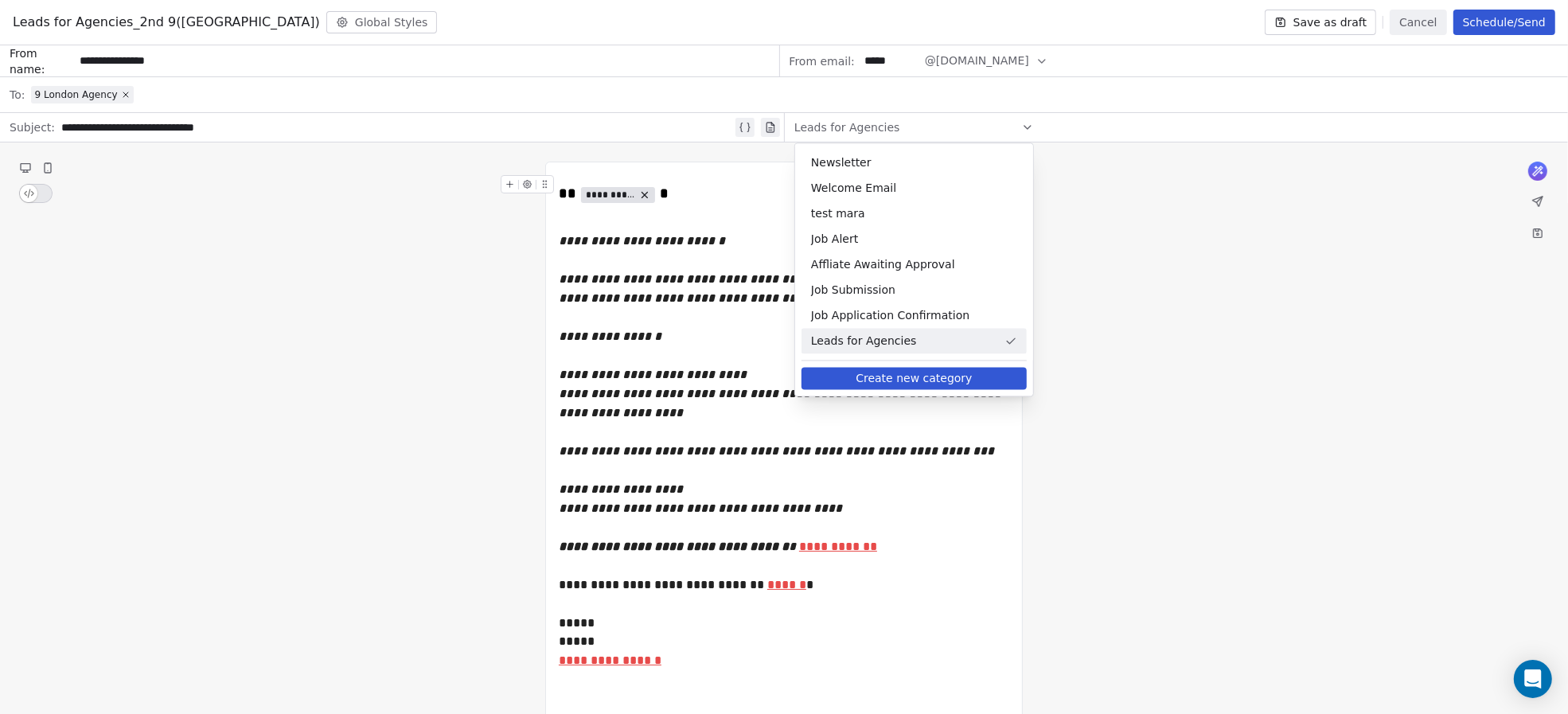
click at [1261, 229] on div "**********" at bounding box center [784, 469] width 1568 height 653
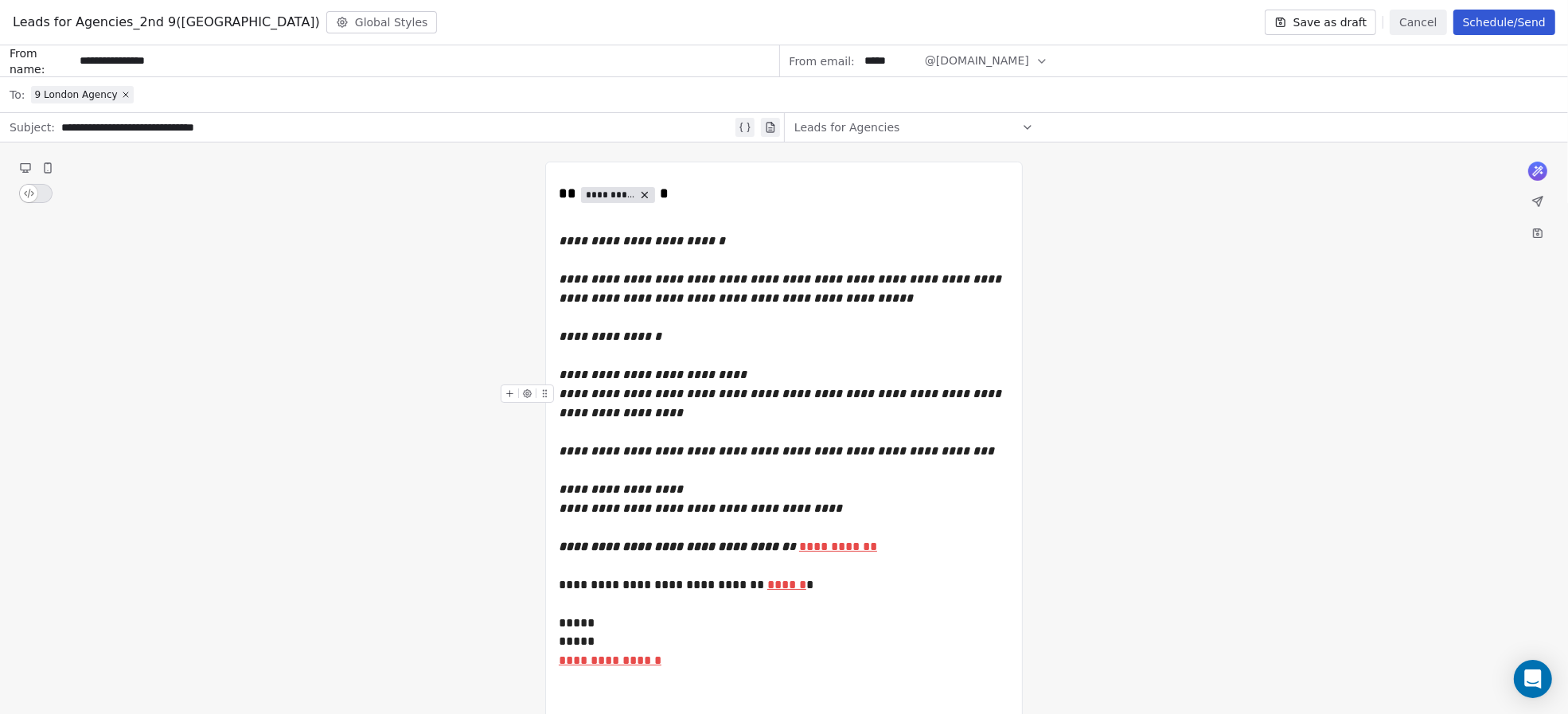
scroll to position [82, 0]
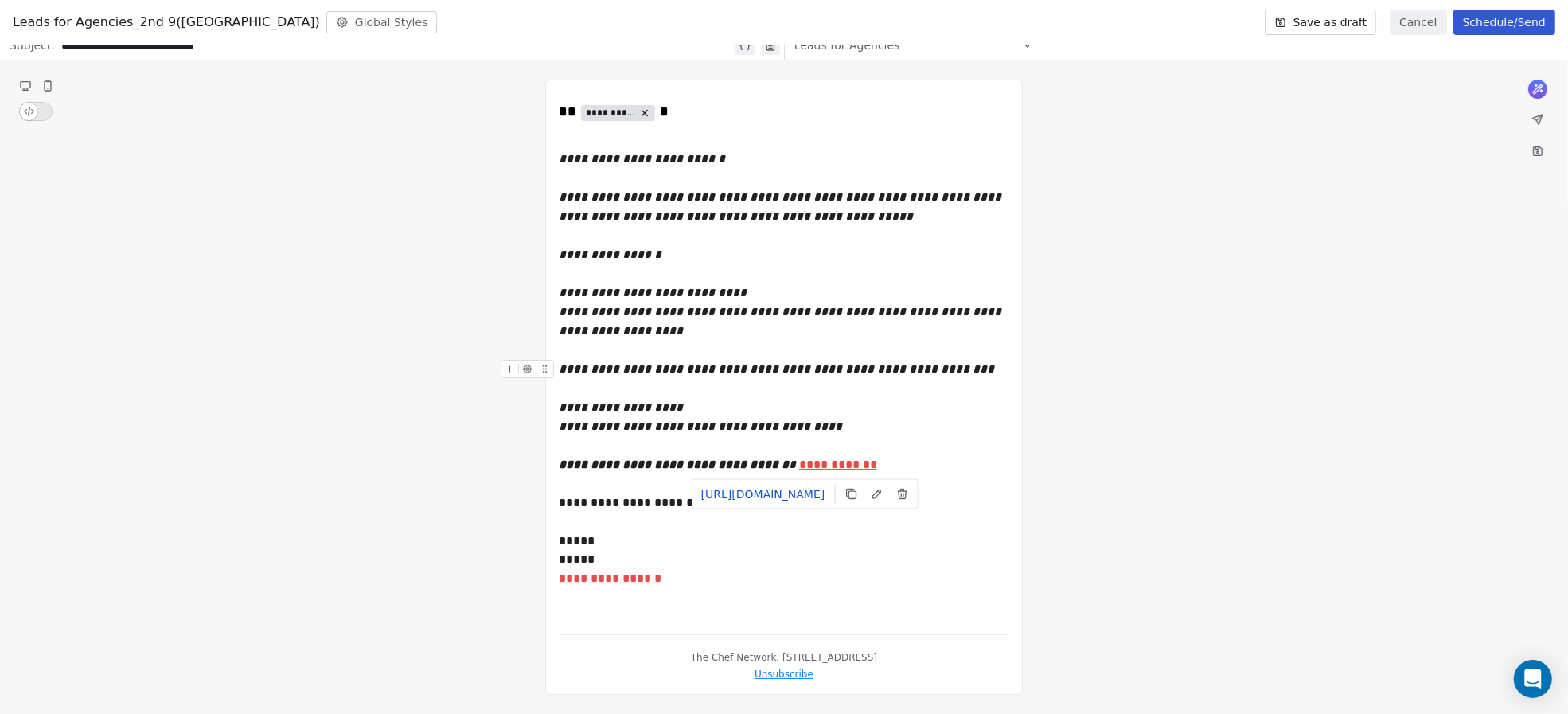
click at [810, 466] on u "**********" at bounding box center [838, 464] width 78 height 12
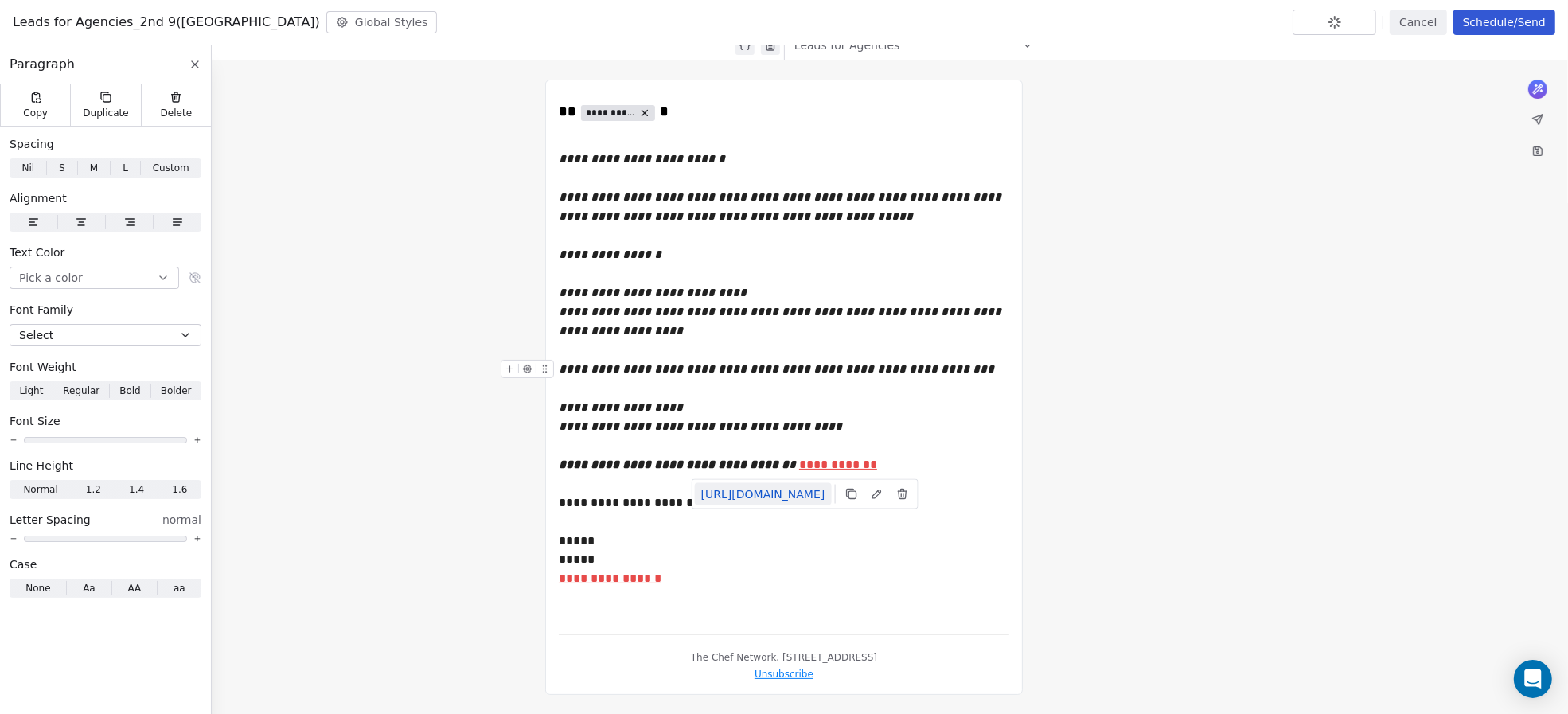
click at [788, 497] on link "https://calendly.com/hello-thechef/30min" at bounding box center [763, 494] width 137 height 22
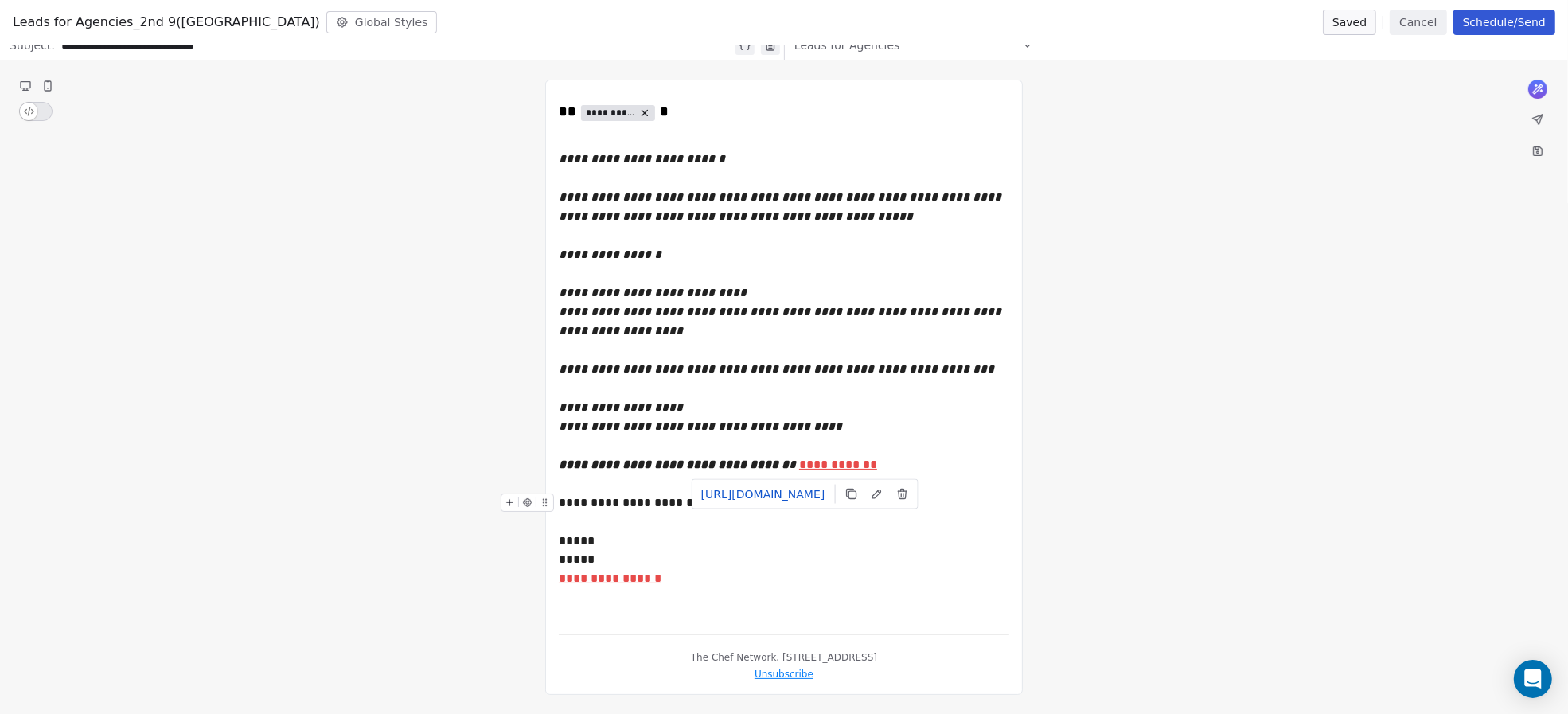
click at [642, 505] on div "**********" at bounding box center [783, 513] width 450 height 39
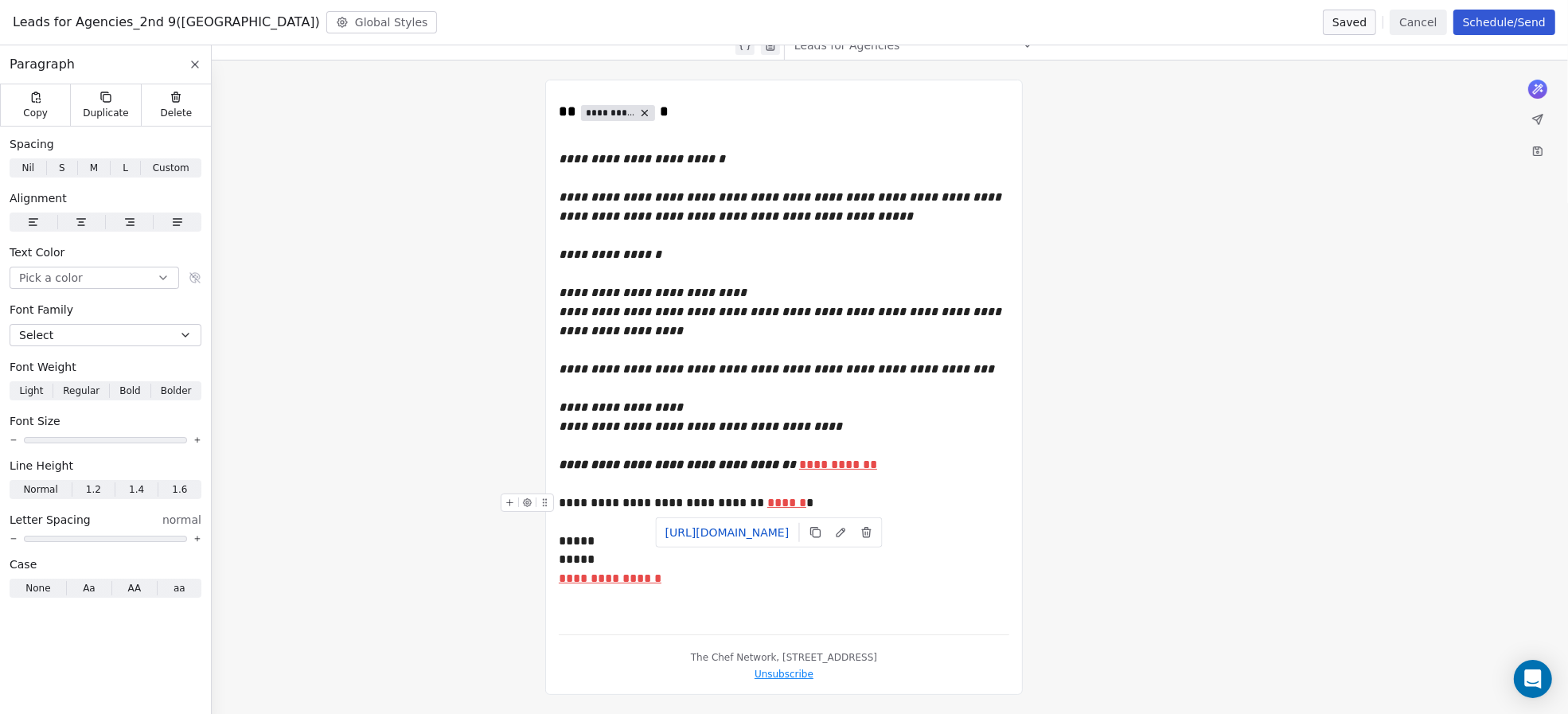
click at [774, 506] on u "******" at bounding box center [786, 502] width 39 height 12
click at [787, 530] on link "https://www.canva.com/design/DAG0sxw40Jk/EpyHfxuFY0zR7XgxXNq-1A/view?utm_conten…" at bounding box center [727, 533] width 137 height 22
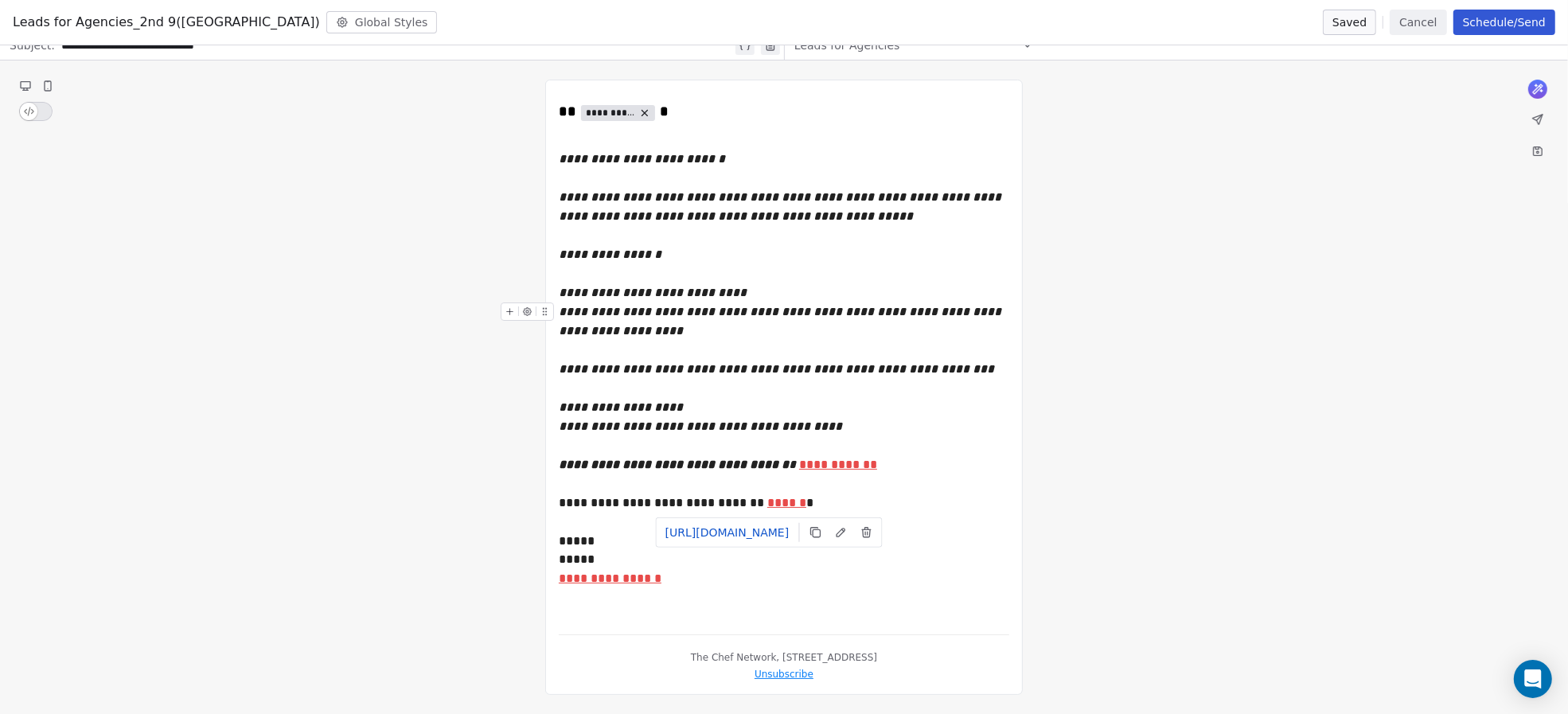
click at [1529, 26] on button "Schedule/Send" at bounding box center [1504, 22] width 102 height 26
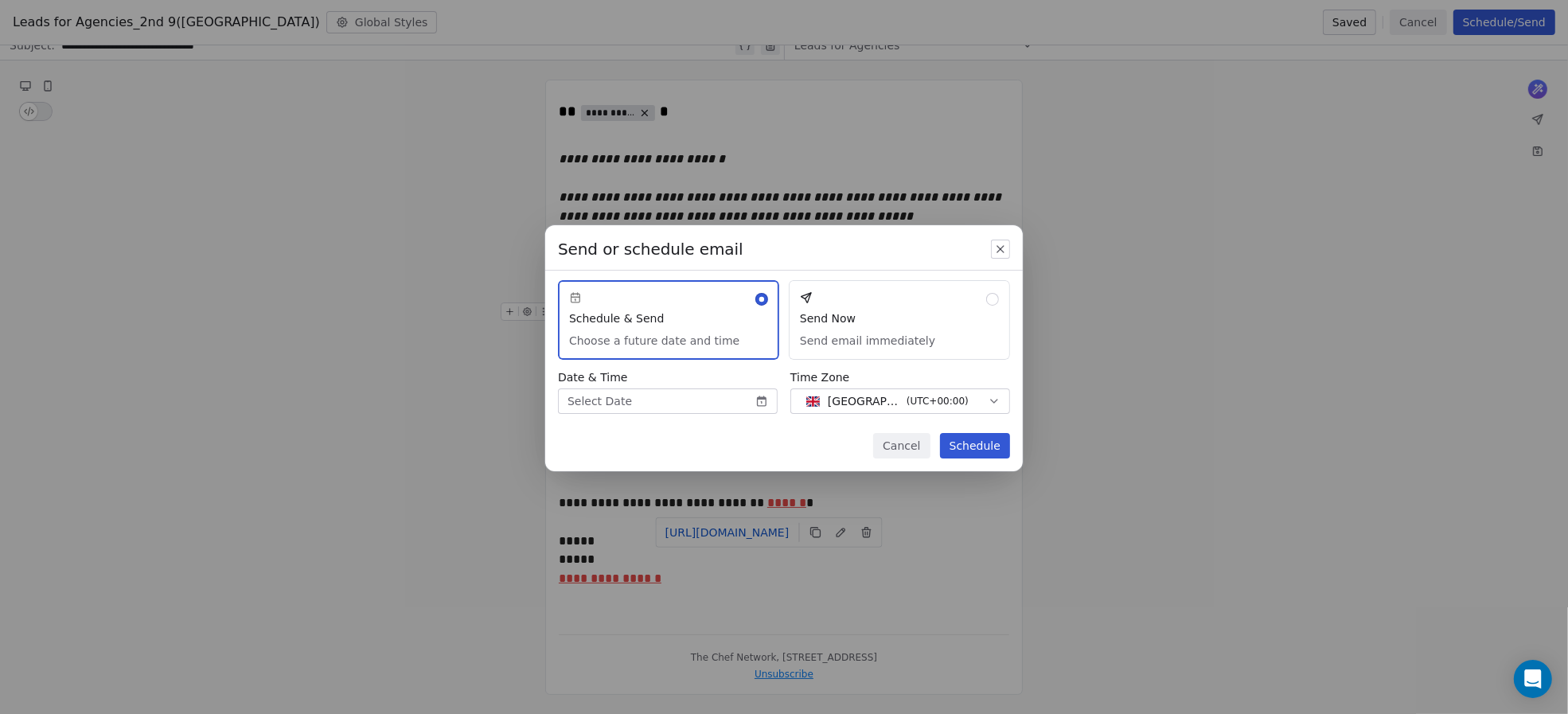
click at [930, 304] on button "Send Now Send email immediately" at bounding box center [900, 319] width 221 height 79
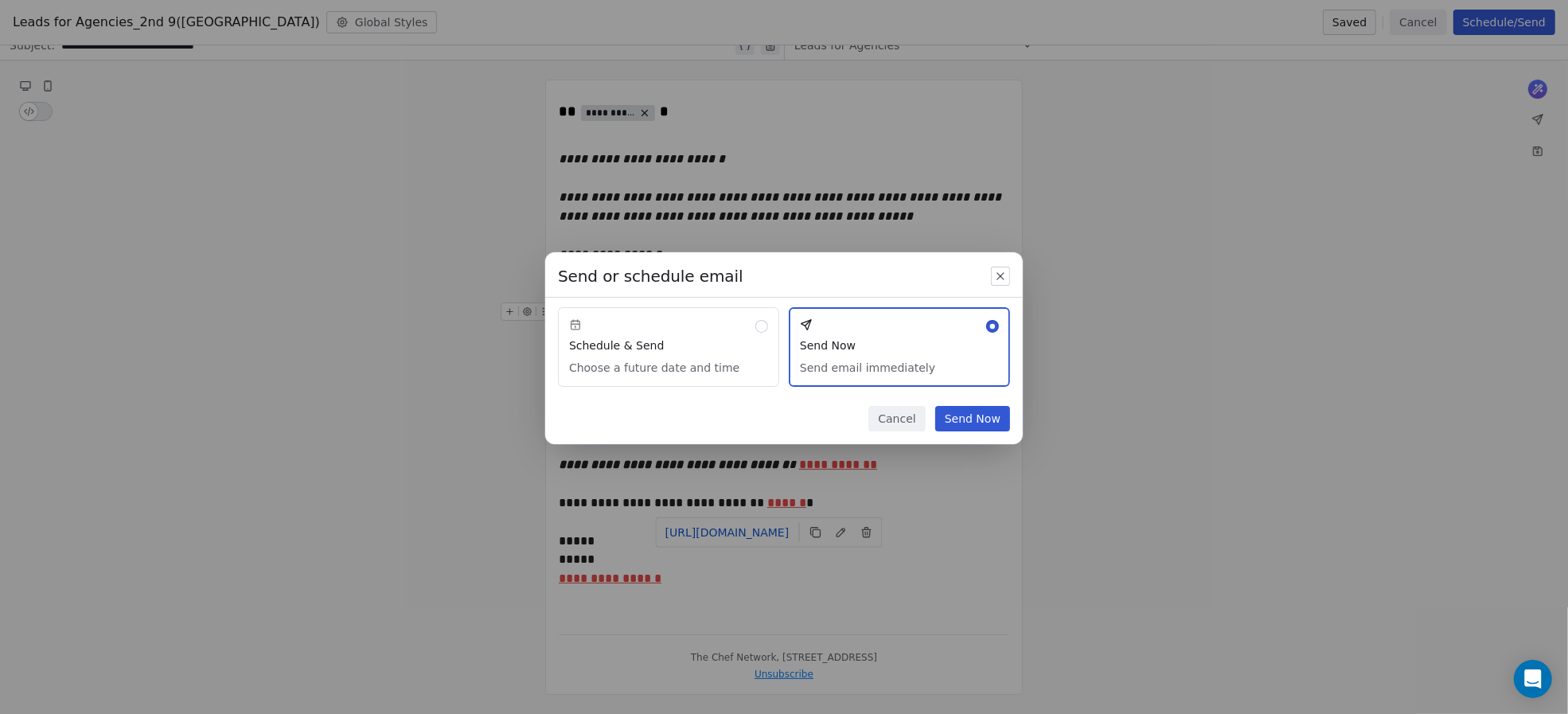
click at [975, 424] on button "Send Now" at bounding box center [972, 419] width 75 height 26
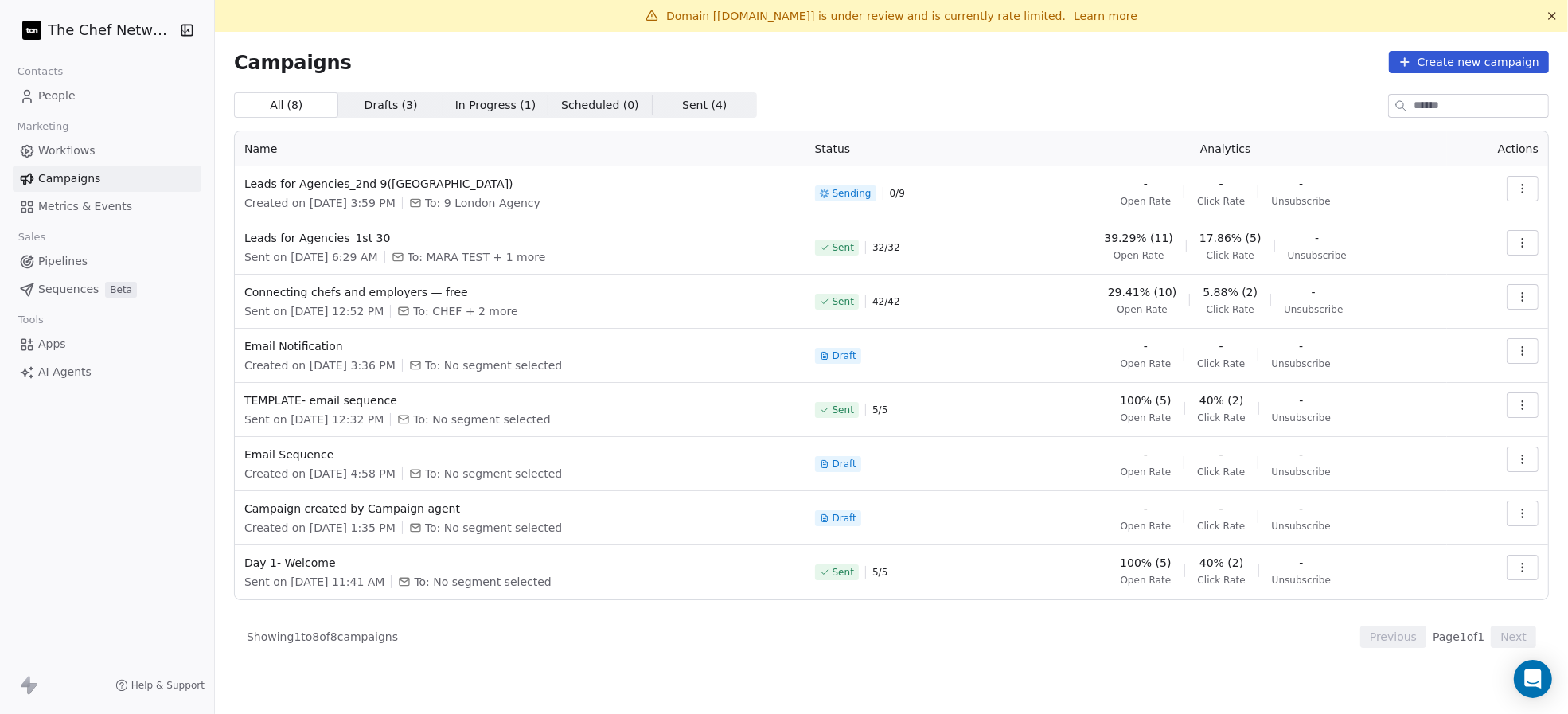
click at [1511, 239] on button "button" at bounding box center [1523, 243] width 32 height 26
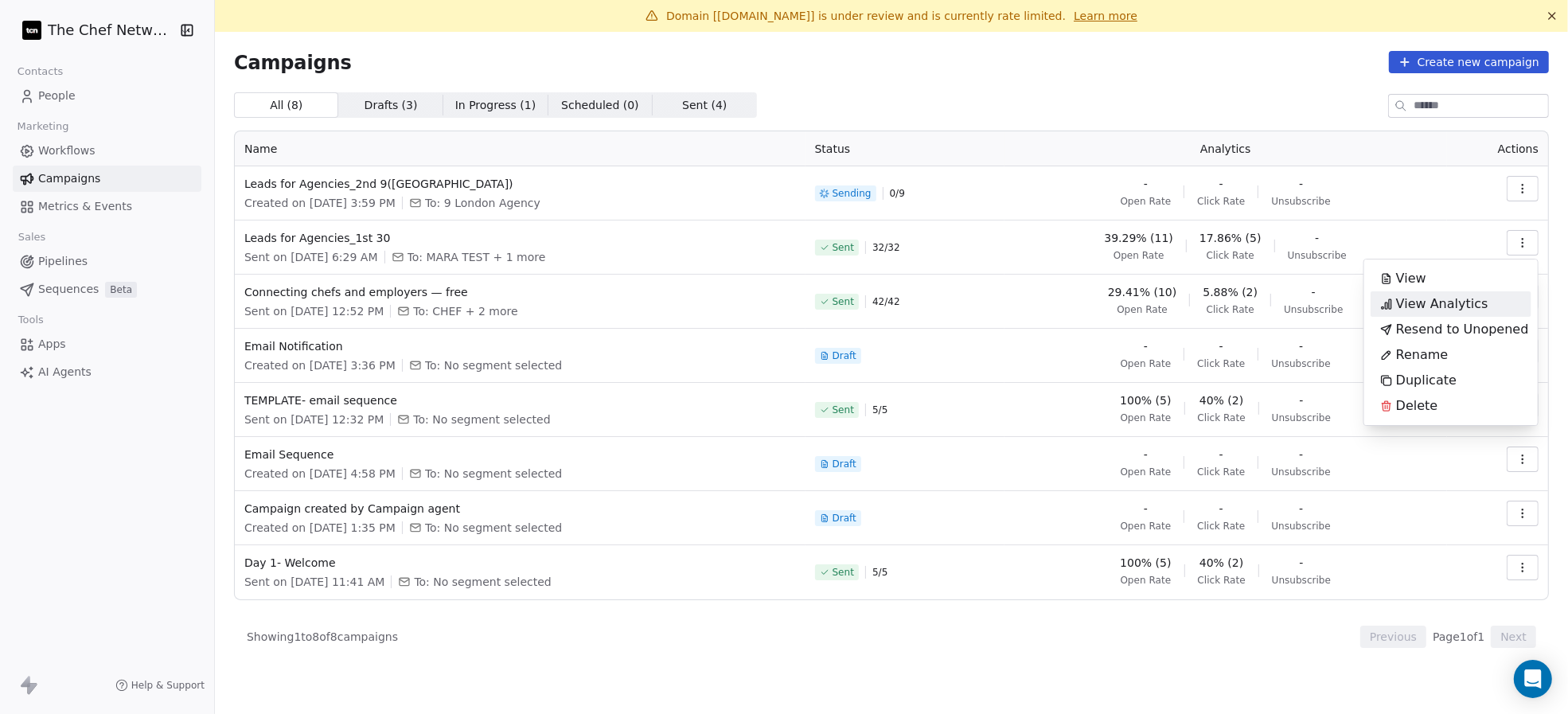
click at [1463, 302] on span "View Analytics" at bounding box center [1442, 304] width 92 height 19
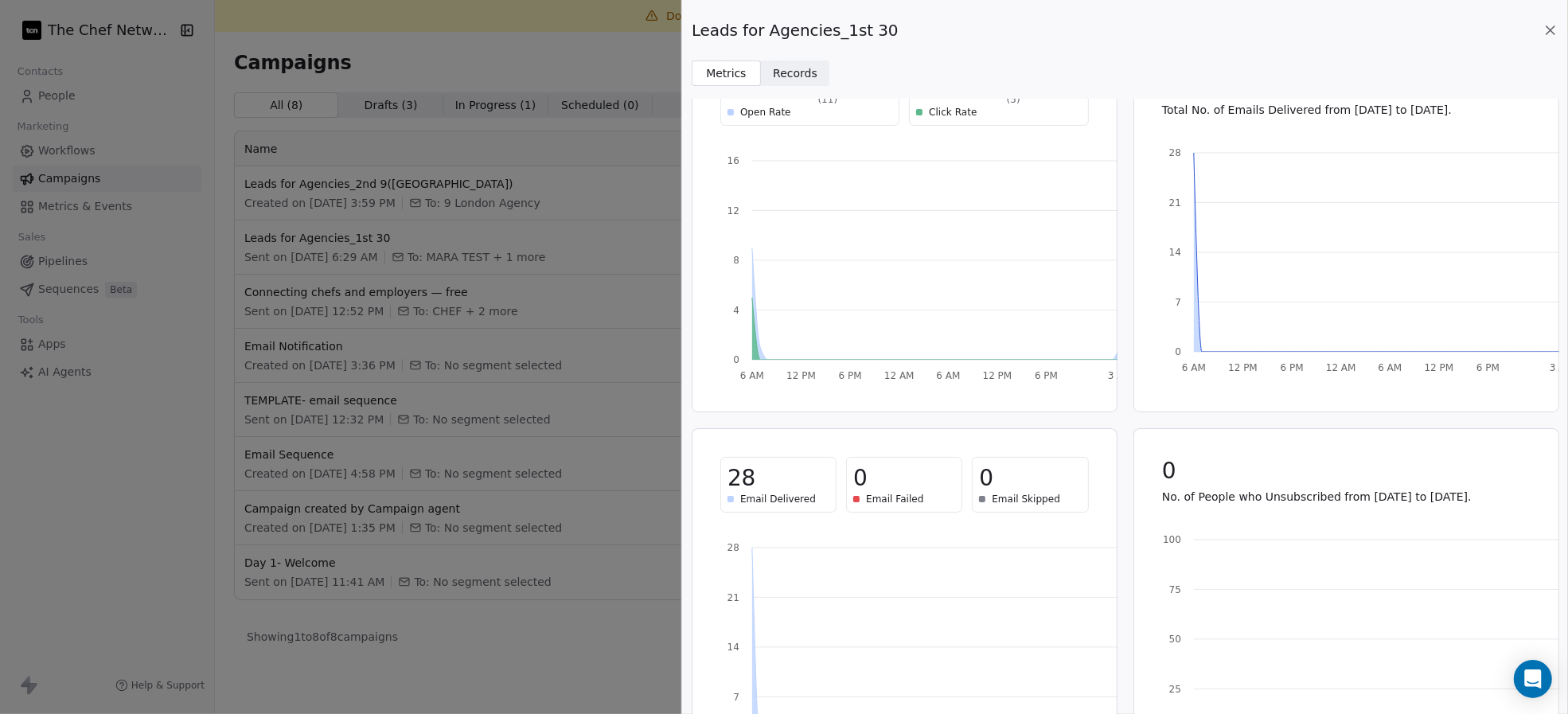
scroll to position [0, 0]
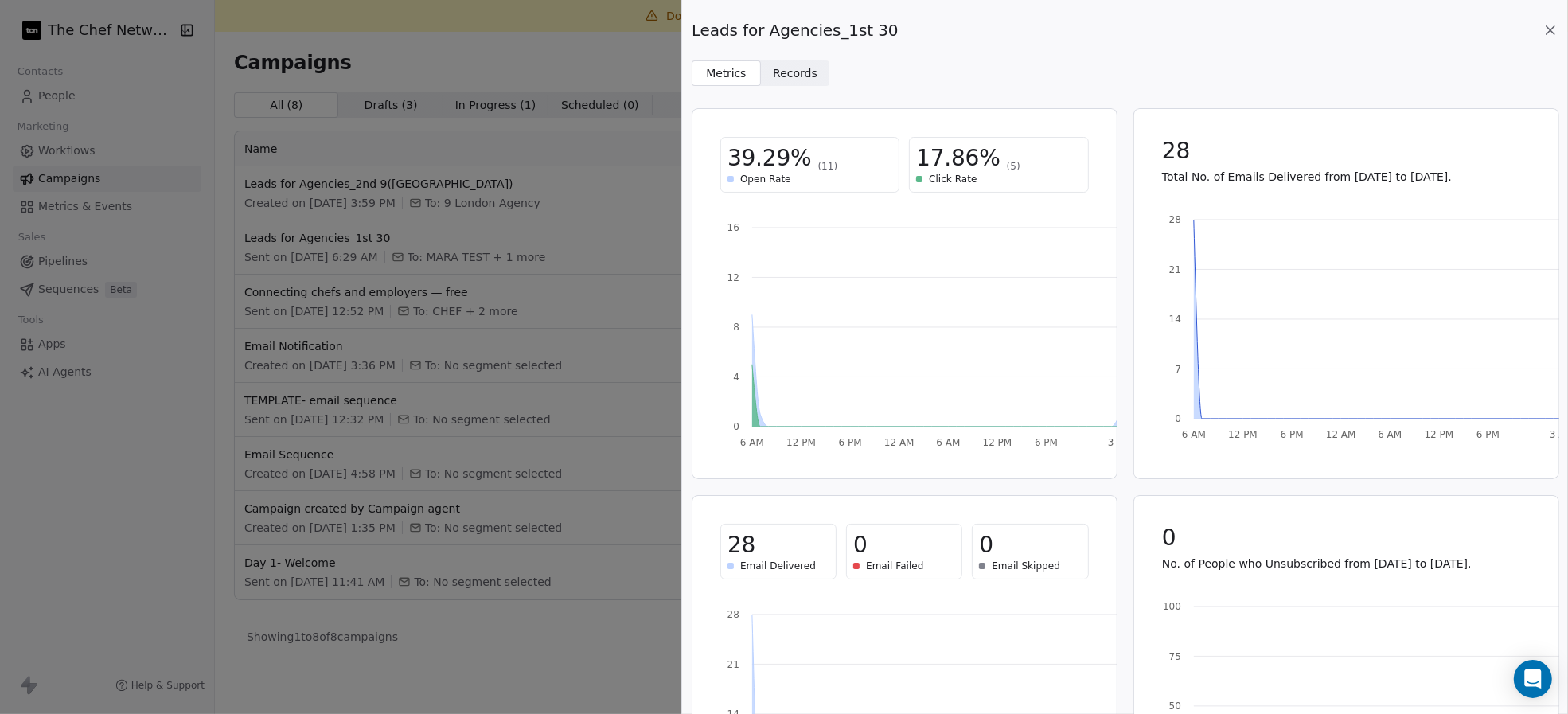
click at [792, 77] on span "Records" at bounding box center [795, 73] width 45 height 17
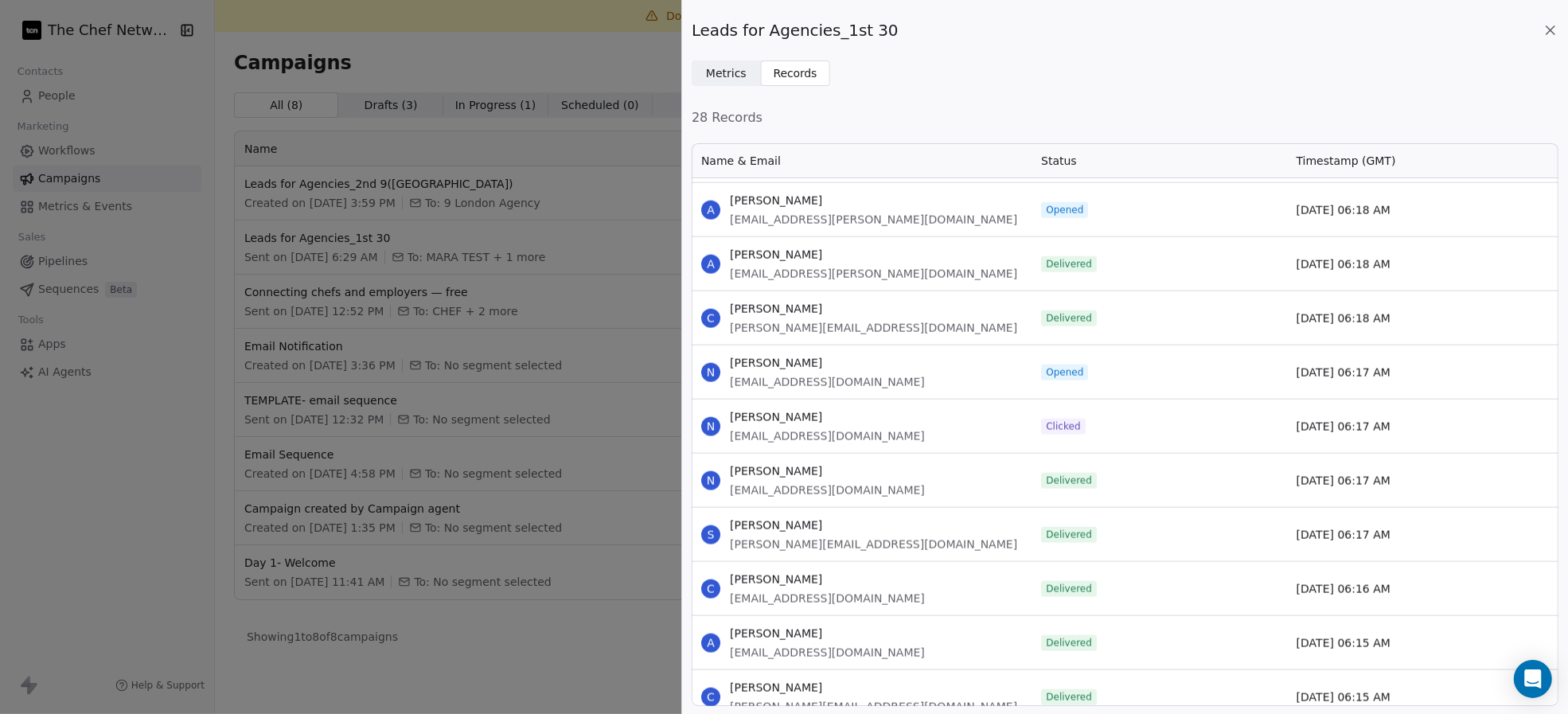
scroll to position [2067, 0]
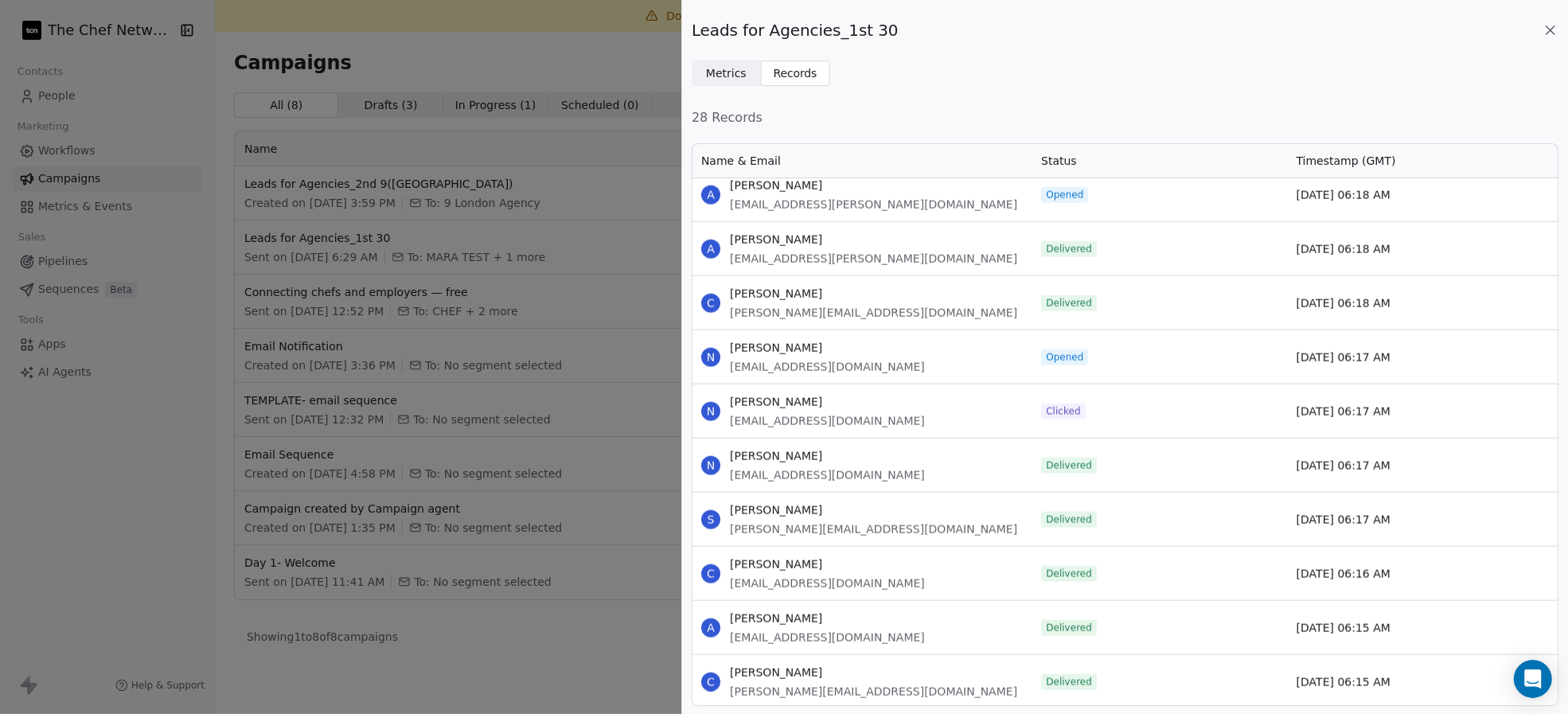
click at [600, 601] on div "Leads for Agencies_1st 30 Metrics Metrics Records Records 28 Records Name & Ema…" at bounding box center [784, 357] width 1568 height 714
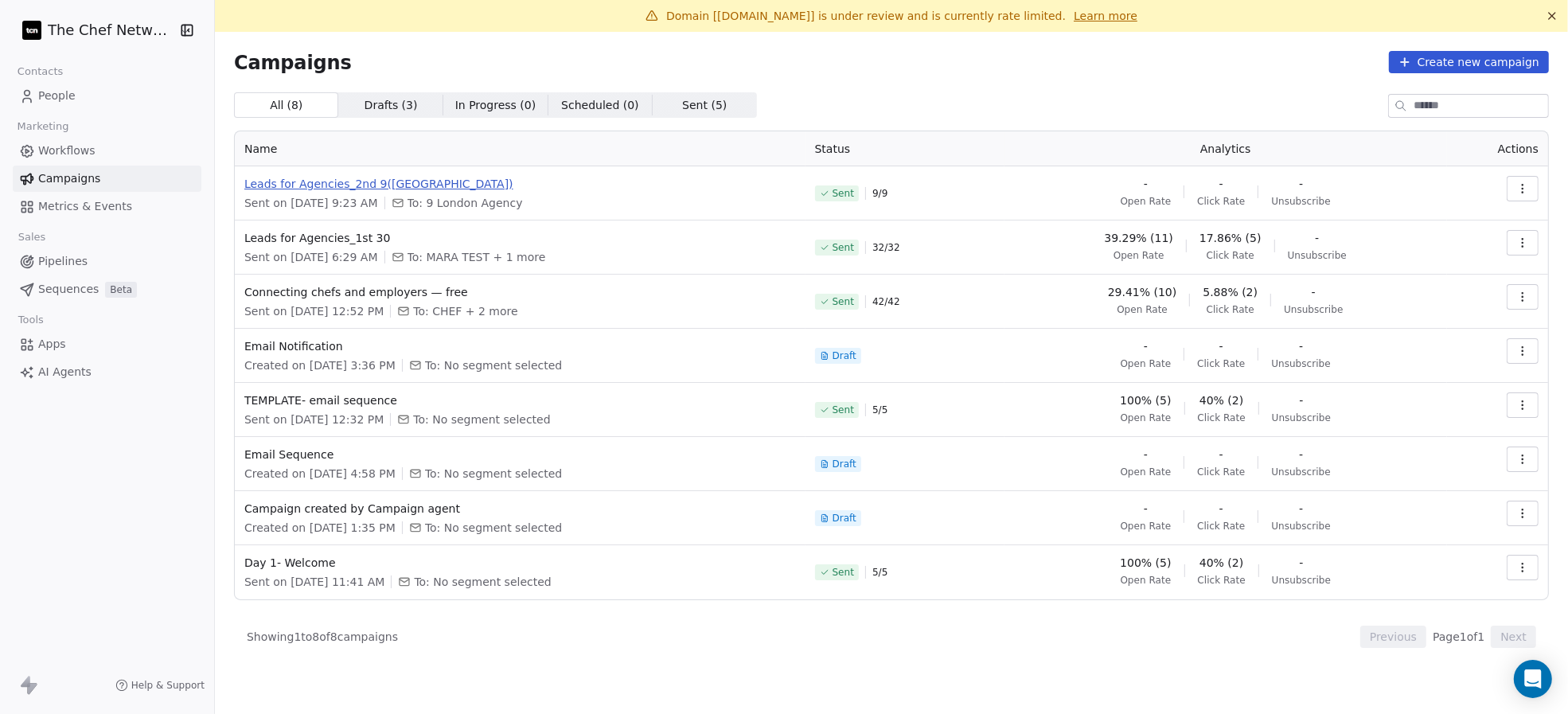
click at [401, 183] on span "Leads for Agencies_2nd 9([GEOGRAPHIC_DATA])" at bounding box center [519, 184] width 551 height 16
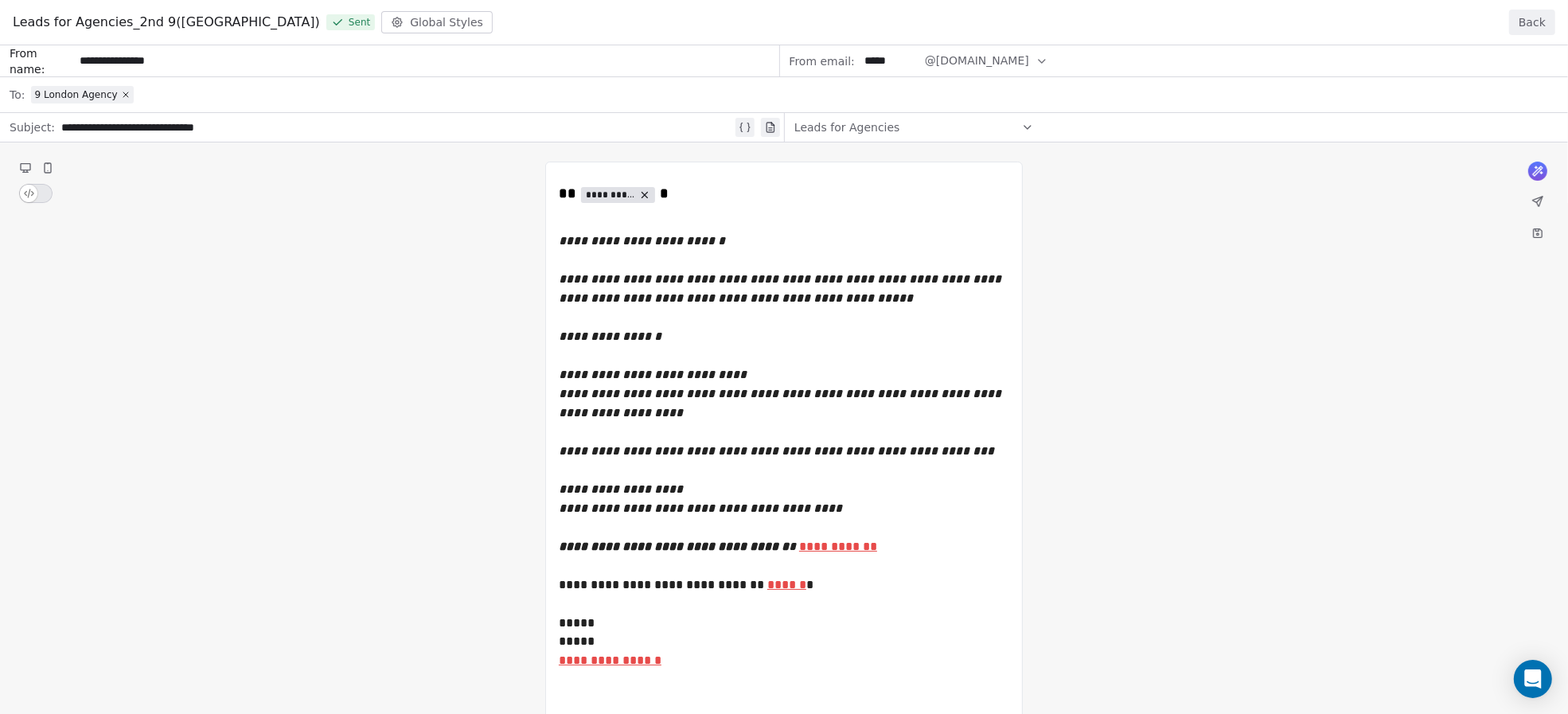
click at [1538, 22] on button "Back" at bounding box center [1533, 22] width 47 height 26
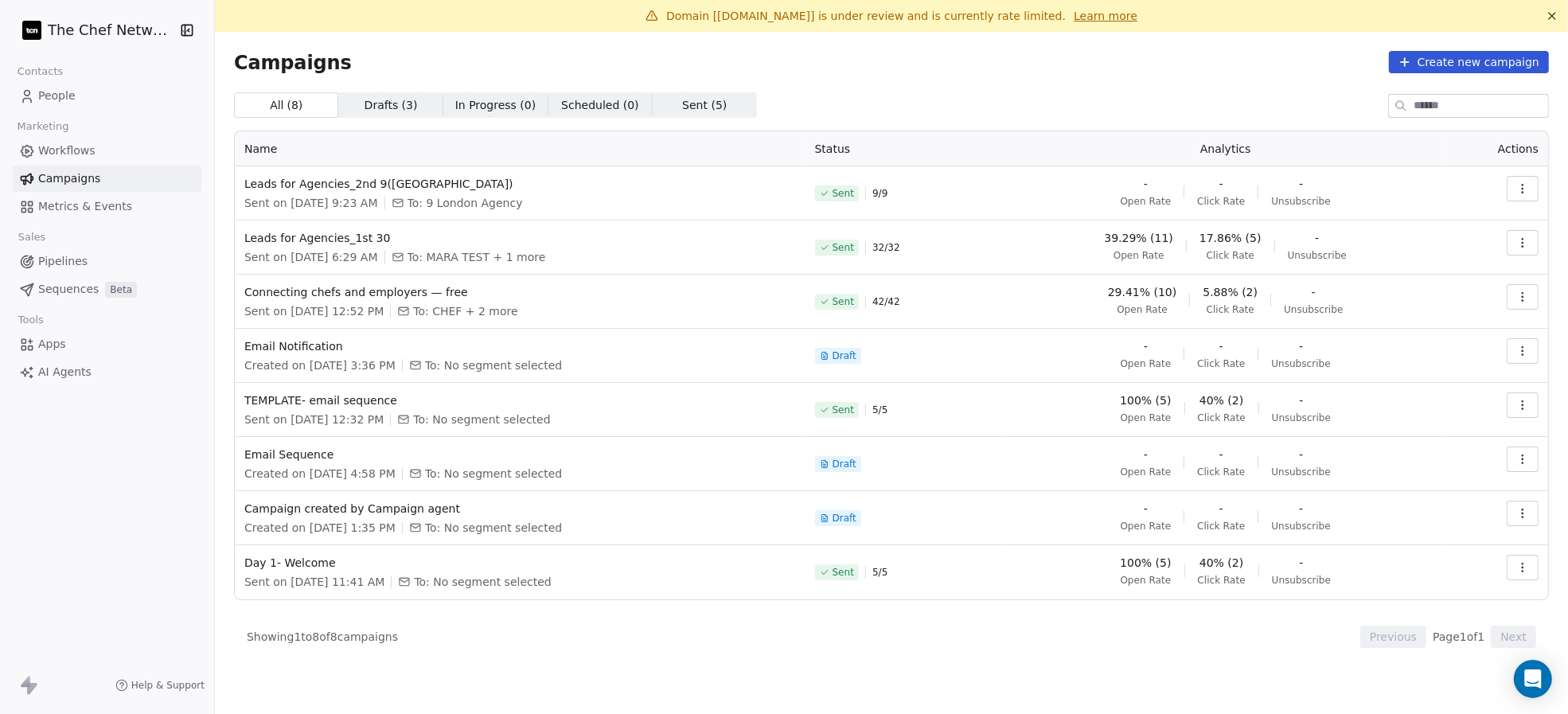
click at [1526, 184] on icon "button" at bounding box center [1522, 189] width 13 height 13
click at [1516, 182] on icon "button" at bounding box center [1522, 189] width 13 height 13
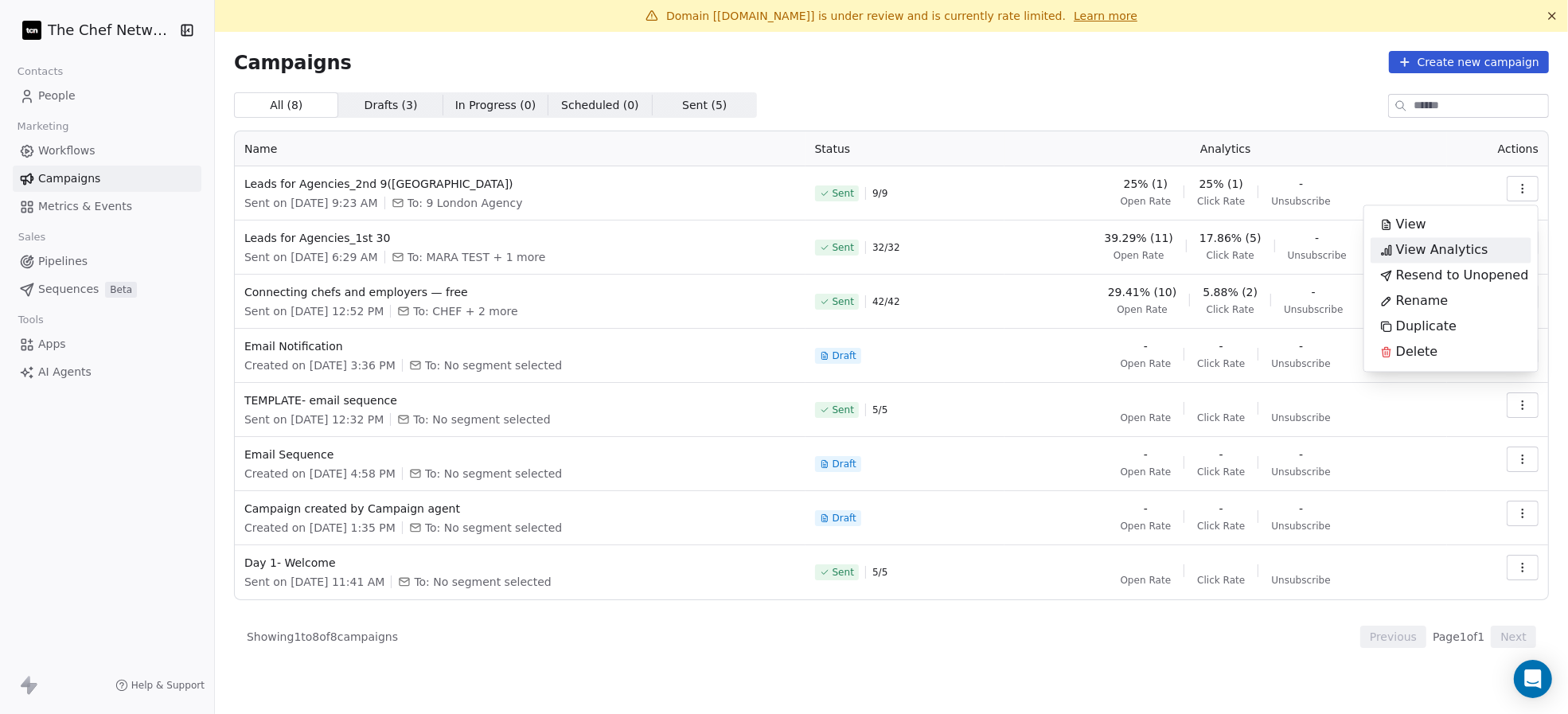
click at [1457, 244] on span "View Analytics" at bounding box center [1442, 250] width 92 height 19
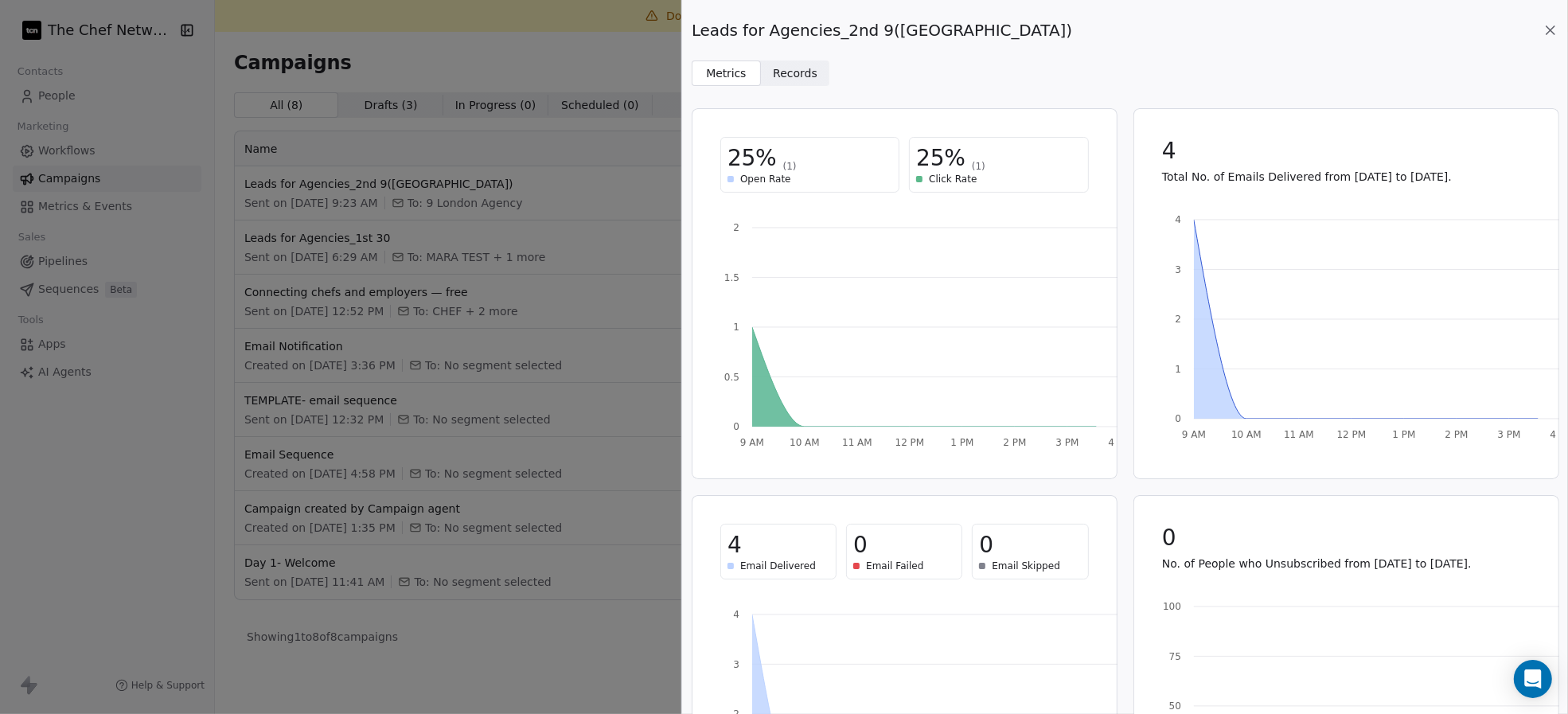
click at [780, 70] on span "Records" at bounding box center [795, 73] width 45 height 17
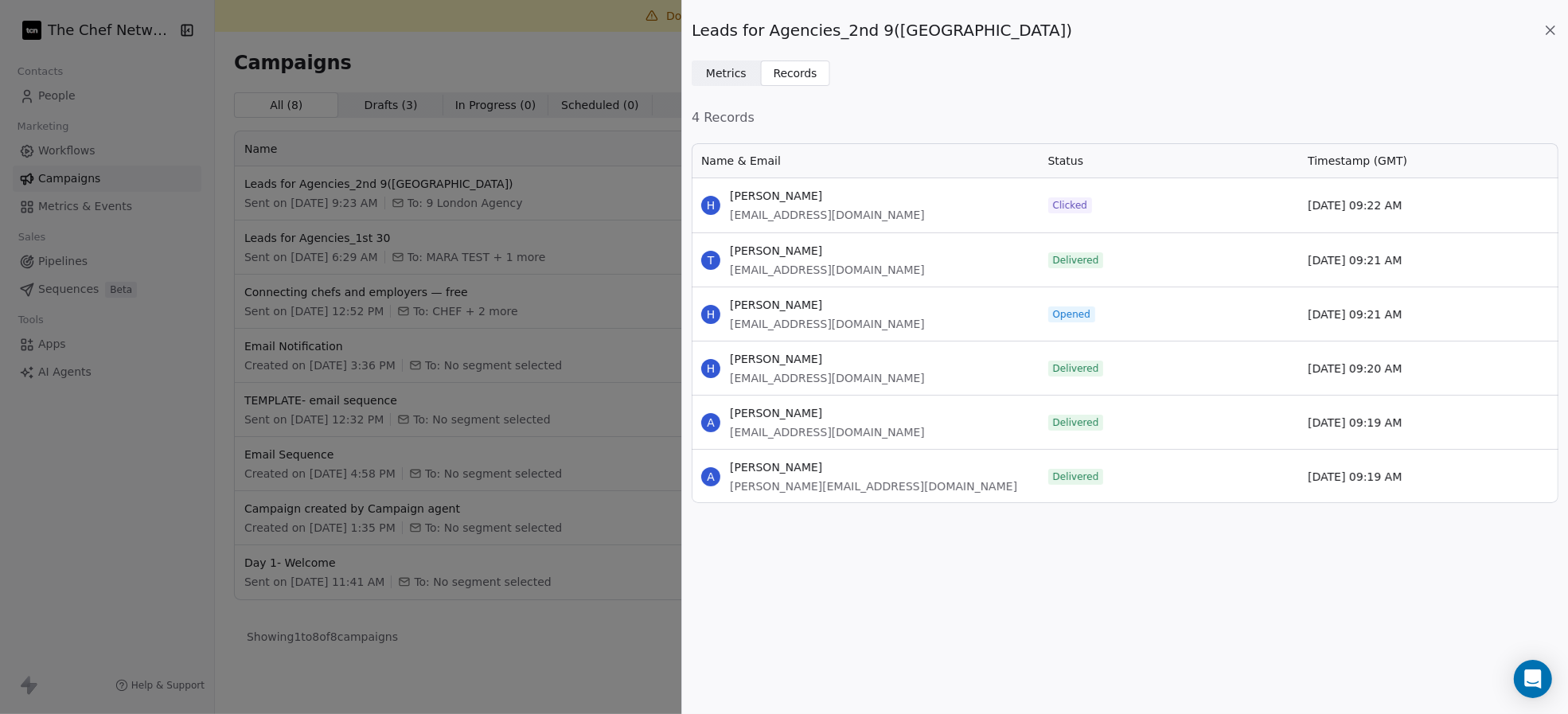
scroll to position [342, 850]
click at [605, 141] on div "Leads for Agencies_2nd 9(London) Metrics Metrics Records Records 4 Records Name…" at bounding box center [784, 357] width 1568 height 714
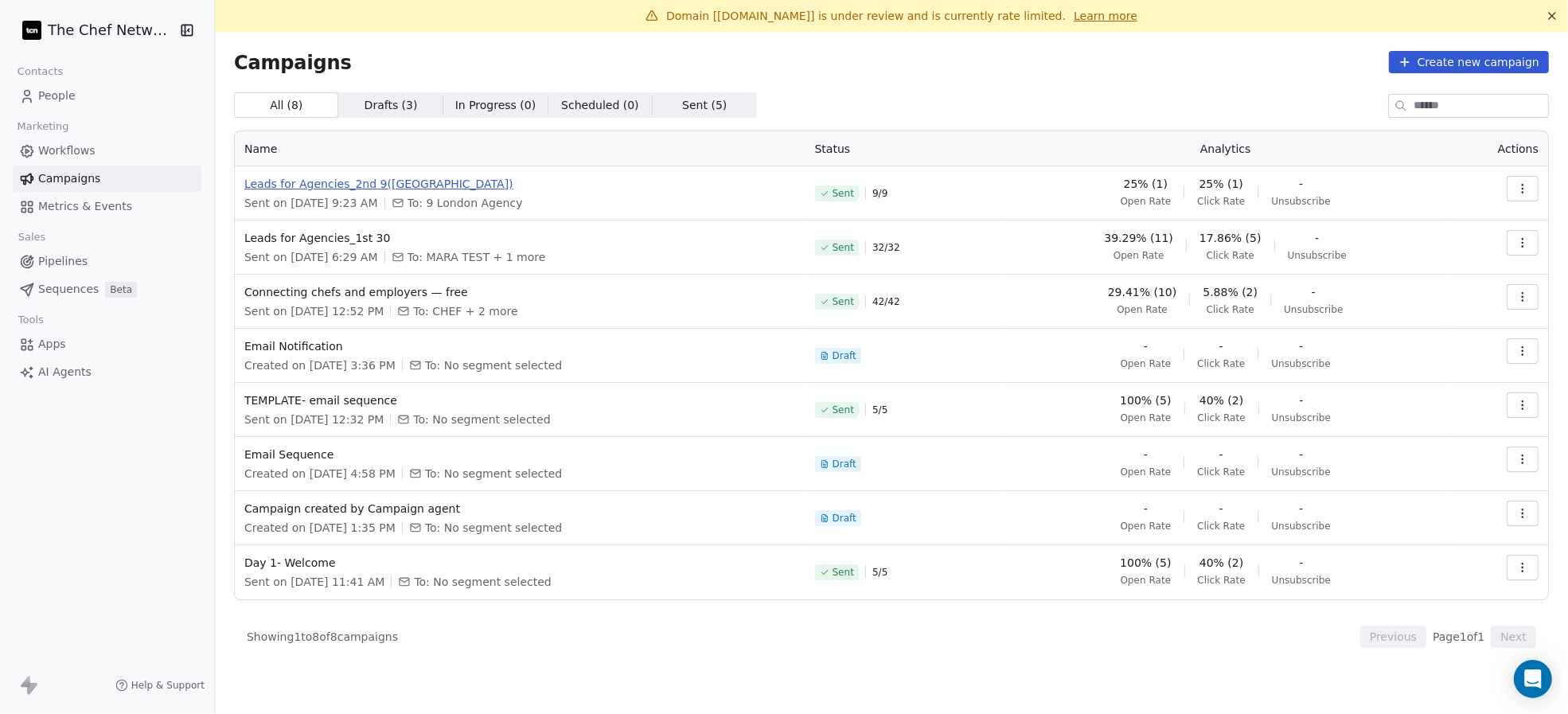
click at [362, 181] on span "Leads for Agencies_2nd 9([GEOGRAPHIC_DATA])" at bounding box center [519, 184] width 551 height 16
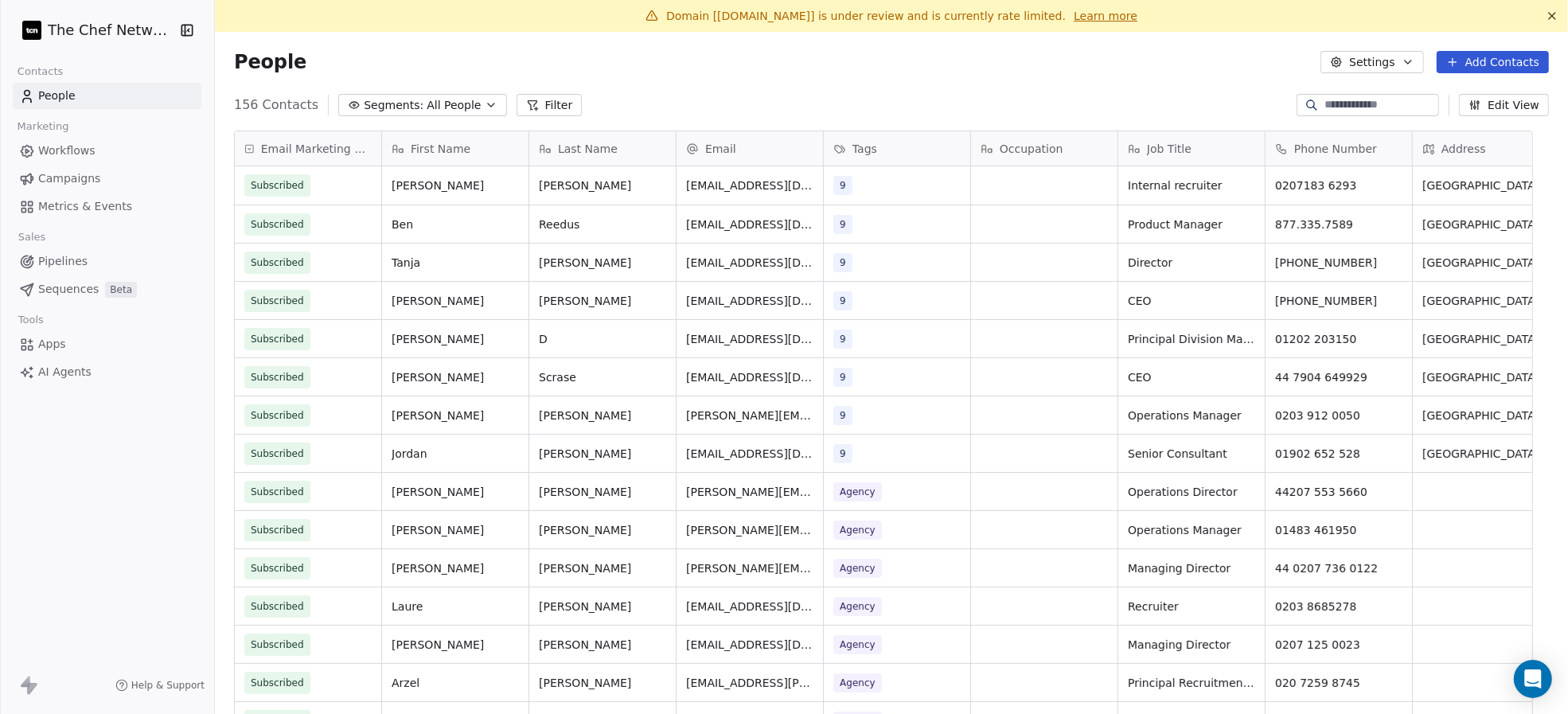
scroll to position [612, 1320]
click at [896, 493] on div "Agency" at bounding box center [882, 492] width 97 height 19
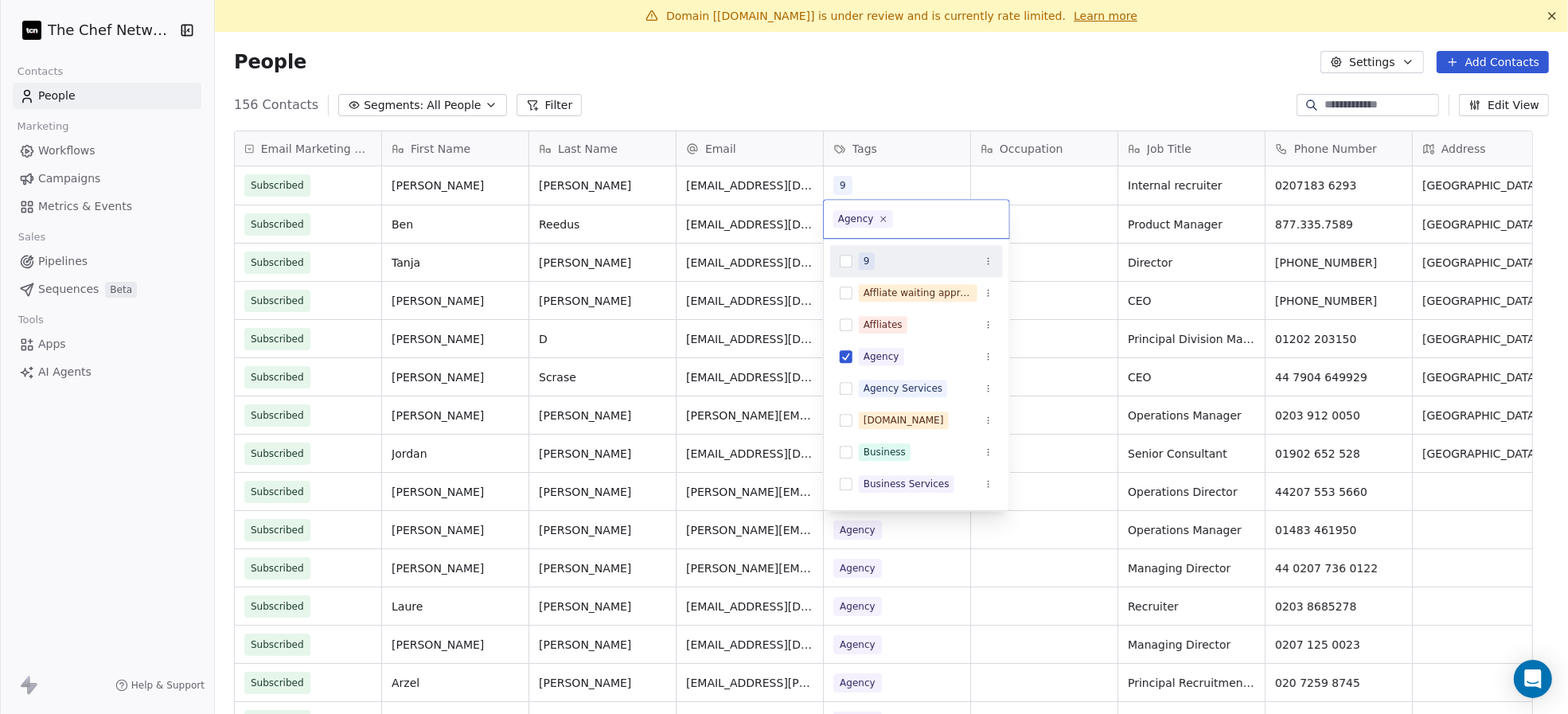
click at [901, 181] on html "The Chef Network Contacts People Marketing Workflows Campaigns Metrics & Events…" at bounding box center [784, 357] width 1568 height 714
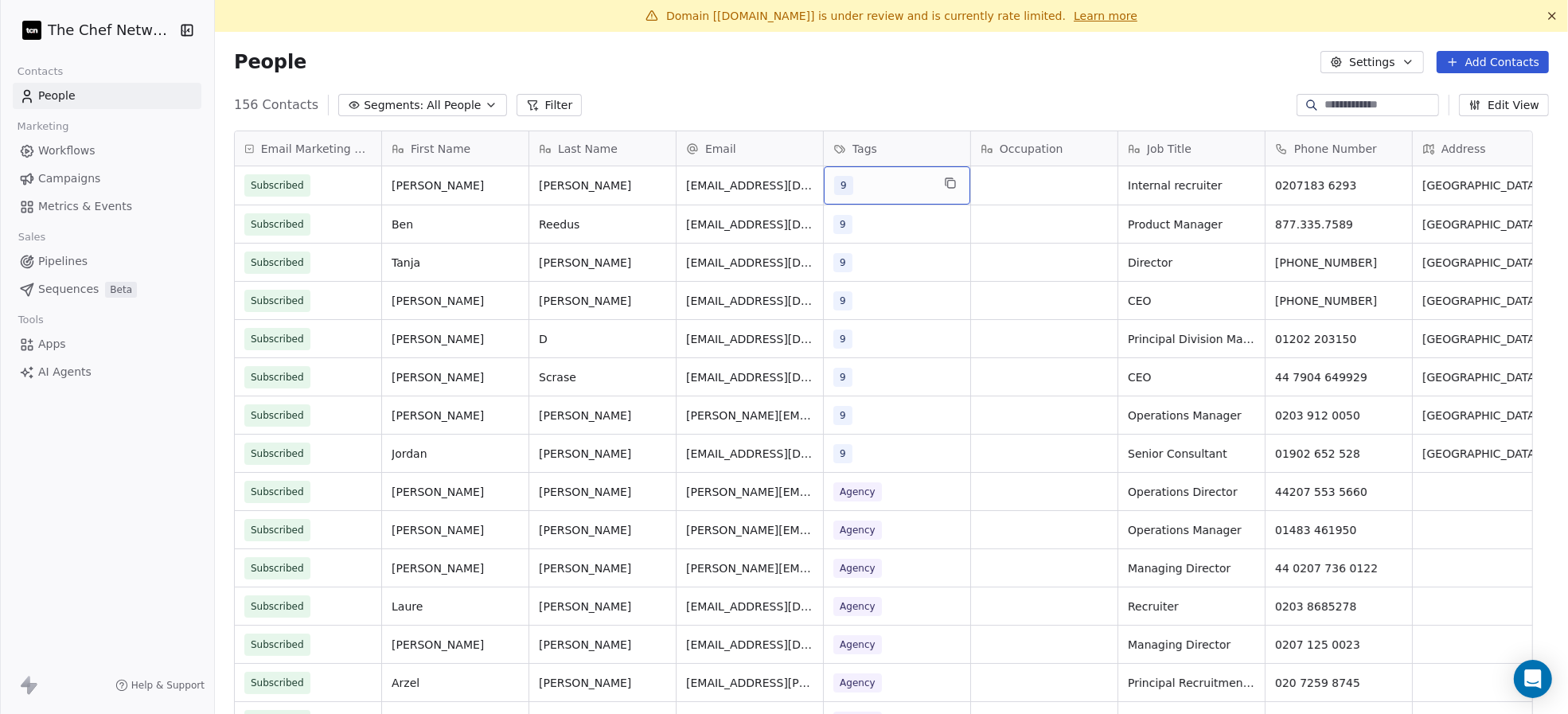
click at [900, 180] on div "9" at bounding box center [882, 185] width 97 height 19
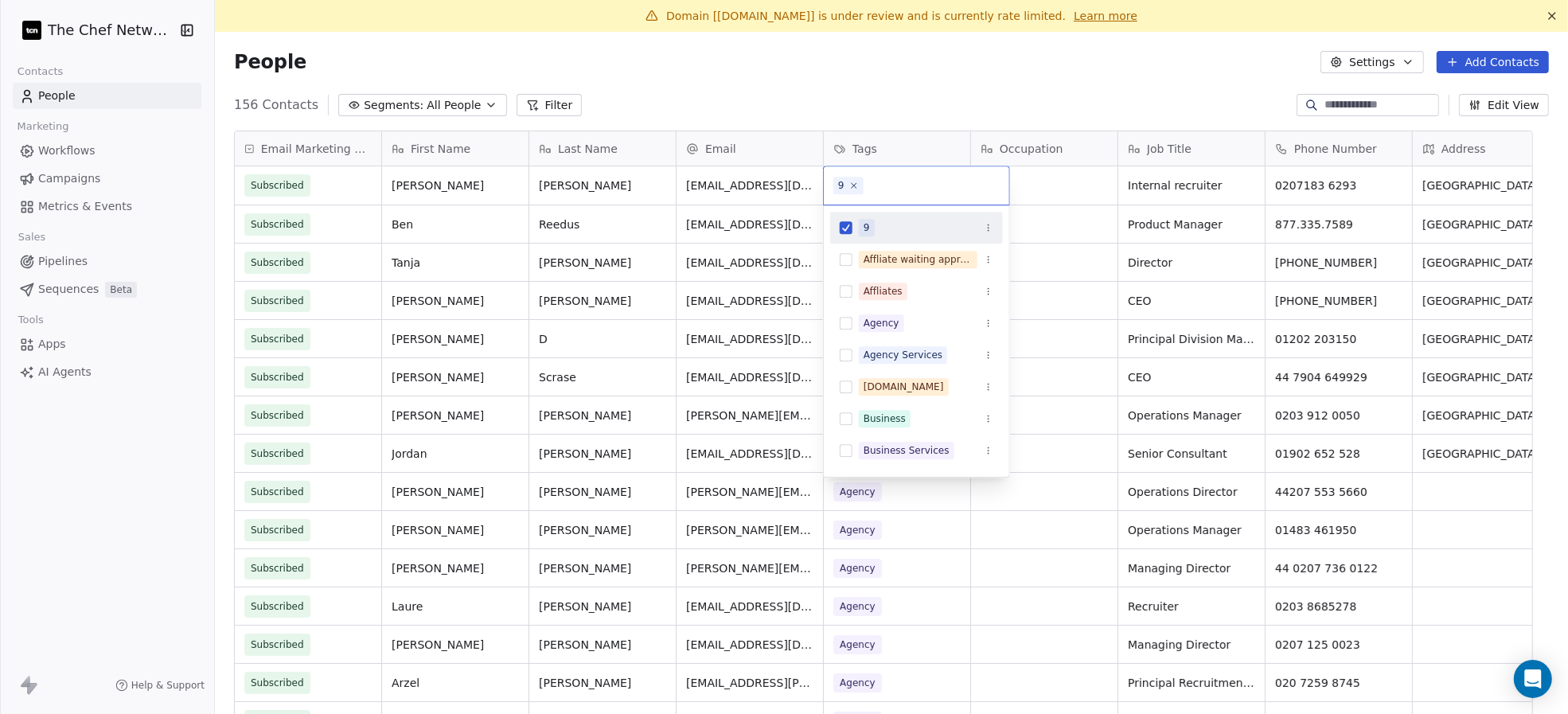
click at [748, 535] on html "The Chef Network Contacts People Marketing Workflows Campaigns Metrics & Events…" at bounding box center [784, 357] width 1568 height 714
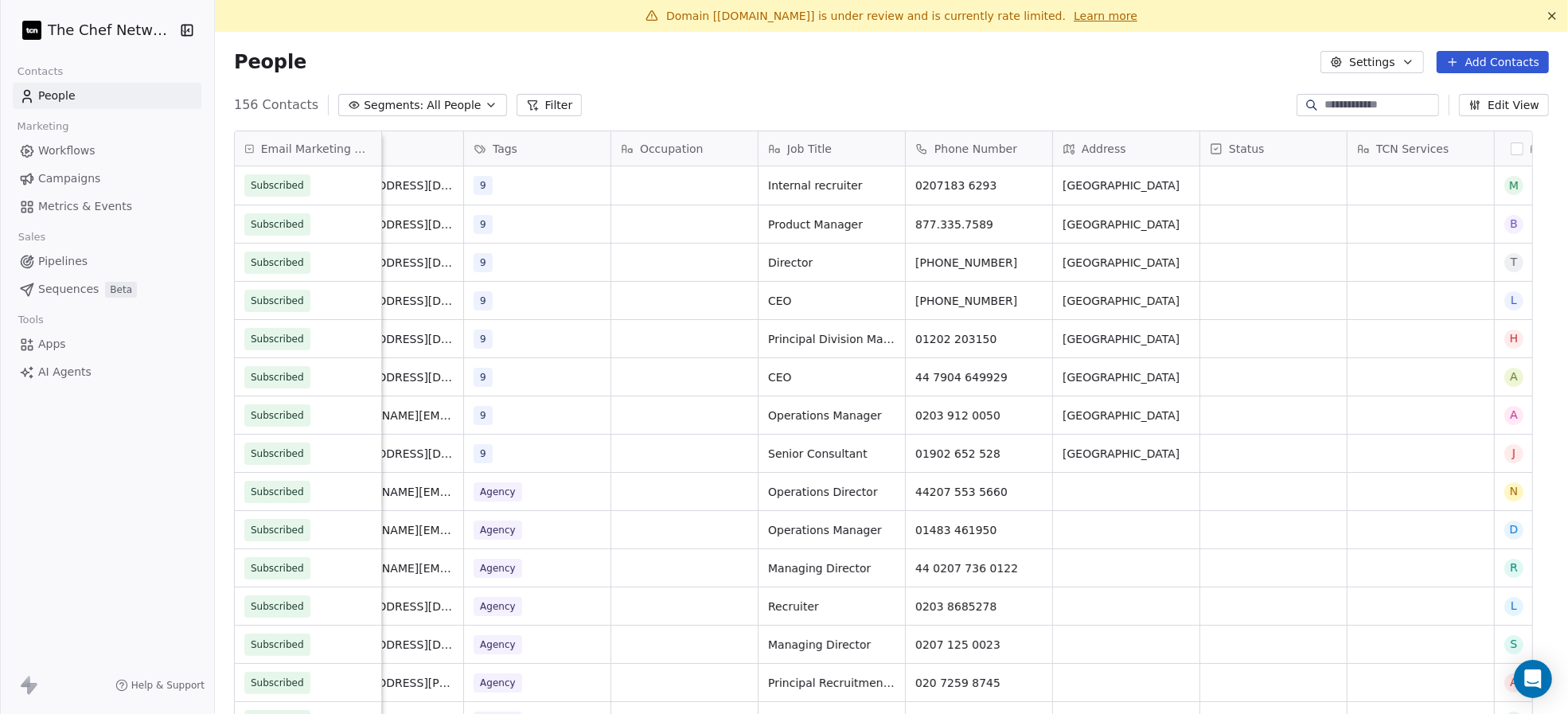
scroll to position [0, 568]
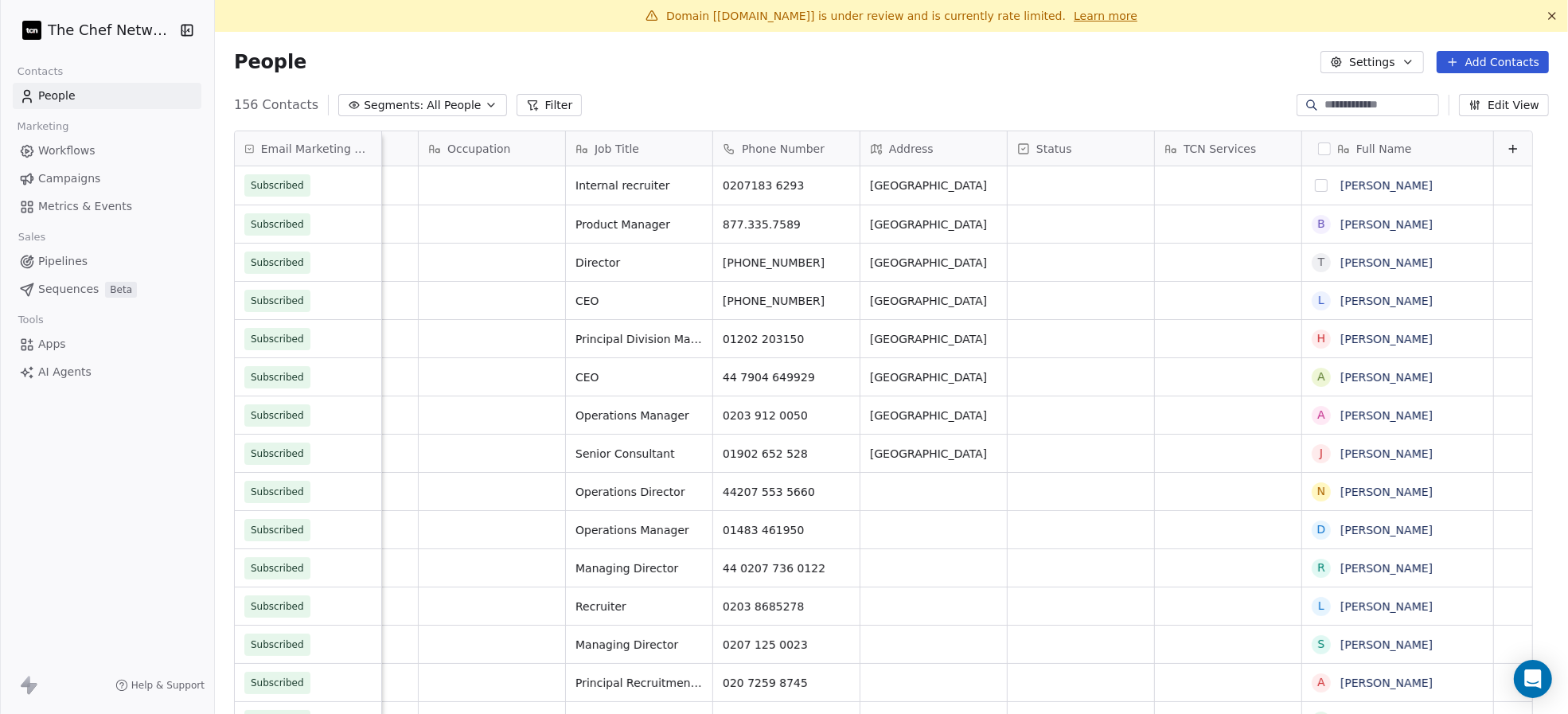
click at [1176, 186] on button "grid" at bounding box center [1322, 185] width 13 height 13
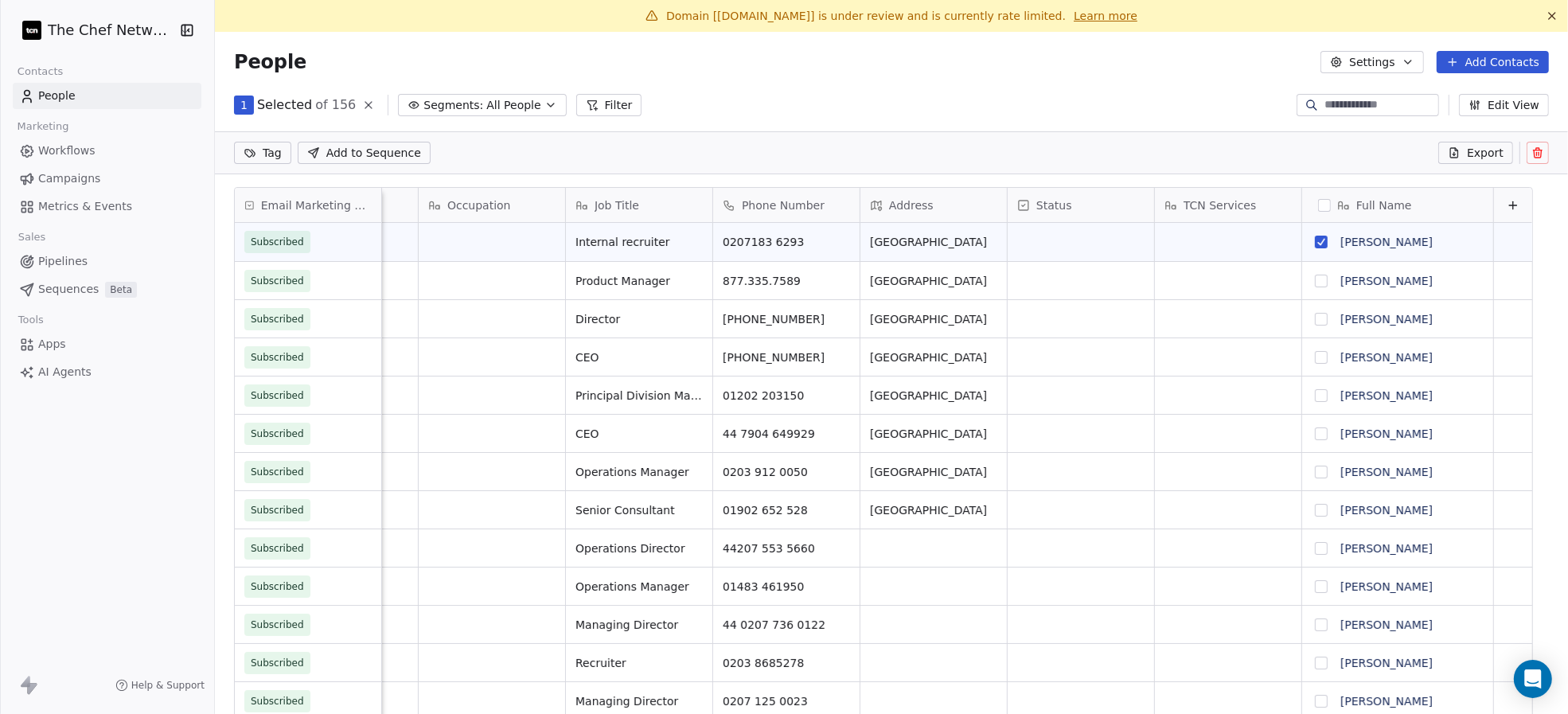
scroll to position [556, 1320]
drag, startPoint x: 1306, startPoint y: 278, endPoint x: 1306, endPoint y: 294, distance: 16.0
click at [1176, 279] on button "grid" at bounding box center [1322, 281] width 13 height 13
click at [1176, 324] on button "grid" at bounding box center [1322, 319] width 13 height 13
click at [1176, 358] on button "grid" at bounding box center [1322, 357] width 13 height 13
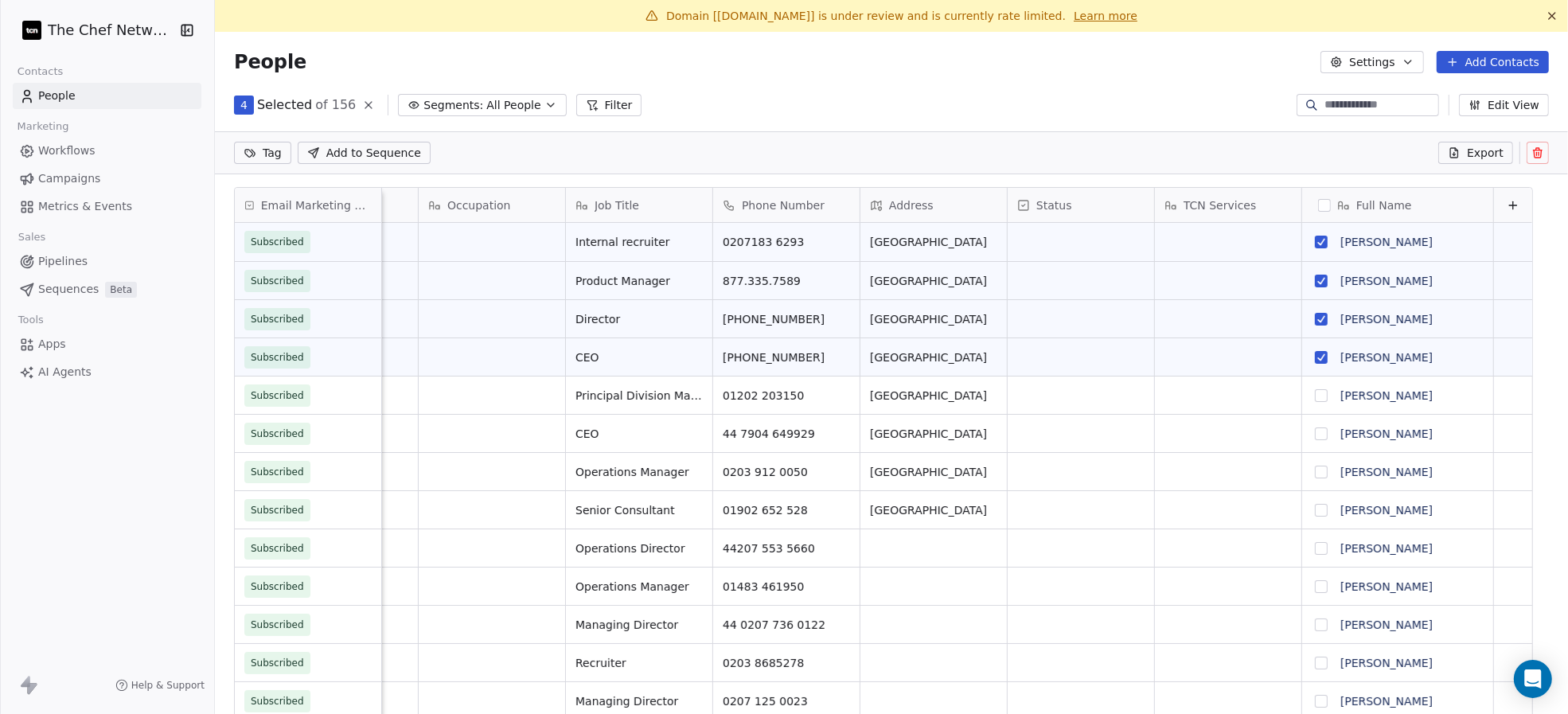
click at [1176, 389] on button "grid" at bounding box center [1322, 396] width 13 height 13
click at [1176, 436] on button "grid" at bounding box center [1322, 434] width 13 height 13
click at [1176, 466] on button "grid" at bounding box center [1322, 472] width 13 height 13
click at [1176, 507] on button "grid" at bounding box center [1322, 510] width 13 height 13
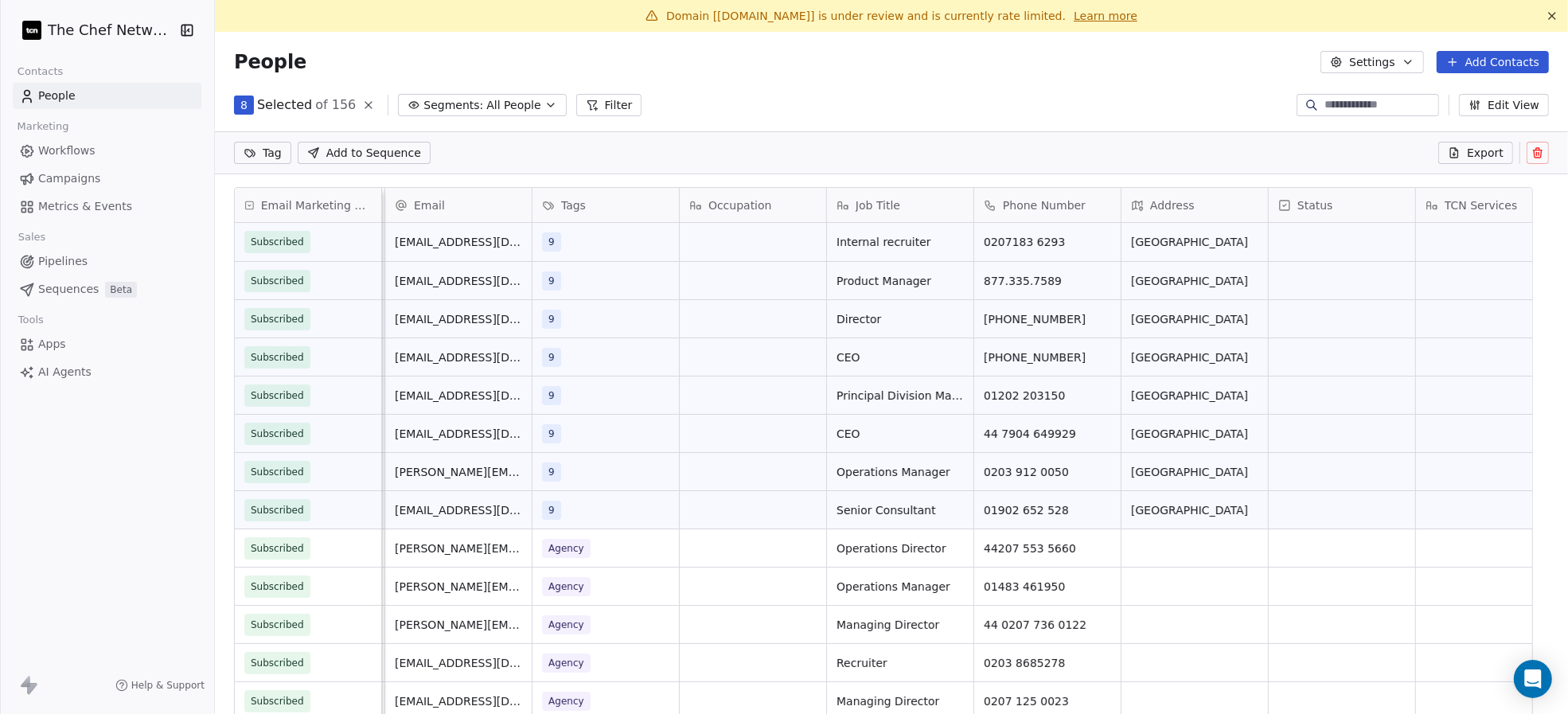
scroll to position [0, 568]
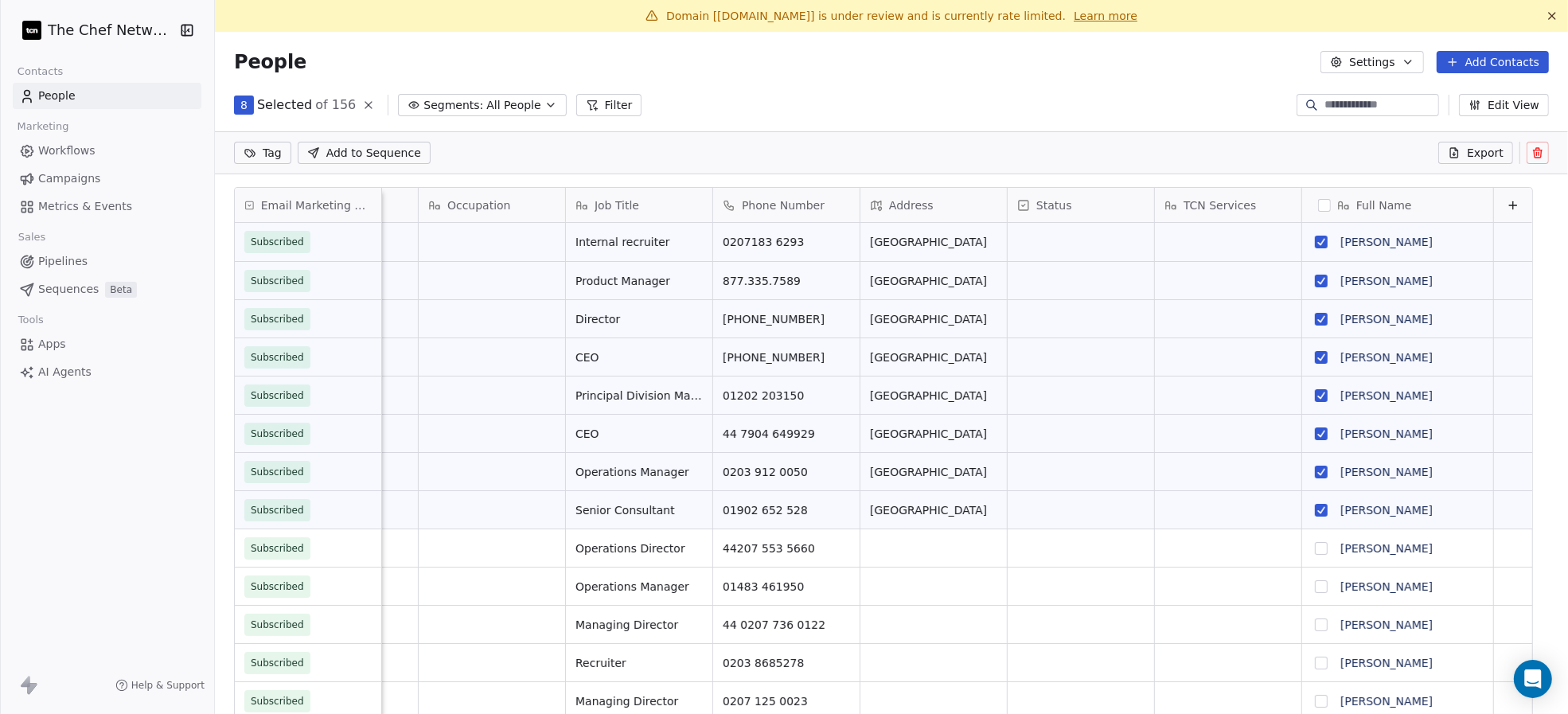
click at [266, 144] on html "The Chef Network Contacts People Marketing Workflows Campaigns Metrics & Events…" at bounding box center [784, 357] width 1568 height 714
type input "****"
click at [261, 231] on button "Suggestions" at bounding box center [256, 233] width 13 height 13
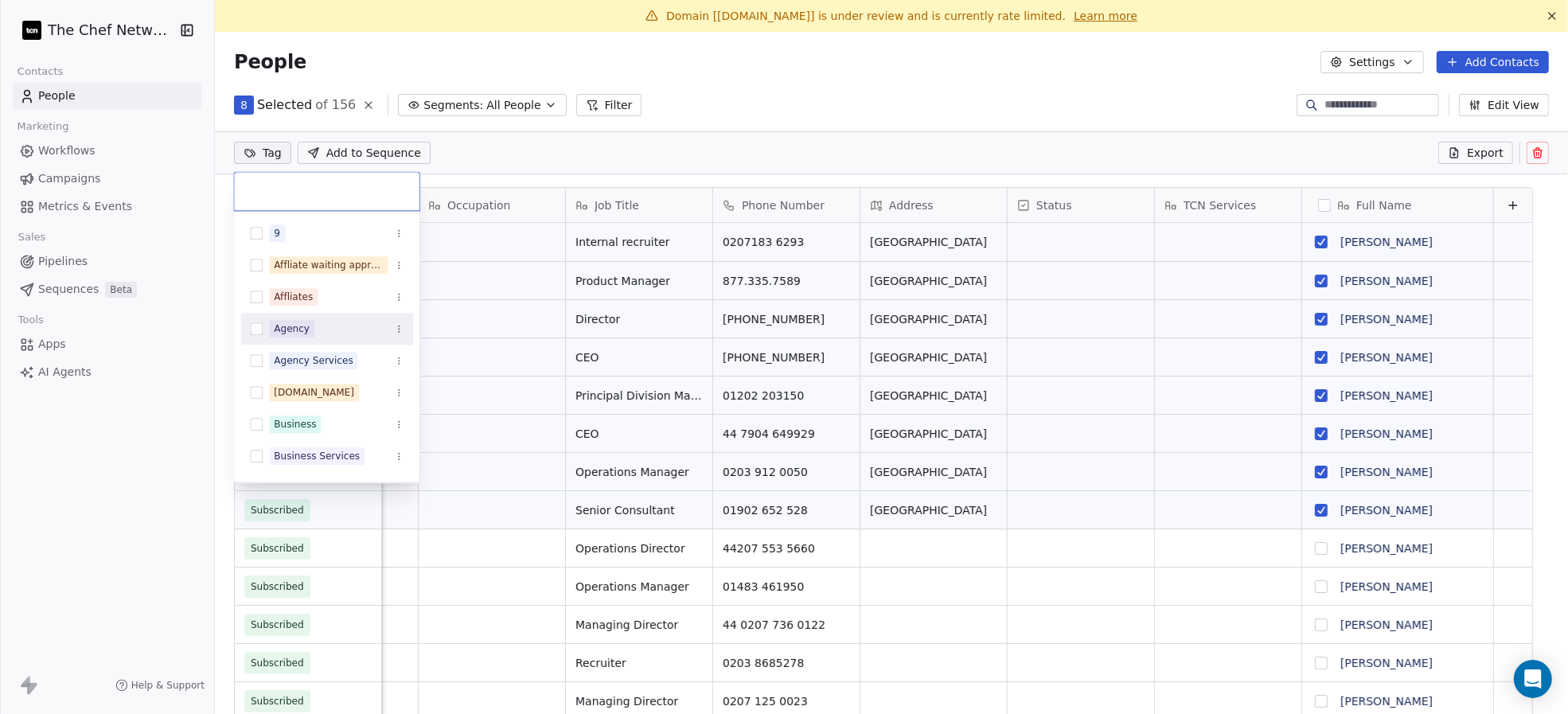
click at [260, 327] on button "Suggestions" at bounding box center [256, 329] width 13 height 13
click at [497, 158] on html "The Chef Network Contacts People Marketing Workflows Campaigns Metrics & Events…" at bounding box center [784, 357] width 1568 height 714
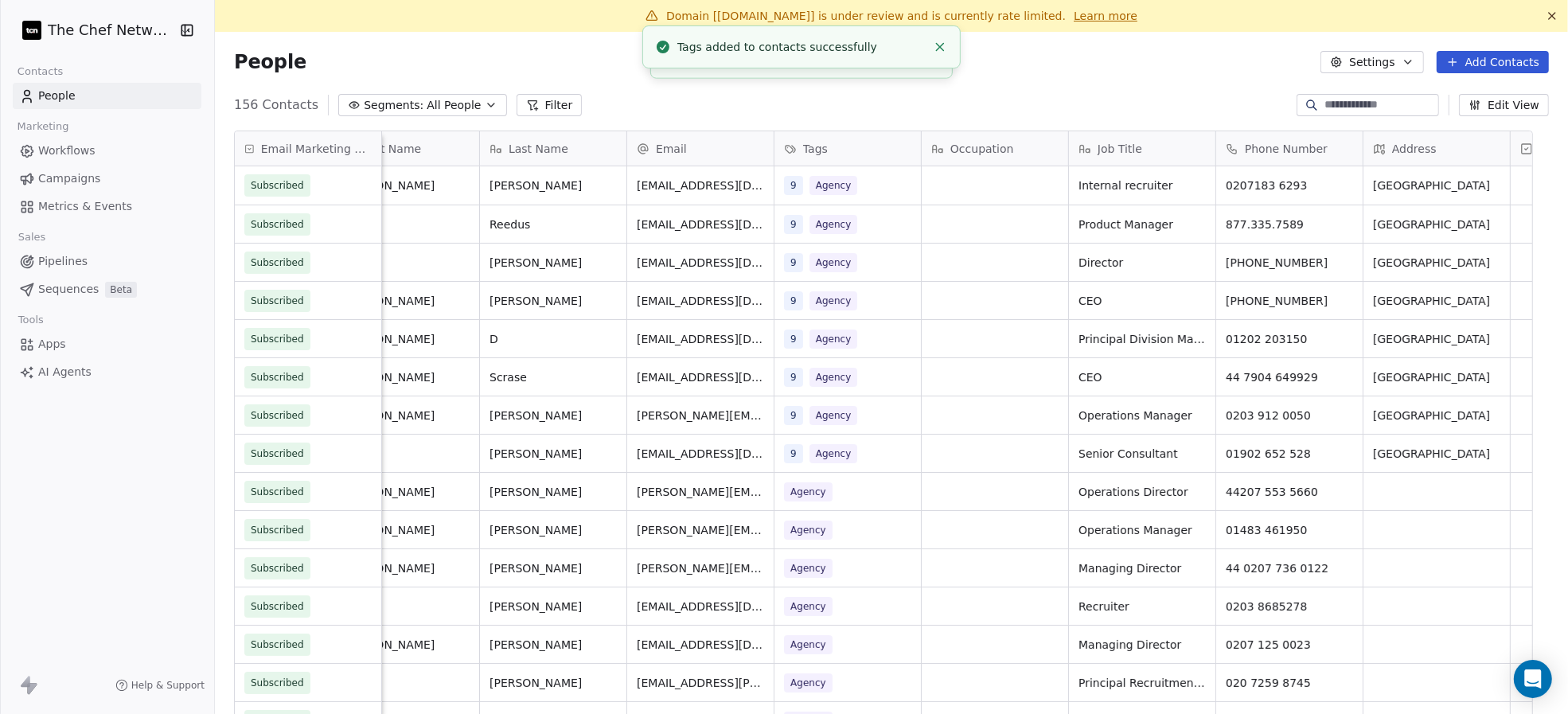
scroll to position [0, 0]
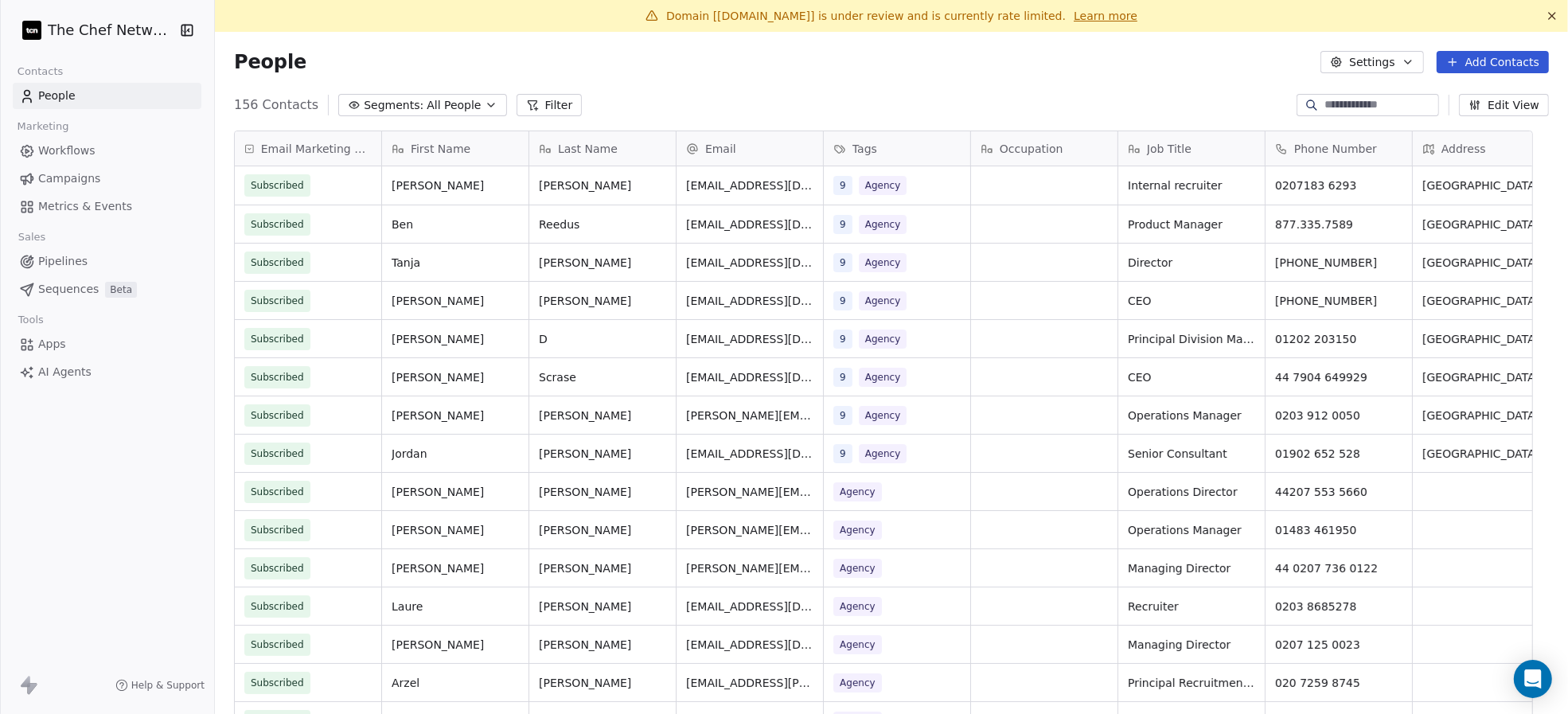
click at [112, 174] on link "Campaigns" at bounding box center [107, 178] width 189 height 26
